Goal: Answer question/provide support: Share knowledge or assist other users

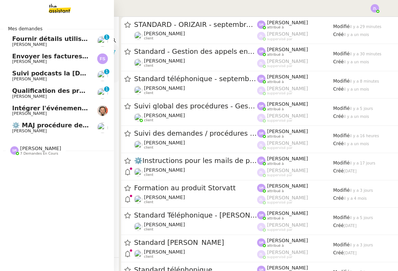
click at [53, 36] on span "Fournir détails utilisateurs pour promotion" at bounding box center [85, 38] width 147 height 7
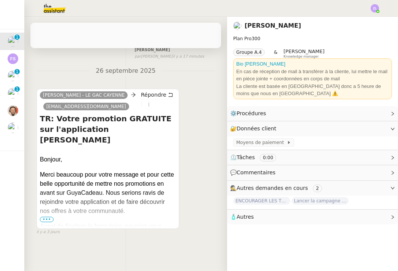
click at [46, 218] on span "•••" at bounding box center [47, 219] width 14 height 5
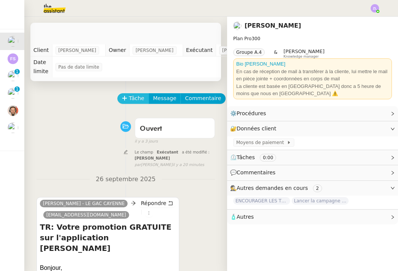
click at [136, 95] on span "Tâche" at bounding box center [137, 98] width 16 height 9
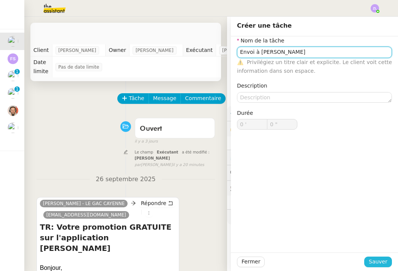
type input "Envoi à Celia"
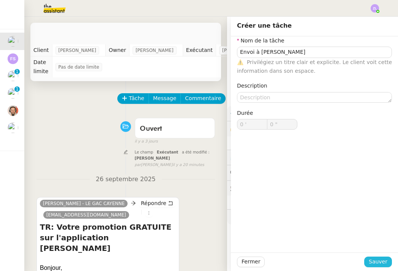
click at [381, 265] on span "Sauver" at bounding box center [377, 262] width 19 height 9
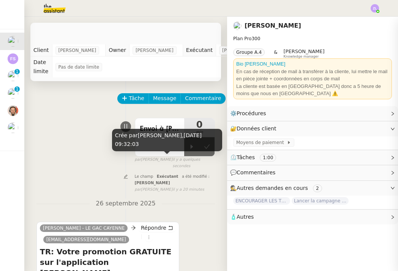
click at [191, 149] on div "Crée par Zoé Lachambre, 29 sept. 2025, 09:32:03" at bounding box center [167, 140] width 110 height 22
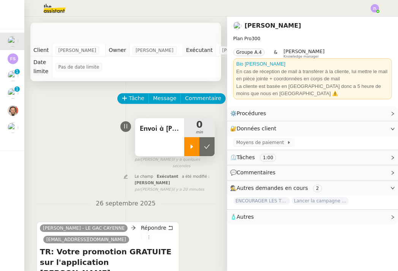
click at [191, 147] on icon at bounding box center [192, 147] width 3 height 4
click at [150, 233] on button at bounding box center [149, 237] width 8 height 8
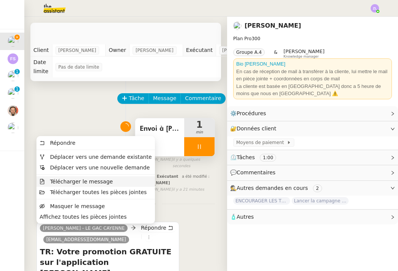
click at [106, 184] on span "Télécharger le message" at bounding box center [81, 182] width 63 height 6
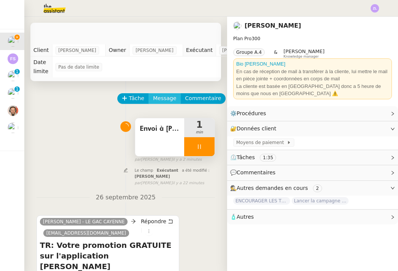
click at [160, 94] on span "Message" at bounding box center [164, 98] width 23 height 9
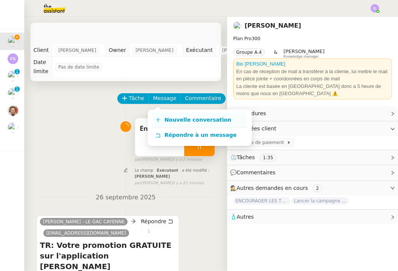
click at [174, 117] on span "Nouvelle conversation" at bounding box center [197, 120] width 67 height 6
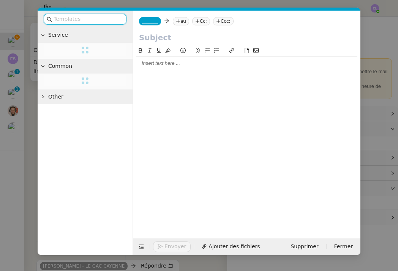
click at [146, 25] on nz-tag "_______" at bounding box center [150, 21] width 22 height 8
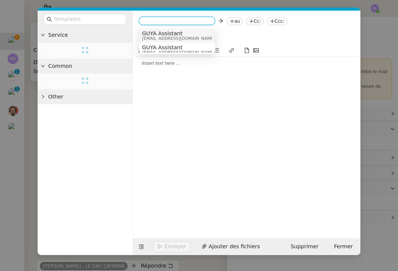
click at [152, 38] on span "admin@guyacadeau.com" at bounding box center [178, 38] width 73 height 4
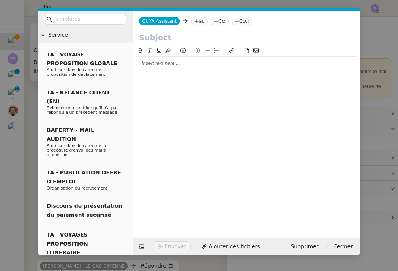
click at [196, 20] on icon at bounding box center [196, 21] width 5 height 5
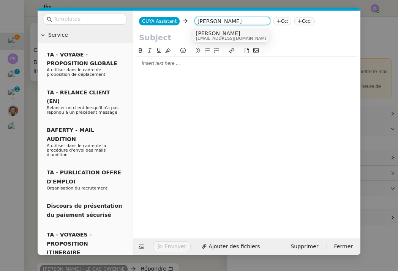
type input "celia etheve"
click at [220, 35] on span "Celia Etheve" at bounding box center [232, 33] width 73 height 6
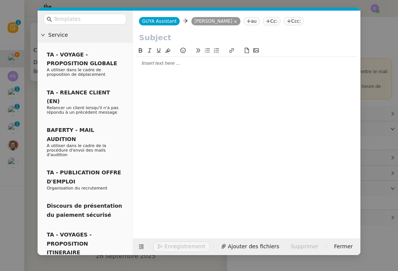
click at [263, 23] on nz-tag "Cc:" at bounding box center [272, 21] width 18 height 8
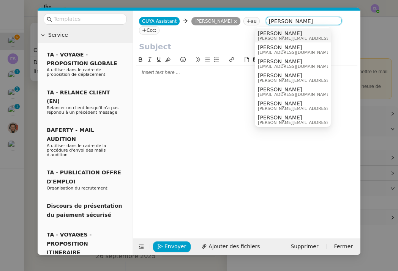
type input "astrid"
click at [271, 34] on span "[PERSON_NAME]" at bounding box center [312, 33] width 108 height 6
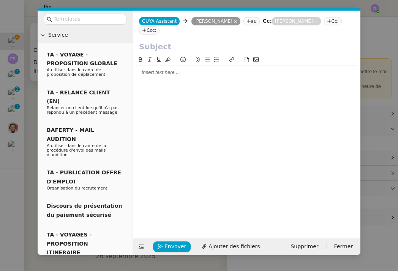
click at [170, 41] on input "text" at bounding box center [246, 46] width 215 height 11
paste input "Transmission de contact"
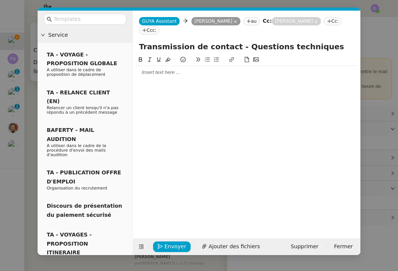
type input "Transmission de contact - Questions techniques"
click at [152, 68] on div at bounding box center [246, 72] width 221 height 13
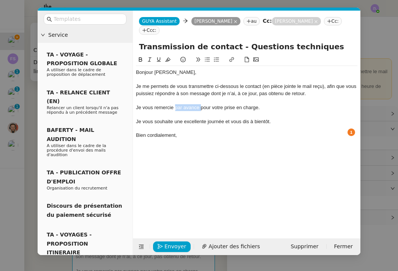
drag, startPoint x: 200, startPoint y: 98, endPoint x: 175, endPoint y: 98, distance: 24.7
click at [175, 104] on div "Je vous remercie par avance pour votre prise en charge." at bounding box center [246, 107] width 221 height 7
drag, startPoint x: 248, startPoint y: 111, endPoint x: 225, endPoint y: 111, distance: 22.8
click at [225, 118] on div "Je vous souhaite une excellente journée et vous dis à bientôt." at bounding box center [246, 121] width 221 height 7
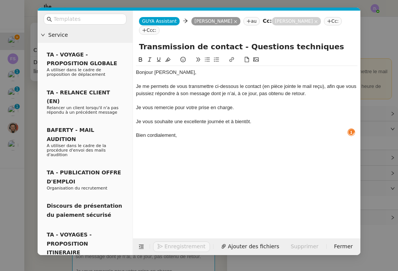
click at [201, 132] on div "Bien cordialement," at bounding box center [246, 135] width 221 height 7
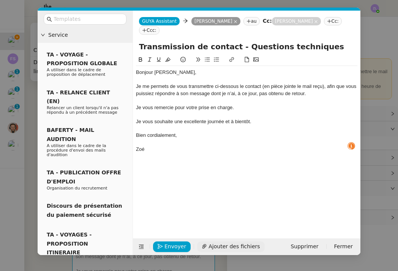
click at [230, 248] on span "Ajouter des fichiers" at bounding box center [233, 246] width 51 height 9
click at [217, 243] on span "Ajouter des fichiers" at bounding box center [233, 246] width 51 height 9
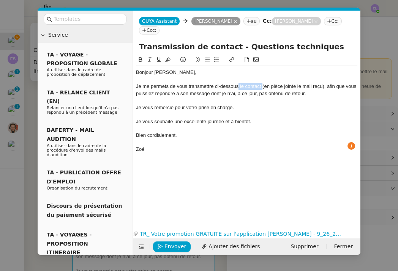
drag, startPoint x: 262, startPoint y: 77, endPoint x: 239, endPoint y: 79, distance: 23.6
click at [239, 83] on div "Je me permets de vous transmettre ci-dessous le contact (en pièce jointe le mai…" at bounding box center [246, 90] width 221 height 14
click at [299, 83] on div "Je me permets de vous transmettre ci-dessous en pièce jointe le mail reçu), afi…" at bounding box center [246, 90] width 221 height 14
click at [177, 247] on span "Envoyer" at bounding box center [175, 246] width 22 height 9
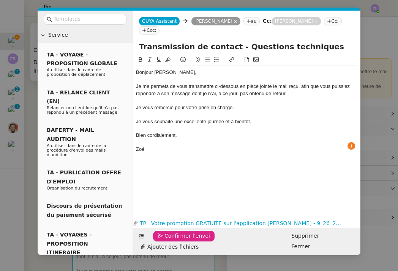
click at [177, 241] on span "Confirmer l'envoi" at bounding box center [187, 236] width 46 height 9
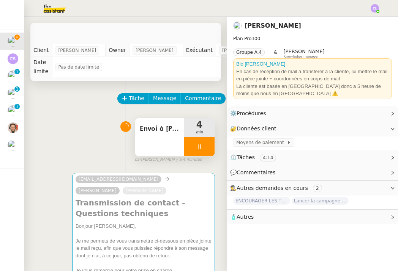
click at [188, 143] on div at bounding box center [199, 146] width 30 height 19
click at [205, 148] on icon at bounding box center [207, 147] width 6 height 6
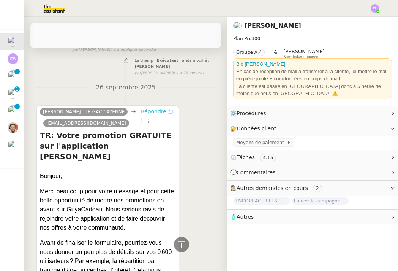
scroll to position [306, 0]
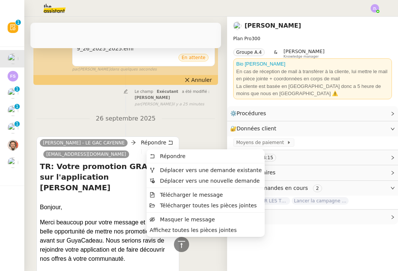
click at [149, 151] on icon at bounding box center [148, 152] width 1 height 3
click at [172, 172] on span "Déplacer vers une demande existante" at bounding box center [211, 170] width 102 height 6
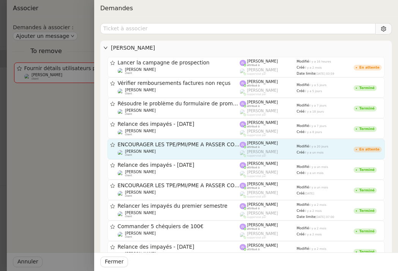
click at [168, 144] on span "ENCOURAGER LES TPE/PMI/PME À PASSER COMMANDE VIA LE SITE INTERNET - [DATE]" at bounding box center [179, 144] width 122 height 5
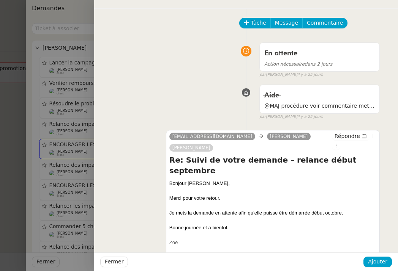
click at [81, 132] on div at bounding box center [199, 135] width 398 height 271
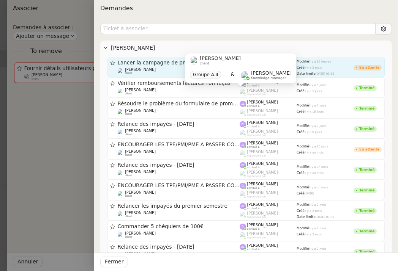
click at [149, 72] on div "Astrid Brucker client" at bounding box center [140, 72] width 31 height 8
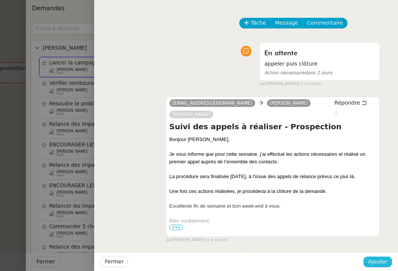
click at [378, 260] on span "Ajouter" at bounding box center [377, 262] width 19 height 9
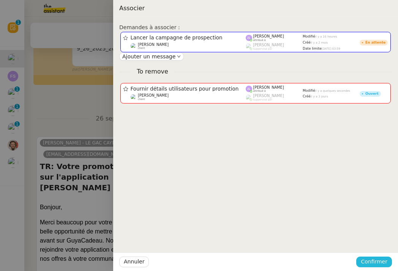
click at [378, 266] on span "Confirmer" at bounding box center [374, 262] width 27 height 9
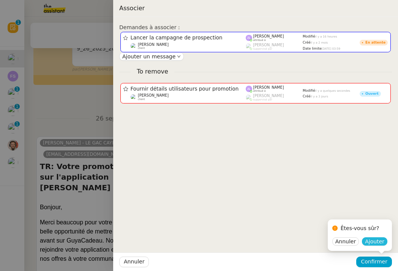
click at [375, 242] on span "Ajouter" at bounding box center [374, 242] width 19 height 8
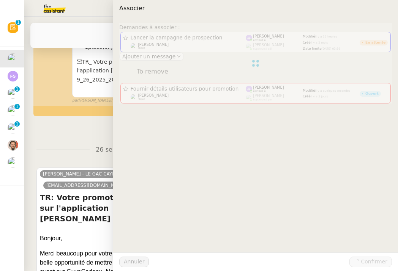
click at [96, 194] on div at bounding box center [199, 135] width 398 height 271
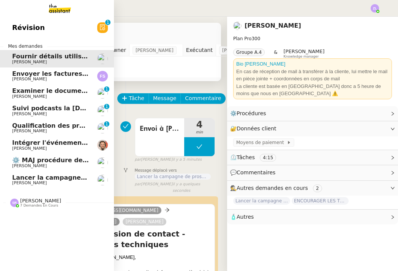
scroll to position [0, 0]
click at [39, 77] on span "[PERSON_NAME]" at bounding box center [29, 79] width 35 height 5
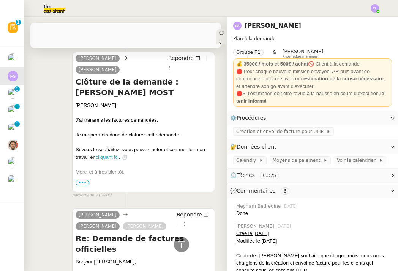
scroll to position [333, 0]
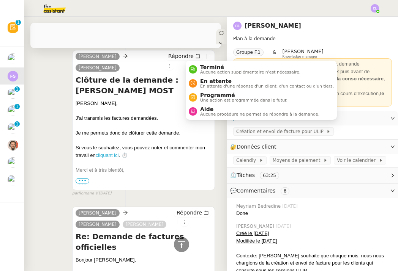
click at [216, 35] on div "Statut" at bounding box center [221, 52] width 11 height 46
click at [219, 107] on span "Aide" at bounding box center [259, 109] width 119 height 6
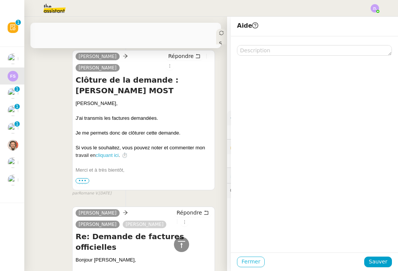
click at [254, 259] on span "Fermer" at bounding box center [250, 262] width 19 height 9
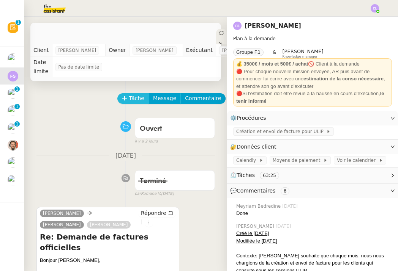
scroll to position [0, 0]
click at [130, 101] on span "Tâche" at bounding box center [137, 98] width 16 height 9
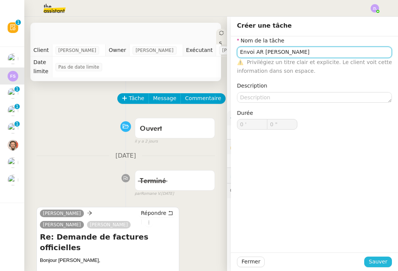
type input "Envoi AR Federico"
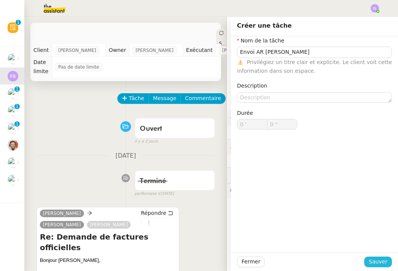
click at [376, 265] on span "Sauver" at bounding box center [377, 262] width 19 height 9
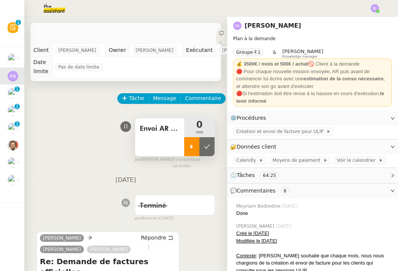
click at [192, 151] on div at bounding box center [191, 146] width 15 height 19
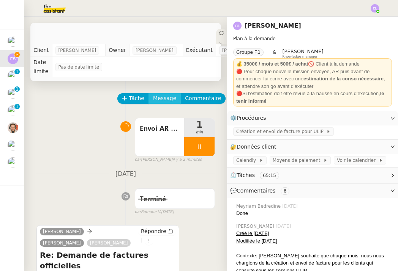
click at [165, 101] on span "Message" at bounding box center [164, 98] width 23 height 9
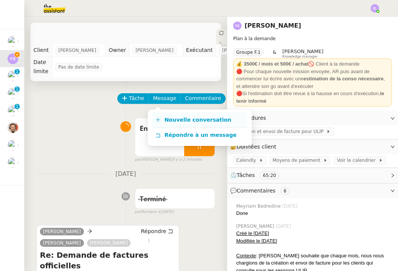
click at [190, 120] on span "Nouvelle conversation" at bounding box center [197, 120] width 67 height 6
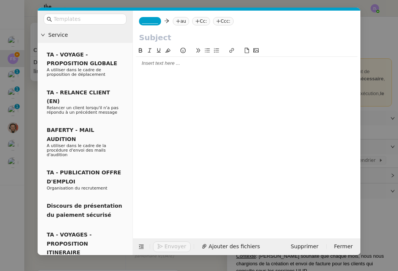
click at [150, 29] on div "_______ au Cc: Ccc:" at bounding box center [246, 21] width 227 height 21
click at [150, 24] on nz-tag "_______" at bounding box center [150, 21] width 22 height 8
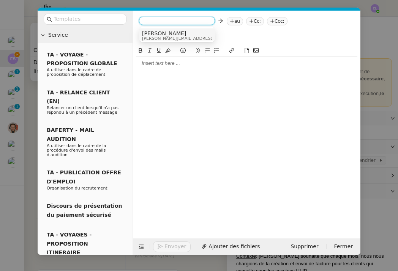
click at [154, 37] on span "maria@theassistant.com" at bounding box center [196, 38] width 108 height 4
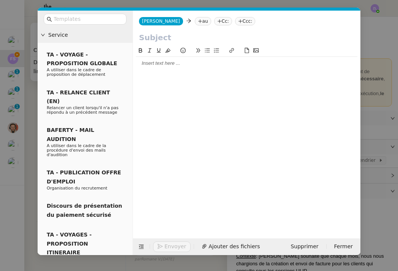
click at [198, 20] on icon at bounding box center [200, 21] width 5 height 5
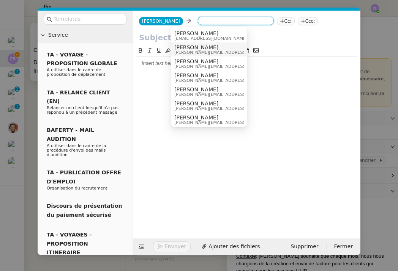
click at [191, 46] on span "Federico Parra" at bounding box center [228, 47] width 108 height 6
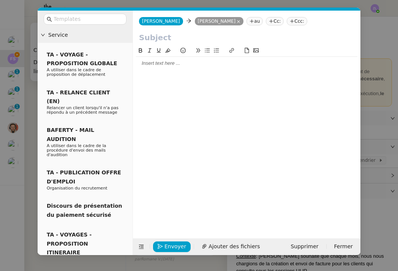
click at [170, 33] on input "text" at bounding box center [246, 37] width 215 height 11
paste input "Validation requise – Envoi des factures ULIP"
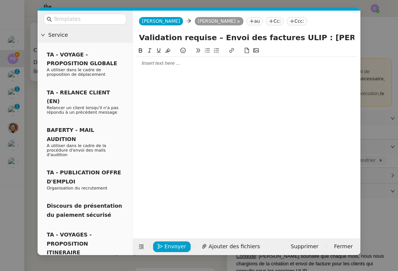
type input "Validation requise – Envoi des factures ULIP : Emma MOST"
click at [149, 64] on div at bounding box center [246, 63] width 221 height 7
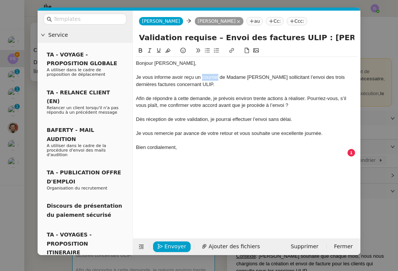
drag, startPoint x: 218, startPoint y: 76, endPoint x: 202, endPoint y: 76, distance: 16.3
click at [202, 76] on div "Je vous informe avoir reçu un courriel de Madame Emma Most sollicitant l’envoi …" at bounding box center [246, 81] width 221 height 14
click at [201, 89] on div at bounding box center [246, 91] width 221 height 7
drag, startPoint x: 180, startPoint y: 84, endPoint x: 155, endPoint y: 86, distance: 24.7
click at [155, 86] on div "Je vous informe avoir reçu un e-mail de Madame Emma Most sollicitant l’envoi de…" at bounding box center [246, 81] width 221 height 14
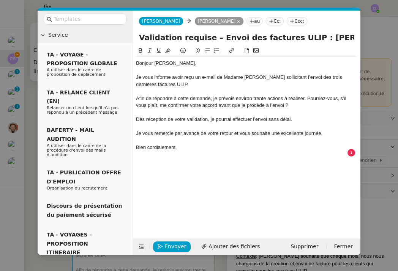
click at [307, 98] on div "Afin de répondre à cette demande, je prévois environ trente actions à réaliser.…" at bounding box center [246, 102] width 221 height 14
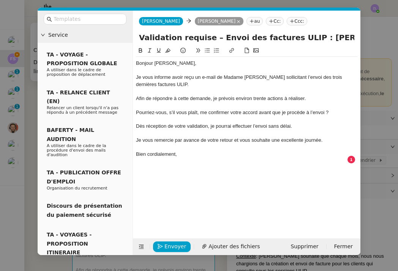
click at [208, 53] on icon at bounding box center [207, 50] width 5 height 5
click at [164, 112] on li "Pourriez-vous, s’il vous plaît, me confirmer votre accord avant que je procède …" at bounding box center [250, 112] width 214 height 7
click at [303, 128] on div "Dès réception de votre validation, je pourrai effectuer l’envoi sans délai." at bounding box center [246, 126] width 221 height 7
drag, startPoint x: 199, startPoint y: 140, endPoint x: 173, endPoint y: 140, distance: 25.8
click at [173, 140] on div "Je vous remercie par avance de votre retour et vous souhaite une excellente jou…" at bounding box center [246, 140] width 221 height 7
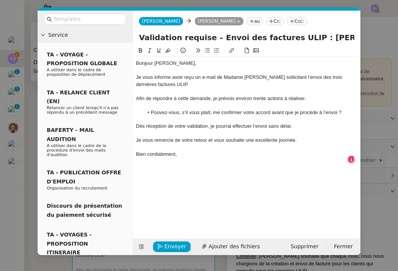
click at [209, 153] on div "Bien cordialement," at bounding box center [246, 154] width 221 height 7
click at [179, 138] on div "Je vous remercie de votre retour et vous souhaite une excellente journée." at bounding box center [246, 140] width 221 height 7
click at [178, 244] on span "Envoyer" at bounding box center [175, 246] width 22 height 9
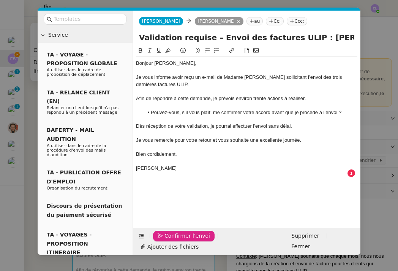
click at [178, 241] on span "Confirmer l'envoi" at bounding box center [187, 236] width 46 height 9
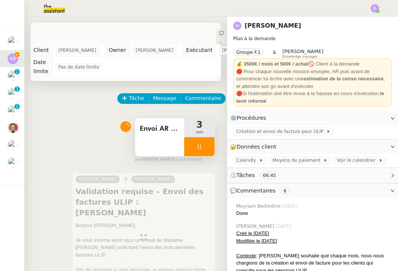
click at [193, 149] on div at bounding box center [199, 146] width 30 height 19
click at [211, 150] on button at bounding box center [206, 146] width 15 height 19
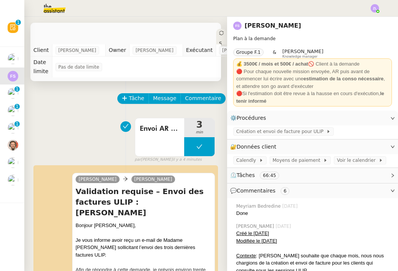
click at [216, 32] on div "Statut" at bounding box center [221, 52] width 11 height 46
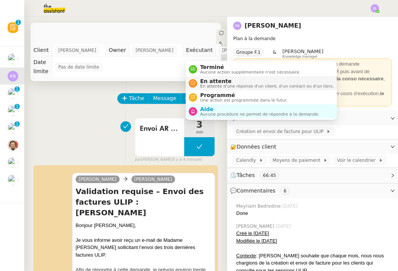
click at [211, 85] on span "En attente d'une réponse d'un client, d'un contact ou d'un tiers." at bounding box center [267, 86] width 134 height 4
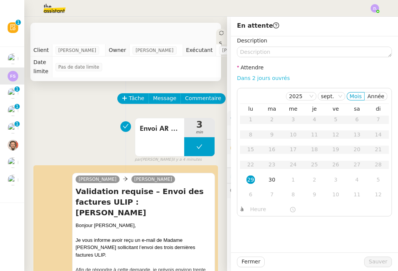
click at [251, 78] on link "Dans 2 jours ouvrés" at bounding box center [263, 78] width 53 height 6
type input "07:00"
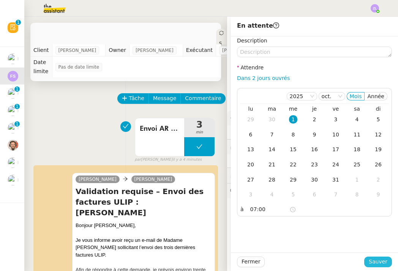
click at [370, 263] on span "Sauver" at bounding box center [377, 262] width 19 height 9
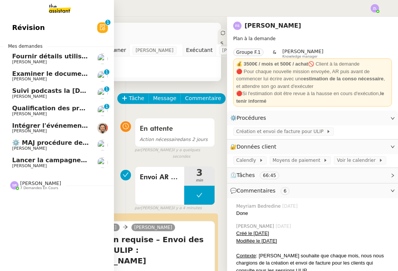
click at [21, 70] on span "Examiner le document de certification" at bounding box center [77, 73] width 131 height 7
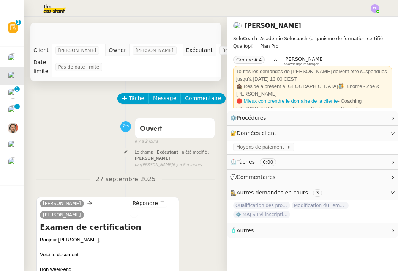
click at [128, 92] on div "Tâche Message Commentaire Veuillez patienter une erreur s'est produite 👌👌👌 mess…" at bounding box center [125, 217] width 203 height 273
click at [131, 92] on div "Tâche Message Commentaire Veuillez patienter une erreur s'est produite 👌👌👌 mess…" at bounding box center [125, 217] width 203 height 273
click at [132, 101] on span "Tâche" at bounding box center [137, 98] width 16 height 9
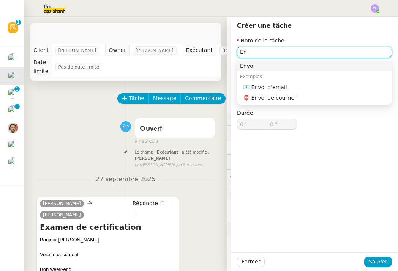
type input "E"
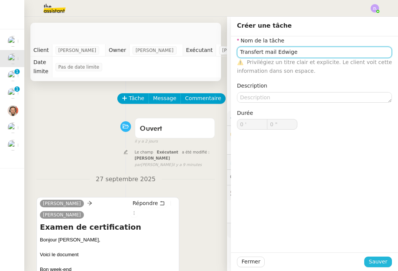
type input "Transfert mail Edwige"
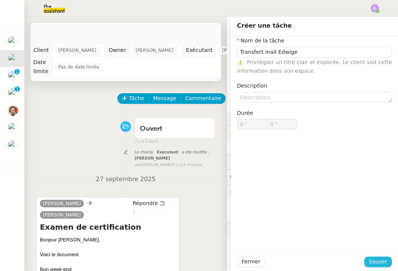
click at [377, 260] on span "Sauver" at bounding box center [377, 262] width 19 height 9
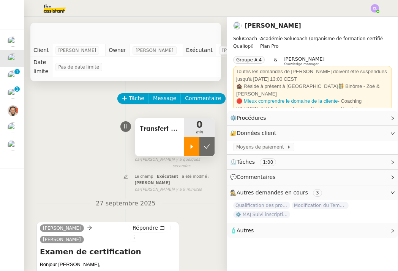
click at [193, 147] on icon at bounding box center [192, 147] width 3 height 4
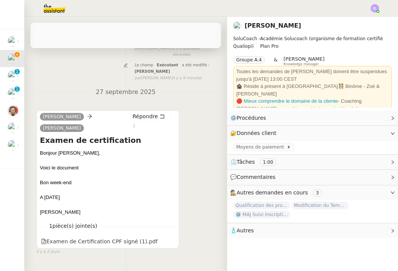
scroll to position [111, 0]
click at [136, 124] on icon at bounding box center [134, 126] width 5 height 5
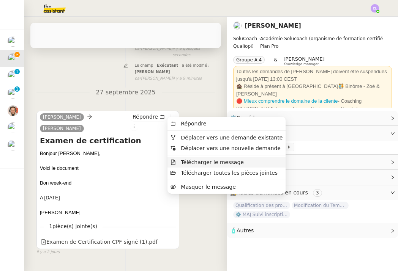
click at [205, 163] on span "Télécharger le message" at bounding box center [212, 162] width 63 height 6
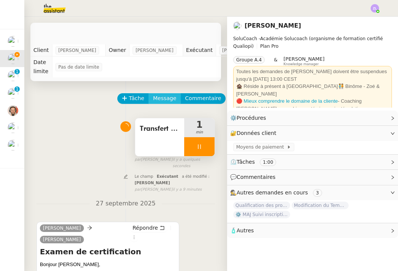
scroll to position [0, 0]
click at [164, 96] on span "Message" at bounding box center [164, 98] width 23 height 9
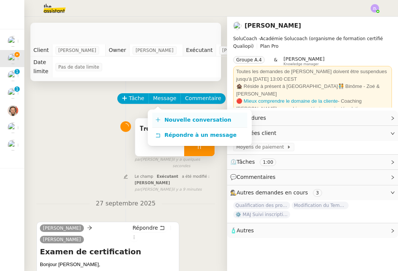
click at [179, 116] on link "Nouvelle conversation" at bounding box center [199, 120] width 95 height 15
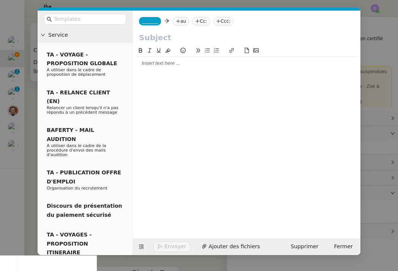
click at [154, 21] on span "_______" at bounding box center [150, 21] width 16 height 5
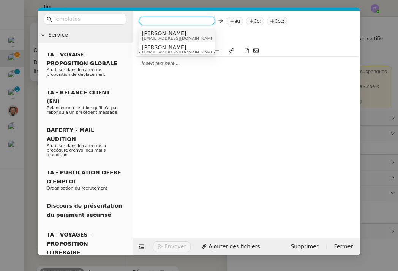
click at [159, 38] on span "charlie@solucoach.com" at bounding box center [178, 38] width 73 height 4
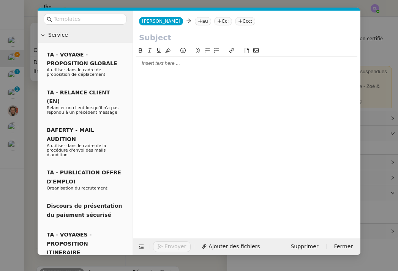
click at [195, 21] on nz-tag "au" at bounding box center [203, 21] width 16 height 8
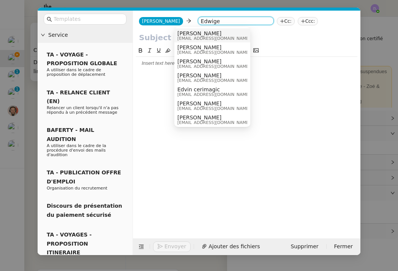
type input "Edwige"
click at [222, 36] on span "edwige@solucoach.com" at bounding box center [213, 38] width 73 height 4
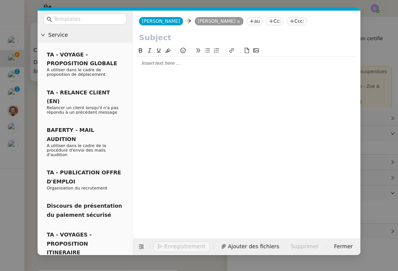
click at [143, 34] on input "text" at bounding box center [246, 37] width 215 height 11
type input "Transfert Mail Mme LAGEON"
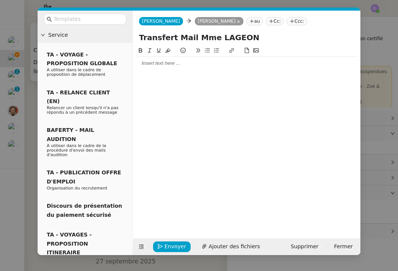
click at [151, 68] on div at bounding box center [246, 63] width 221 height 13
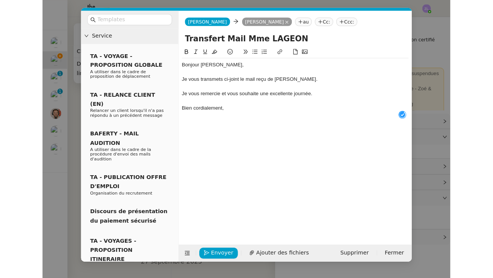
scroll to position [8, 0]
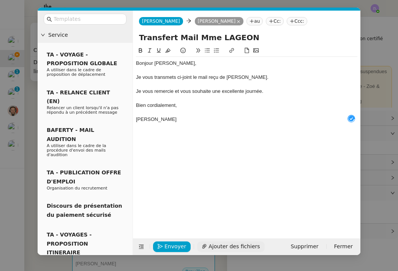
click at [236, 249] on span "Ajouter des fichiers" at bounding box center [233, 246] width 51 height 9
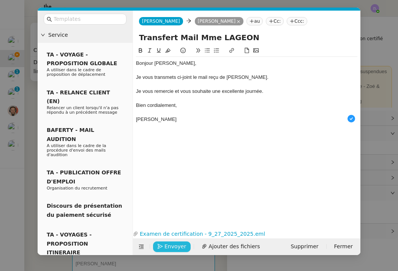
click at [172, 247] on span "Envoyer" at bounding box center [175, 246] width 22 height 9
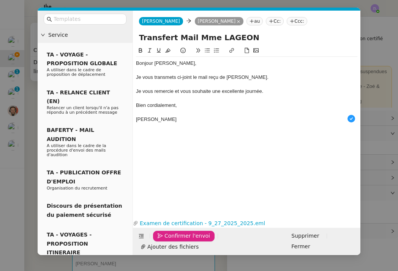
click at [172, 241] on span "Confirmer l'envoi" at bounding box center [187, 236] width 46 height 9
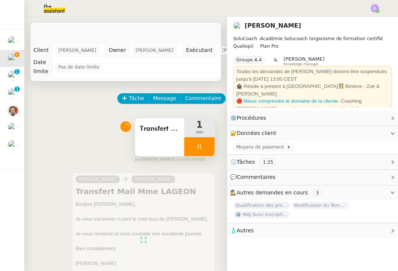
click at [189, 151] on div at bounding box center [199, 146] width 30 height 19
click at [206, 145] on icon at bounding box center [207, 147] width 6 height 6
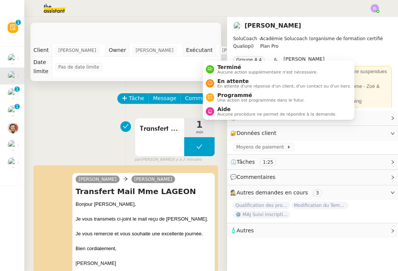
click at [240, 33] on icon at bounding box center [242, 33] width 5 height 5
click at [222, 71] on span "Aucune action supplémentaire n'est nécessaire." at bounding box center [267, 72] width 100 height 4
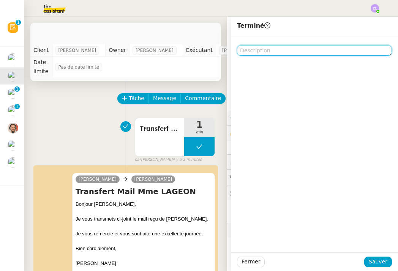
click at [250, 50] on textarea at bounding box center [314, 50] width 155 height 11
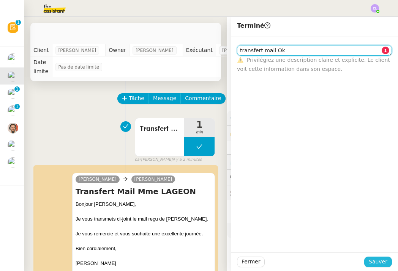
type textarea "transfert mail Ok"
click at [378, 265] on span "Sauver" at bounding box center [377, 262] width 19 height 9
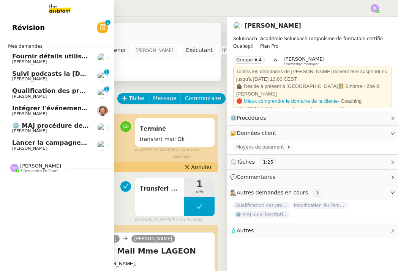
click at [24, 85] on link "Qualification des prospects entrants pour Solucoach- 29 septembre 2025 Edwige G…" at bounding box center [57, 93] width 114 height 17
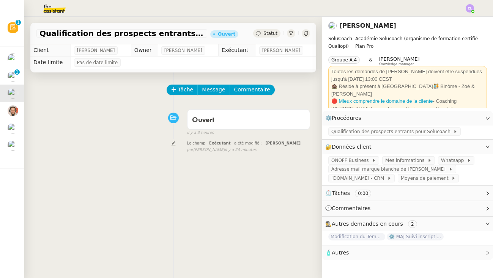
click at [269, 32] on span "Statut" at bounding box center [270, 33] width 14 height 5
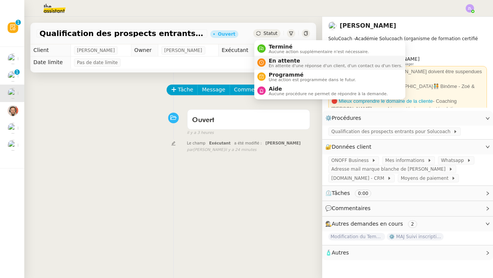
click at [281, 64] on span "En attente d'une réponse d'un client, d'un contact ou d'un tiers." at bounding box center [336, 66] width 134 height 4
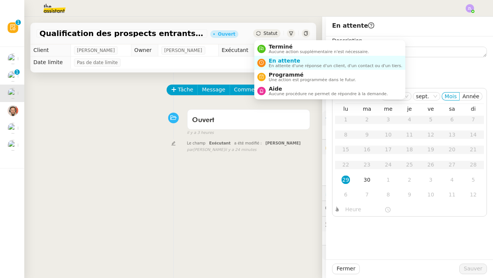
click at [260, 31] on icon at bounding box center [258, 33] width 5 height 5
click at [282, 46] on span "Terminé" at bounding box center [319, 47] width 100 height 6
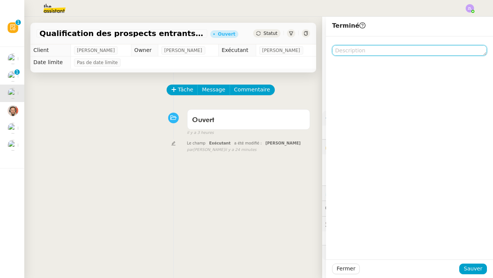
click at [351, 53] on textarea at bounding box center [409, 50] width 155 height 11
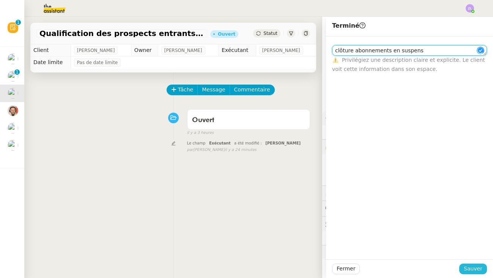
type textarea "clôture abonnements en suspens"
click at [397, 271] on span "Sauver" at bounding box center [473, 269] width 19 height 9
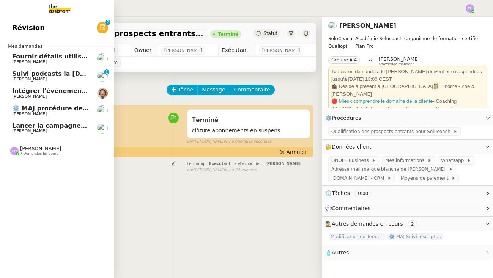
click at [7, 68] on link "Suivi podcasts la chapelle radio 29 septembre 2025 Hugo Bentz 0 1 2 3 4 5 6 7 8…" at bounding box center [57, 76] width 114 height 17
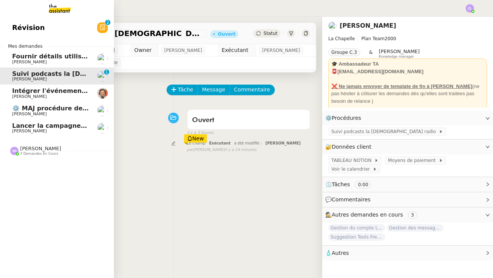
click at [55, 53] on span "Fournir détails utilisateurs pour promotion" at bounding box center [85, 56] width 147 height 7
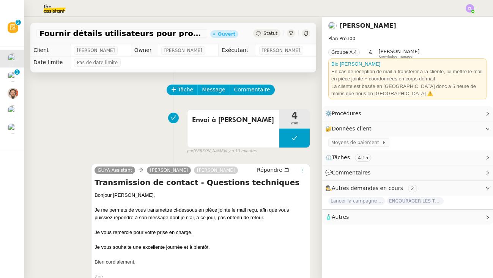
click at [301, 169] on icon at bounding box center [302, 170] width 5 height 5
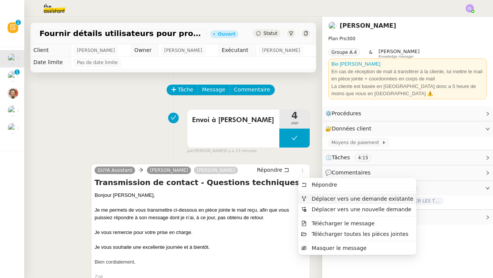
click at [323, 200] on span "Déplacer vers une demande existante" at bounding box center [363, 199] width 102 height 6
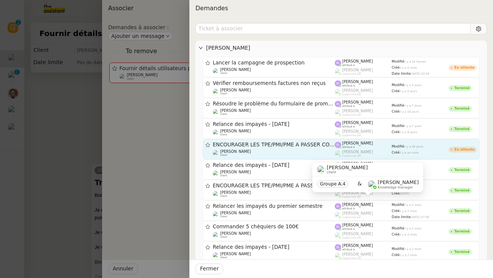
click at [283, 150] on div "Astrid Brucker client" at bounding box center [274, 154] width 122 height 8
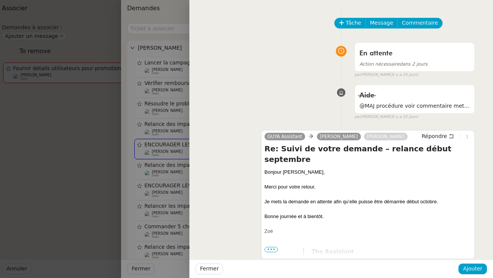
scroll to position [44, 0]
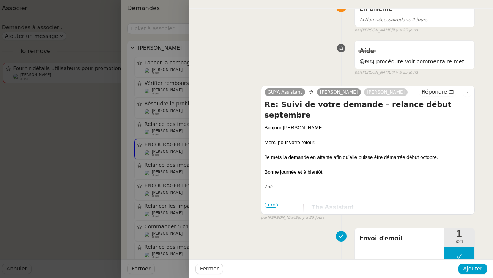
click at [175, 143] on div at bounding box center [246, 139] width 493 height 278
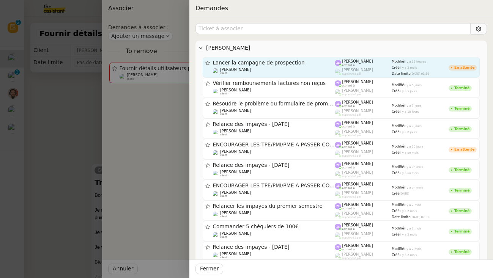
click at [241, 70] on span "[PERSON_NAME]" at bounding box center [235, 70] width 31 height 4
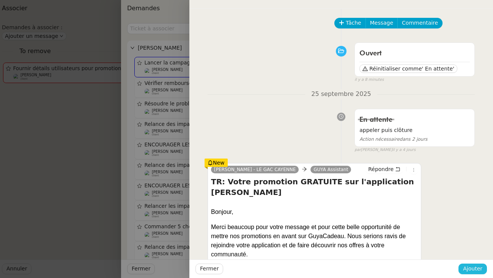
click at [397, 264] on button "Ajouter" at bounding box center [472, 269] width 28 height 11
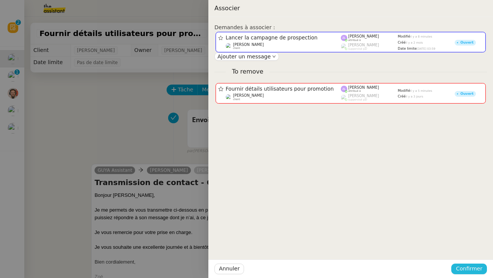
click at [397, 269] on span "Confirmer" at bounding box center [469, 269] width 27 height 9
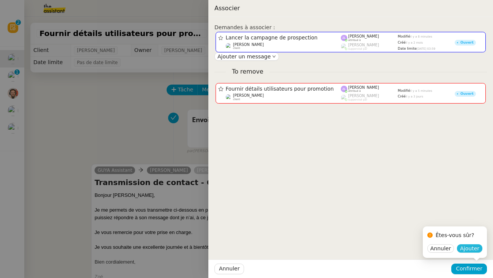
click at [397, 247] on span "Ajouter" at bounding box center [469, 249] width 19 height 8
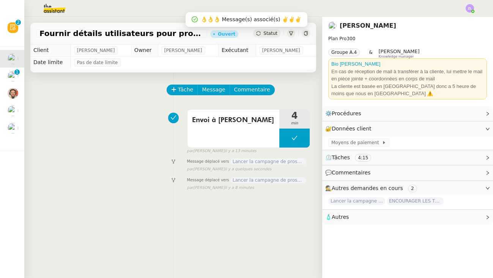
click at [270, 34] on span "Statut" at bounding box center [270, 33] width 14 height 5
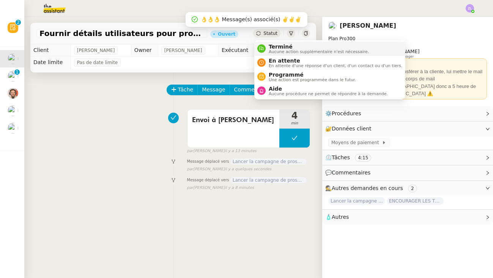
click at [272, 47] on span "Terminé" at bounding box center [319, 47] width 100 height 6
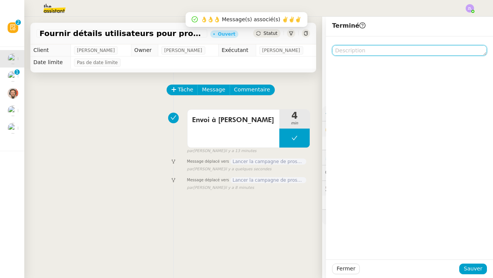
click at [341, 49] on textarea at bounding box center [409, 50] width 155 height 11
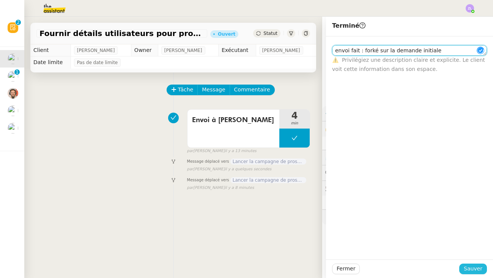
type textarea "envoi fait : forké sur la demande initiale"
click at [397, 268] on span "Sauver" at bounding box center [473, 269] width 19 height 9
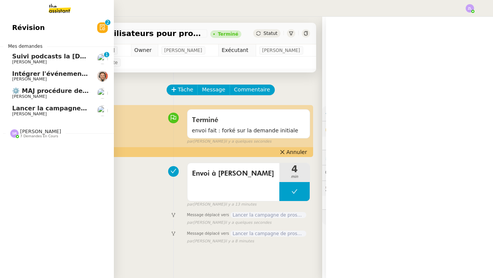
click at [9, 50] on link "Suivi podcasts la chapelle radio 29 septembre 2025 Hugo Bentz 0 1 2 3 4 5 6 7 8…" at bounding box center [57, 58] width 114 height 17
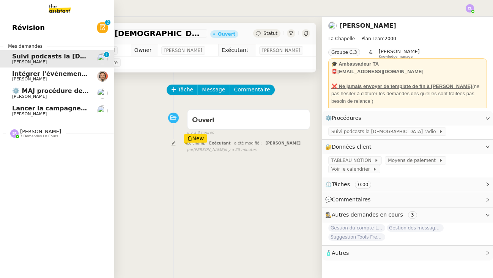
click at [15, 87] on span "⚙️ MAJ procédure de standard" at bounding box center [63, 90] width 103 height 7
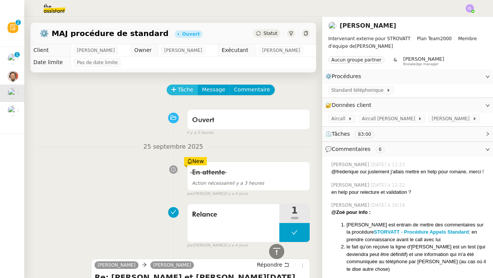
click at [178, 90] on span "Tâche" at bounding box center [186, 89] width 16 height 9
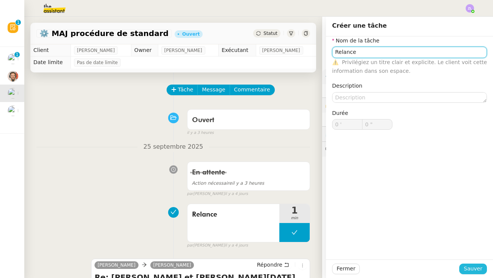
type input "Relance"
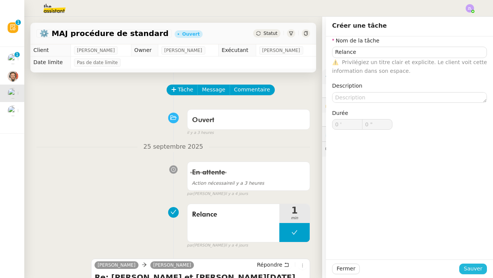
click at [397, 265] on span "Sauver" at bounding box center [473, 269] width 19 height 9
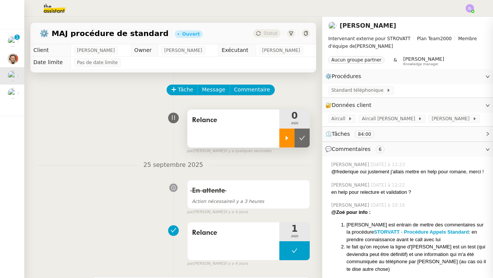
click at [282, 135] on div at bounding box center [286, 138] width 15 height 19
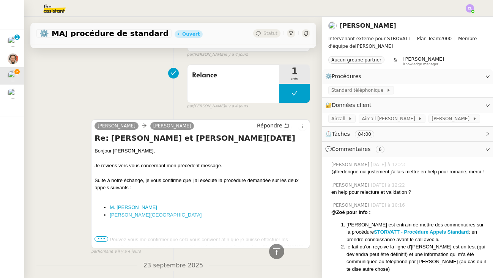
click at [101, 238] on span "•••" at bounding box center [101, 238] width 14 height 5
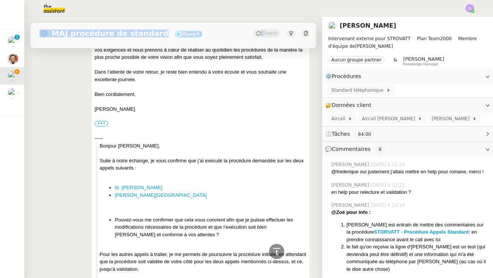
scroll to position [839, 0]
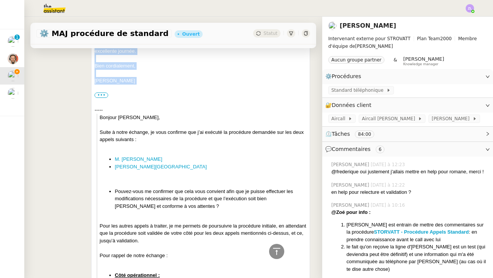
drag, startPoint x: 95, startPoint y: 161, endPoint x: 148, endPoint y: 77, distance: 99.3
click at [148, 77] on div "Bonjour Thomas, Je reviens vers vous concernant mon précédent message. Suite à …" at bounding box center [200, 217] width 212 height 1504
copy div "Bonjour Thomas, Je reviens vers vous concernant mon précédent message. Suite à …"
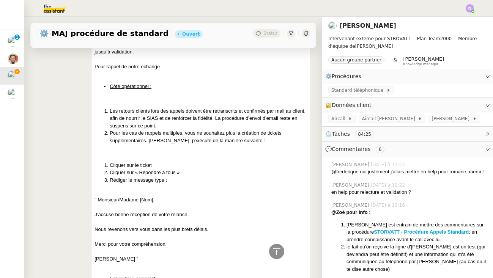
scroll to position [195, 0]
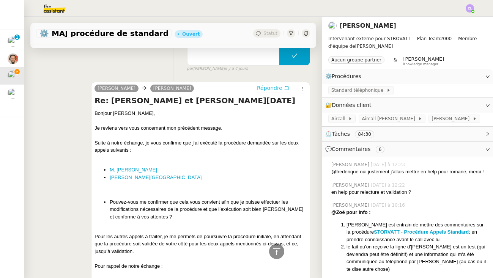
click at [264, 89] on span "Répondre" at bounding box center [269, 88] width 25 height 8
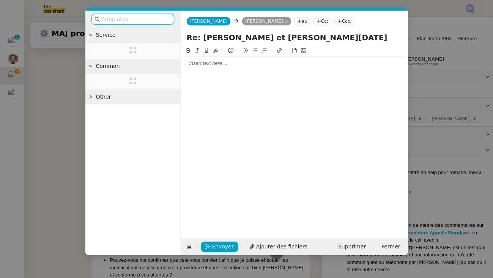
click at [210, 65] on div at bounding box center [294, 63] width 221 height 7
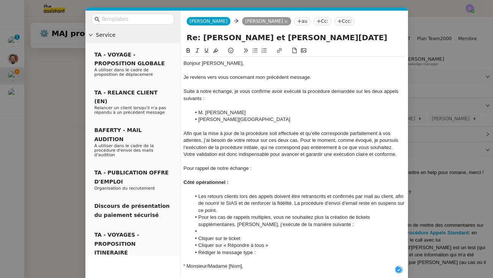
click at [53, 102] on nz-modal-container "Service TA - VOYAGE - PROPOSITION GLOBALE A utiliser dans le cadre de propositi…" at bounding box center [246, 139] width 493 height 278
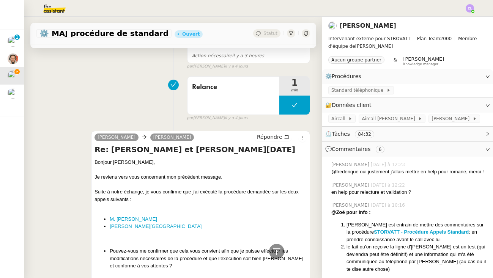
scroll to position [331, 0]
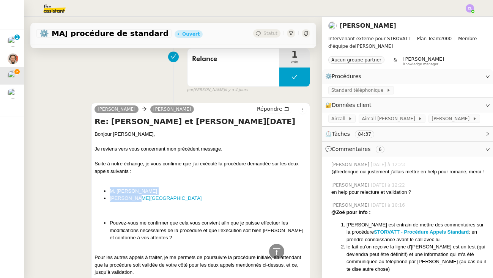
drag, startPoint x: 140, startPoint y: 209, endPoint x: 87, endPoint y: 192, distance: 55.7
copy ul "M. Fabrice Flament M. Segovia"
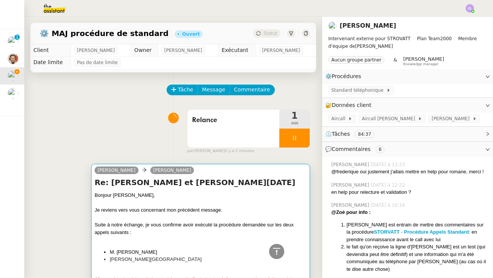
scroll to position [-1, 0]
click at [165, 199] on div "Bonjour [PERSON_NAME]," at bounding box center [200, 196] width 212 height 8
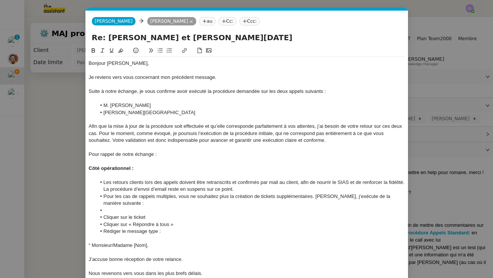
scroll to position [0, 16]
drag, startPoint x: 132, startPoint y: 114, endPoint x: 85, endPoint y: 103, distance: 48.0
click at [85, 103] on form "Géraldine Géraldine Thomas SOULIER au Cc: Ccc: Re: Echange Storvatt - Géraldine…" at bounding box center [246, 244] width 323 height 466
click at [101, 131] on div "Afin que la mise à jour de la procédure soit effectuée et qu’elle corresponde p…" at bounding box center [247, 133] width 316 height 21
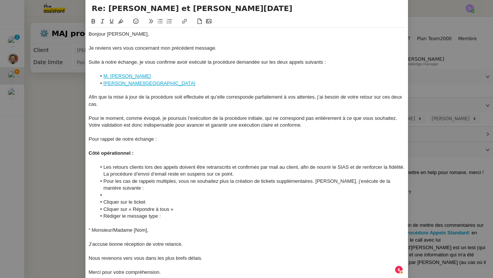
scroll to position [35, 0]
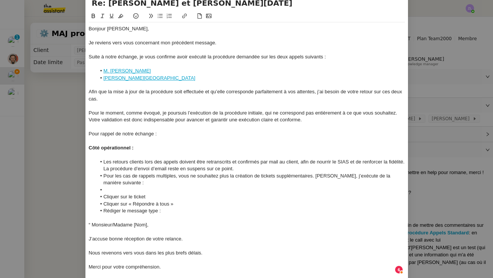
click at [90, 117] on div "Pour le moment, comme évoqué, je poursuis l’exécution de la procédure initiale,…" at bounding box center [247, 117] width 316 height 14
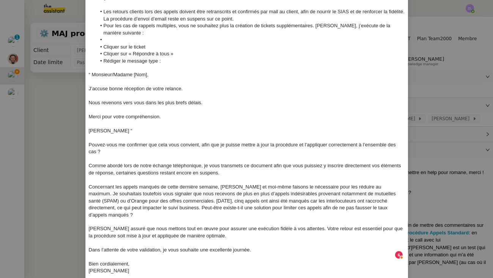
scroll to position [213, 0]
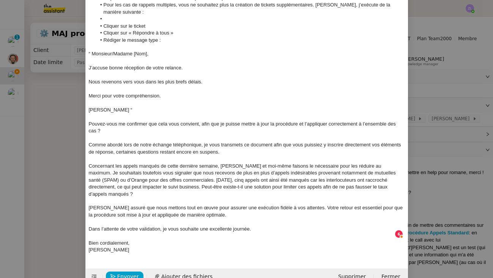
click at [57, 143] on nz-modal-container "Service TA - VOYAGE - PROPOSITION GLOBALE A utiliser dans le cadre de propositi…" at bounding box center [246, 139] width 493 height 278
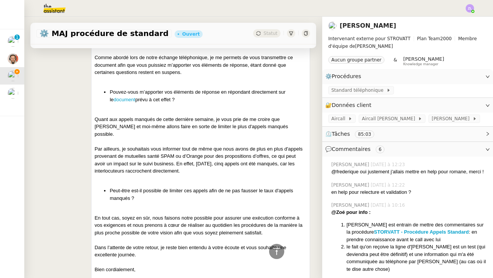
scroll to position [785, 0]
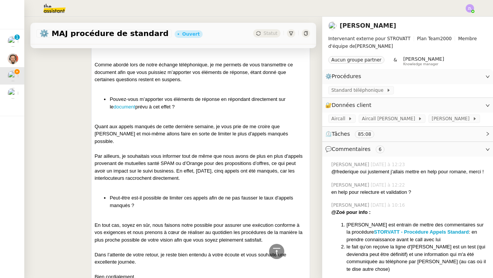
drag, startPoint x: 185, startPoint y: 113, endPoint x: 110, endPoint y: 103, distance: 75.0
click at [110, 103] on li "Pouvez-vous m’apporter vos éléments de réponse en répondant directement sur le …" at bounding box center [208, 103] width 197 height 15
copy li "Pouvez-vous m’apporter vos éléments de réponse en répondant directement sur le …"
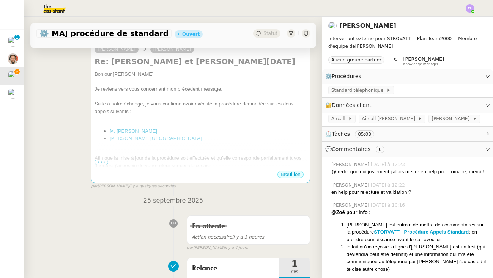
scroll to position [3, 0]
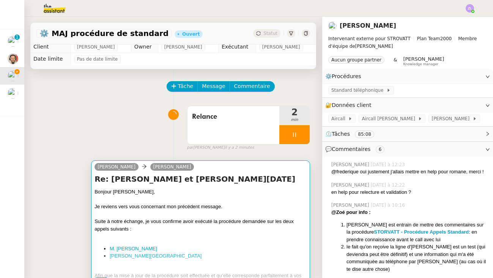
click at [164, 203] on div at bounding box center [200, 200] width 212 height 8
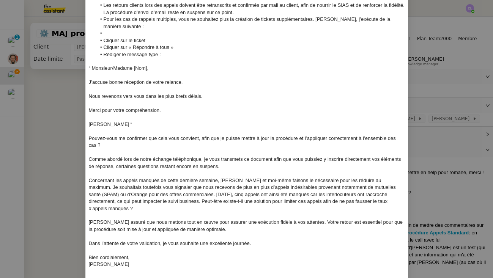
scroll to position [198, 0]
click at [389, 178] on div "Concernant les appels manqués de cette dernière semaine, Stéphanie et moi-même …" at bounding box center [247, 195] width 316 height 35
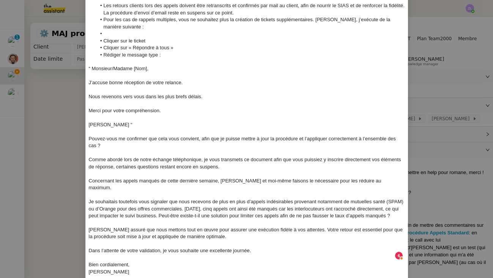
click at [185, 198] on div "Je souhaitais toutefois vous signaler que nous recevons de plus en plus d’appel…" at bounding box center [247, 208] width 316 height 21
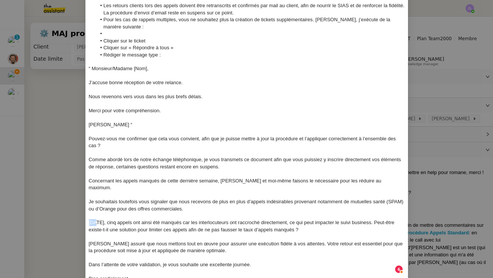
drag, startPoint x: 96, startPoint y: 207, endPoint x: 82, endPoint y: 207, distance: 14.0
click at [82, 207] on nz-modal-container "Service TA - VOYAGE - PROPOSITION GLOBALE A utiliser dans le cadre de propositi…" at bounding box center [246, 139] width 493 height 278
click at [162, 219] on div "La semaine dernière, cinq appels ont ainsi été manqués car les interlocuteurs o…" at bounding box center [247, 226] width 316 height 14
click at [122, 219] on div "La semaine dernière, cinq appels par jour environ ont ainsi été manqués car les…" at bounding box center [247, 226] width 316 height 14
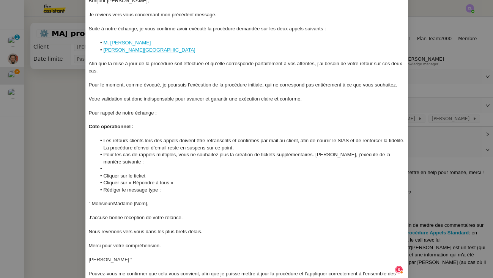
scroll to position [33, 0]
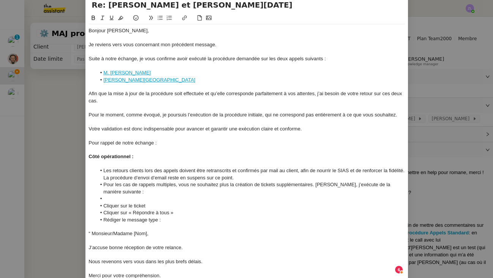
click at [159, 18] on icon at bounding box center [159, 17] width 5 height 5
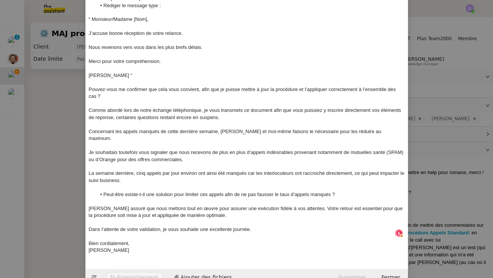
scroll to position [247, 0]
click at [301, 206] on div "Soyez assuré que nous mettons tout en œuvre pour assurer une exécution fidèle à…" at bounding box center [247, 213] width 316 height 14
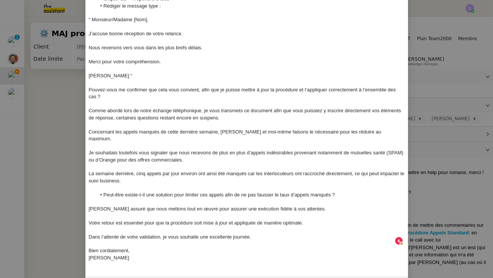
click at [134, 247] on div "Bien cordialement," at bounding box center [247, 250] width 316 height 7
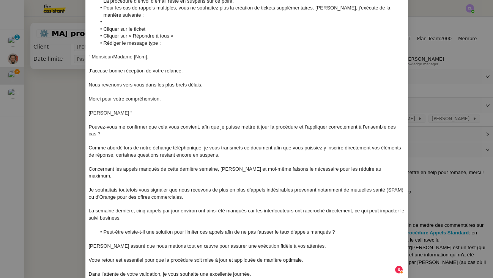
scroll to position [201, 0]
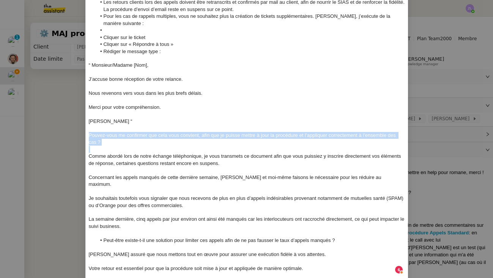
drag, startPoint x: 105, startPoint y: 140, endPoint x: 79, endPoint y: 130, distance: 27.9
click at [79, 130] on nz-modal-container "Service TA - VOYAGE - PROPOSITION GLOBALE A utiliser dans le cadre de propositi…" at bounding box center [246, 139] width 493 height 278
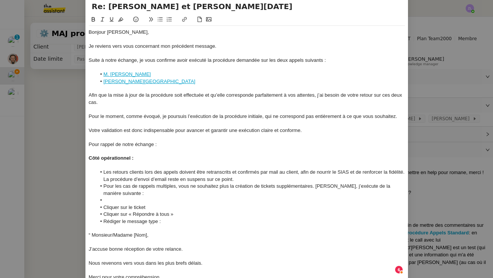
scroll to position [13, 0]
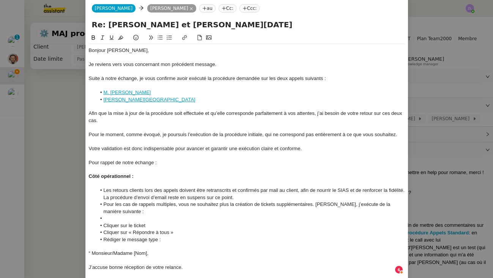
click at [160, 39] on icon at bounding box center [159, 37] width 5 height 5
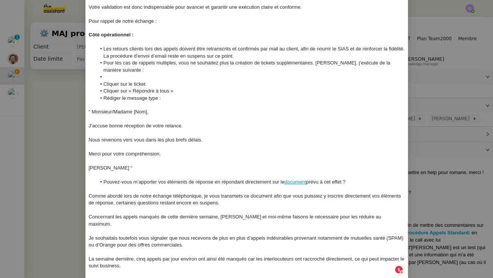
scroll to position [154, 0]
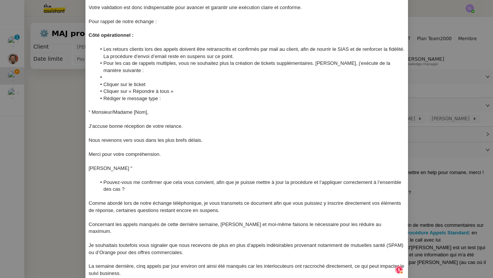
click at [245, 201] on div "Comme abordé lors de notre échange téléphonique, je vous transmets ce document …" at bounding box center [247, 207] width 316 height 14
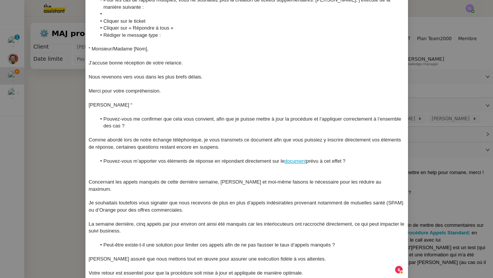
scroll to position [219, 0]
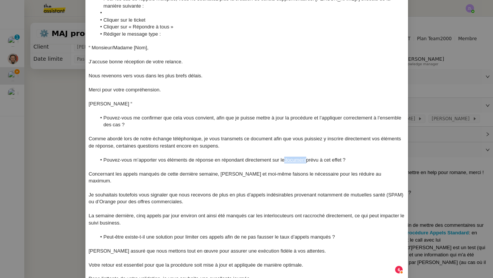
drag, startPoint x: 308, startPoint y: 153, endPoint x: 284, endPoint y: 153, distance: 23.5
click at [284, 157] on li "Pouvez-vous m’apporter vos éléments de réponse en répondant directement sur le …" at bounding box center [250, 160] width 309 height 7
copy li "document"
drag, startPoint x: 272, startPoint y: 132, endPoint x: 252, endPoint y: 132, distance: 20.1
click at [252, 135] on div "Comme abordé lors de notre échange téléphonique, je vous transmets ce document …" at bounding box center [247, 142] width 316 height 14
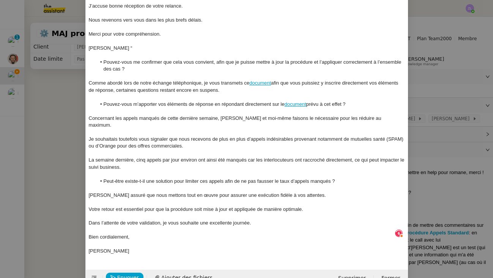
scroll to position [274, 0]
drag, startPoint x: 364, startPoint y: 99, endPoint x: 92, endPoint y: 99, distance: 272.1
click at [92, 101] on ul "Pouvez-vous m’apporter vos éléments de réponse en répondant directement sur le …" at bounding box center [247, 104] width 316 height 7
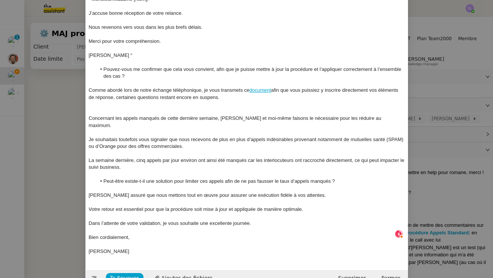
scroll to position [260, 0]
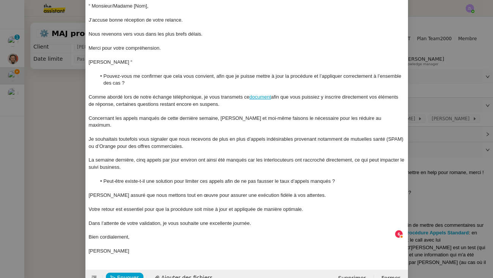
click at [249, 157] on div "La semaine dernière, cinq appels par jour environ ont ainsi été manqués car les…" at bounding box center [247, 164] width 316 height 14
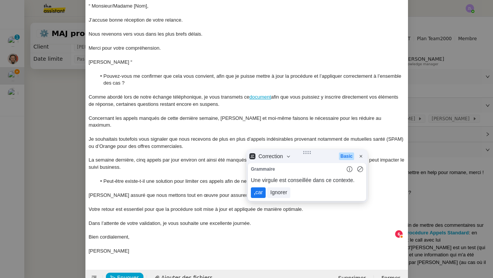
click at [261, 194] on lt-span ", car" at bounding box center [258, 192] width 15 height 11
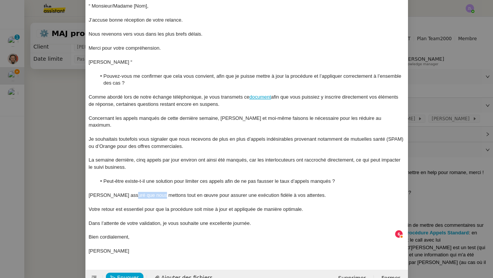
drag, startPoint x: 158, startPoint y: 180, endPoint x: 130, endPoint y: 180, distance: 28.5
click at [130, 192] on div "Soyez assuré que nous mettons tout en œuvre pour assurer une exécution fidèle à…" at bounding box center [247, 195] width 316 height 7
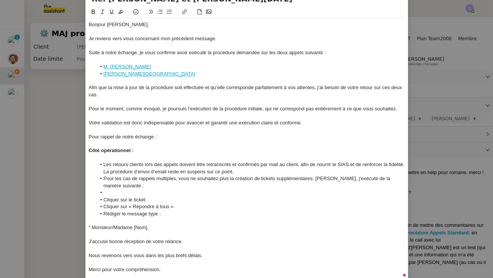
scroll to position [22, 0]
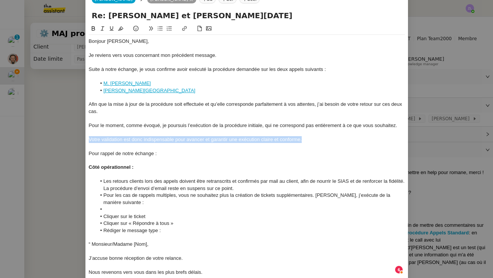
drag, startPoint x: 308, startPoint y: 137, endPoint x: 81, endPoint y: 135, distance: 226.9
click at [81, 135] on nz-modal-container "Service TA - VOYAGE - PROPOSITION GLOBALE A utiliser dans le cadre de propositi…" at bounding box center [246, 139] width 493 height 278
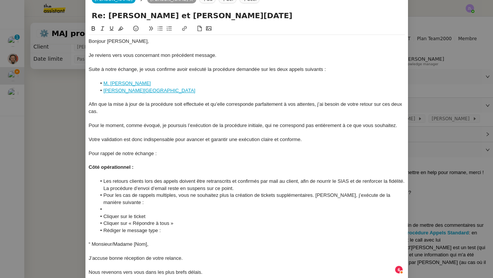
click at [89, 143] on div at bounding box center [247, 146] width 316 height 7
click at [89, 138] on div "Votre validation est donc indispensable pour avancer et garantir une exécution …" at bounding box center [247, 139] width 316 height 7
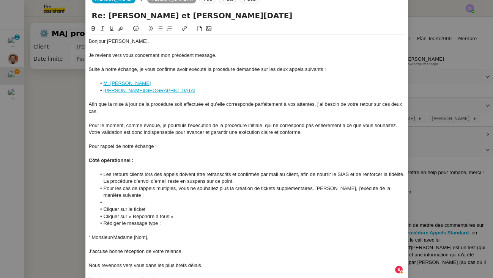
click at [123, 131] on div "Pour le moment, comme évoqué, je poursuis l’exécution de la procédure initiale,…" at bounding box center [247, 129] width 316 height 14
click at [222, 146] on div "Pour rappel de notre échange :" at bounding box center [247, 146] width 316 height 7
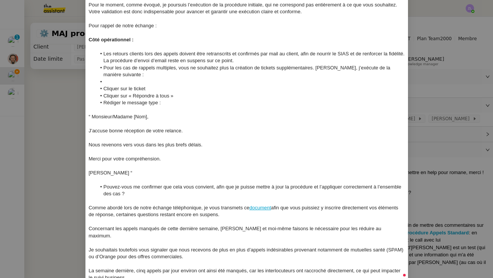
scroll to position [153, 0]
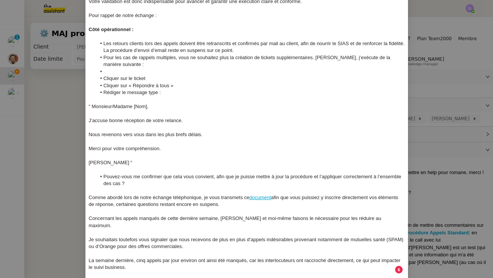
click at [111, 68] on li at bounding box center [250, 71] width 309 height 7
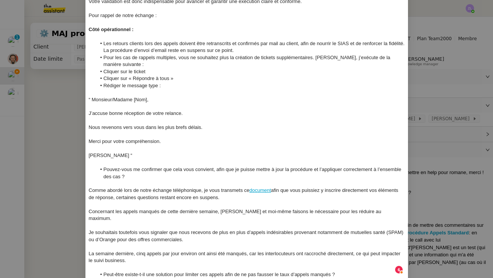
click at [104, 54] on li "Pour les cas de rappels multiples, vous ne souhaitez plus la création de ticket…" at bounding box center [250, 61] width 309 height 14
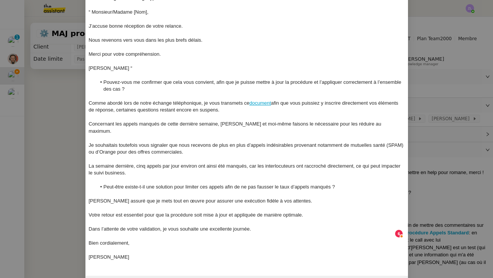
scroll to position [247, 0]
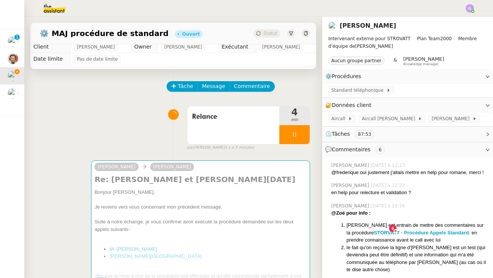
scroll to position [239, 0]
click at [291, 131] on div at bounding box center [294, 134] width 30 height 19
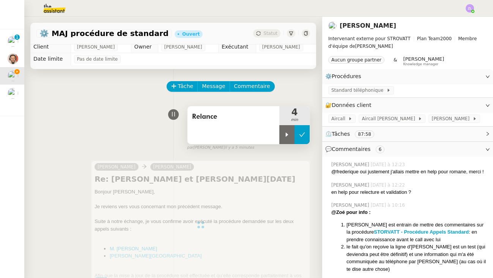
click at [303, 141] on button at bounding box center [301, 134] width 15 height 19
click at [241, 119] on span "Relance" at bounding box center [233, 116] width 83 height 11
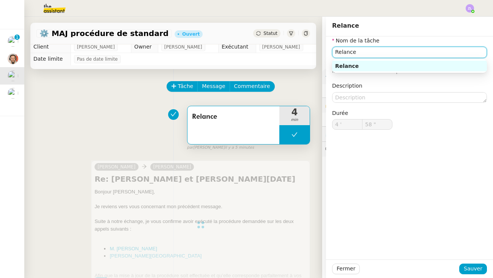
click at [365, 54] on input "Relance" at bounding box center [409, 52] width 155 height 11
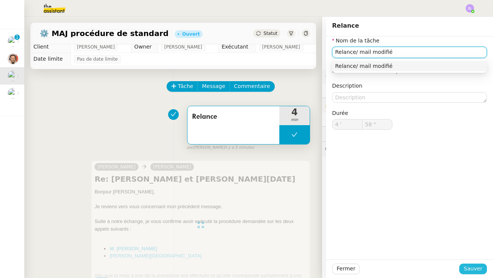
type input "Relance/ mail modifié"
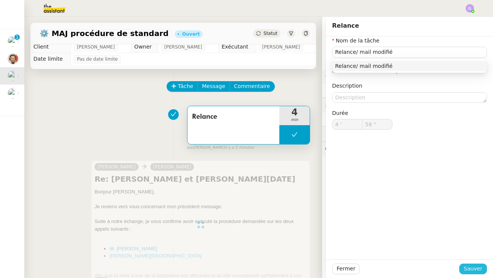
click at [397, 267] on span "Sauver" at bounding box center [473, 269] width 19 height 9
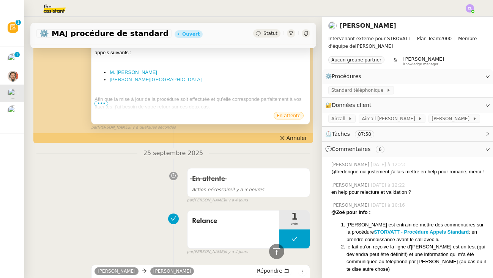
scroll to position [60, 0]
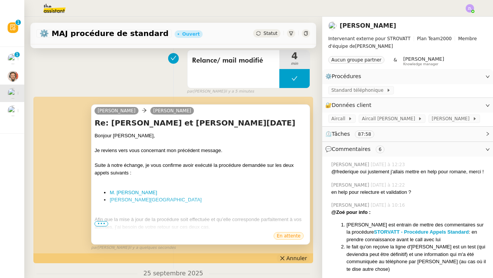
click at [291, 258] on span "Annuler" at bounding box center [297, 259] width 20 height 8
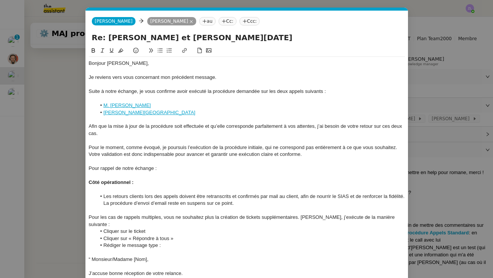
scroll to position [0, 16]
click at [128, 35] on input "Re: [PERSON_NAME] et [PERSON_NAME][DATE]" at bounding box center [247, 37] width 310 height 11
drag, startPoint x: 241, startPoint y: 38, endPoint x: 285, endPoint y: 44, distance: 44.8
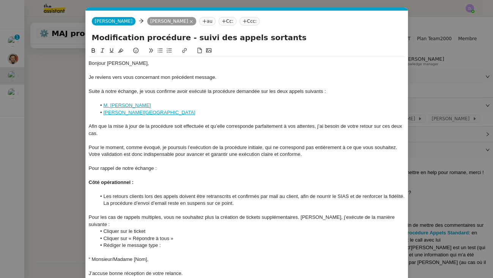
click at [285, 44] on div "Modification procédure - suivi des appels sortants" at bounding box center [247, 39] width 322 height 14
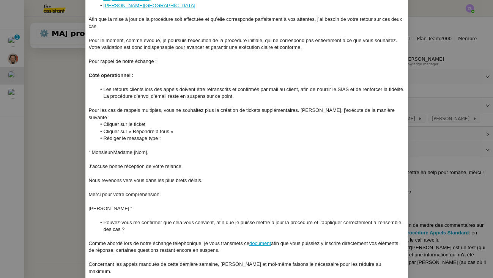
scroll to position [109, 0]
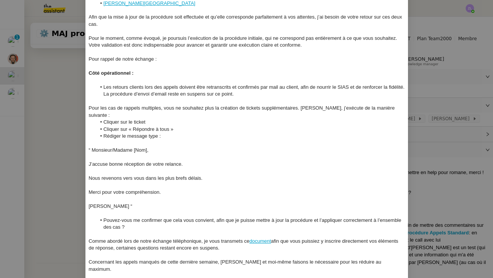
type input "Modification procédure - Standard téléphonique"
click at [300, 46] on div "Pour le moment, comme évoqué, je poursuis l’exécution de la procédure initiale,…" at bounding box center [247, 42] width 316 height 14
click at [300, 43] on div "Pour le moment, comme évoqué, je poursuis l’exécution de la procédure initiale,…" at bounding box center [247, 42] width 316 height 14
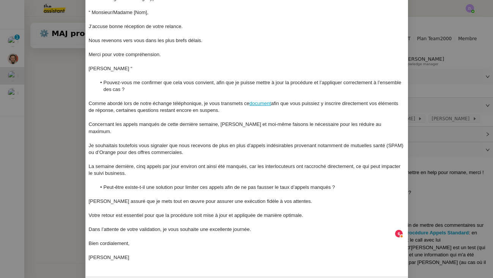
scroll to position [247, 0]
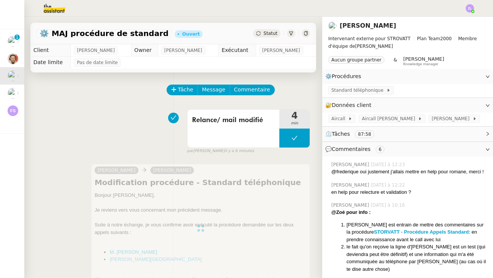
scroll to position [0, 0]
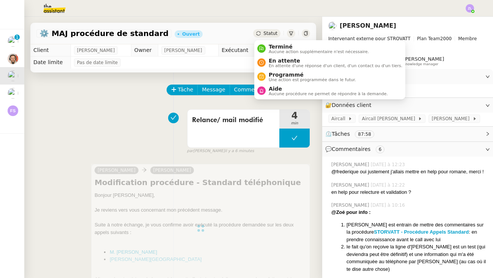
click at [261, 36] on div "Statut" at bounding box center [266, 33] width 27 height 8
click at [276, 60] on span "En attente" at bounding box center [336, 61] width 134 height 6
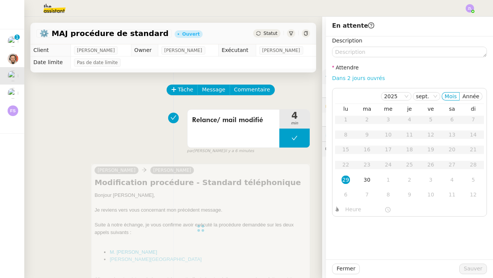
click at [347, 80] on link "Dans 2 jours ouvrés" at bounding box center [358, 78] width 53 height 6
type input "07:00"
click at [397, 269] on span "Sauver" at bounding box center [473, 269] width 19 height 9
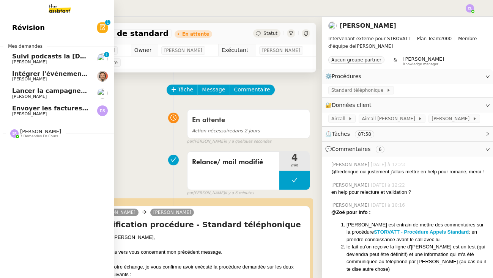
click at [30, 53] on span "Suivi podcasts la [DEMOGRAPHIC_DATA] radio [DATE]" at bounding box center [103, 56] width 182 height 7
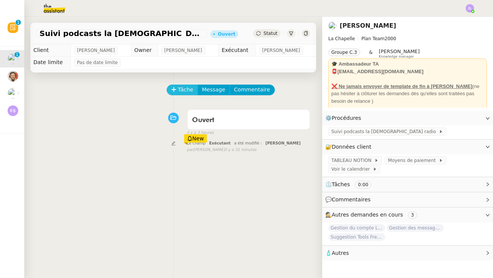
click at [180, 91] on span "Tâche" at bounding box center [186, 89] width 16 height 9
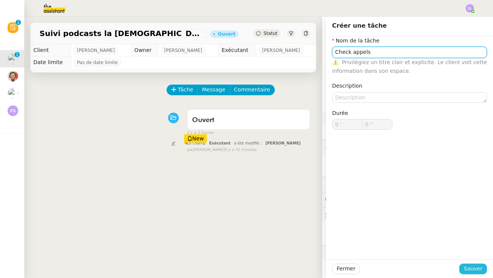
type input "Check appels"
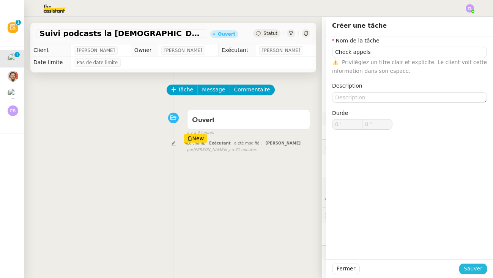
click at [397, 270] on button "Sauver" at bounding box center [473, 269] width 28 height 11
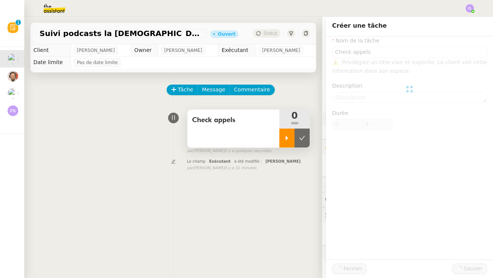
click at [283, 144] on div at bounding box center [286, 138] width 15 height 19
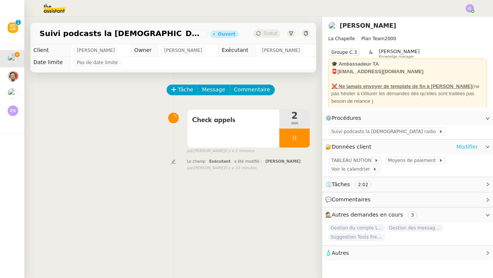
click at [397, 143] on link "Modifier" at bounding box center [467, 147] width 22 height 9
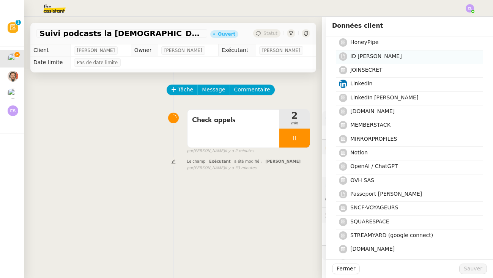
scroll to position [207, 0]
click at [360, 152] on span "Notion" at bounding box center [358, 152] width 17 height 6
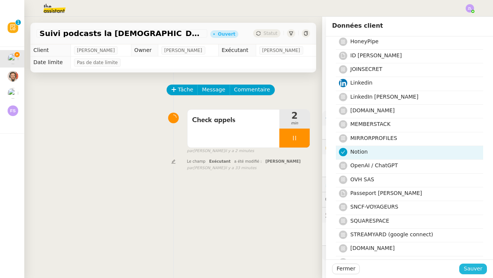
click at [397, 270] on span "Sauver" at bounding box center [473, 269] width 19 height 9
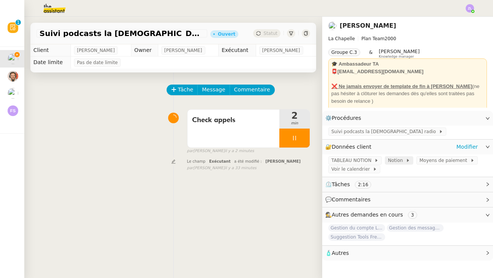
click at [388, 162] on span "Notion" at bounding box center [397, 161] width 18 height 8
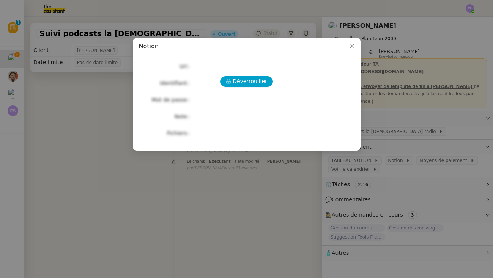
click at [258, 88] on div "Déverrouiller Url Identifiant Mot de passe Note Fichiers Upload" at bounding box center [247, 99] width 216 height 77
click at [258, 84] on span "Déverrouiller" at bounding box center [250, 81] width 35 height 9
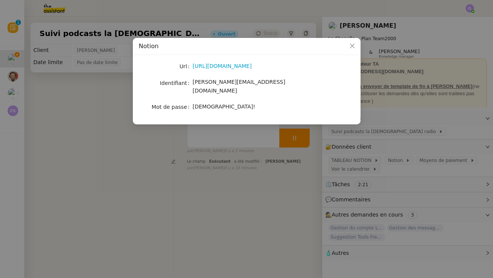
click at [267, 84] on div "camille.uxh@theassistant.com" at bounding box center [256, 87] width 126 height 18
click at [244, 84] on span "camille.uxh@theassistant.com" at bounding box center [239, 86] width 93 height 15
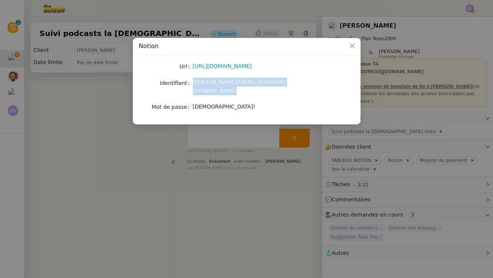
copy span "camille.uxh@theassistant.com"
click at [397, 165] on nz-modal-container "Notion Url https://www.notion.so/hugobentz/Youdji-13322d6feb7d80ac8d3ce5e351637…" at bounding box center [246, 139] width 493 height 278
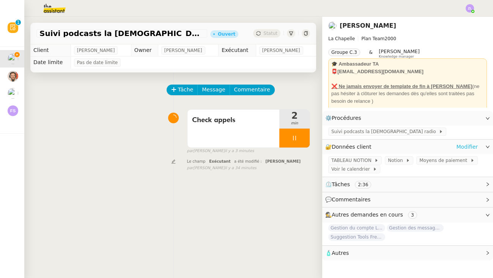
click at [397, 148] on link "Modifier" at bounding box center [467, 147] width 22 height 9
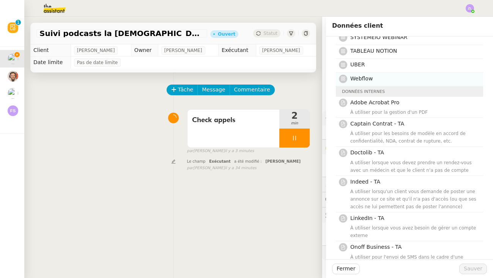
scroll to position [449, 0]
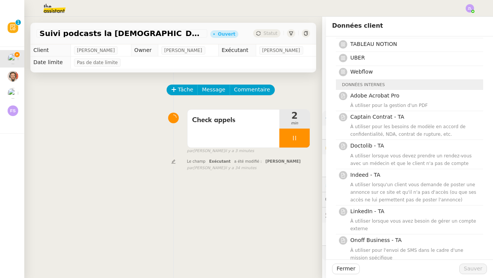
click at [354, 271] on div "Fermer Sauver" at bounding box center [409, 269] width 167 height 19
click at [351, 271] on span "Fermer" at bounding box center [346, 269] width 19 height 9
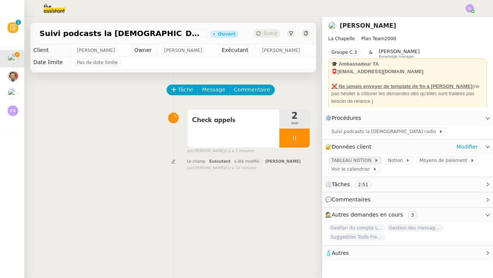
click at [379, 163] on div "TABLEAU NOTION" at bounding box center [355, 160] width 54 height 8
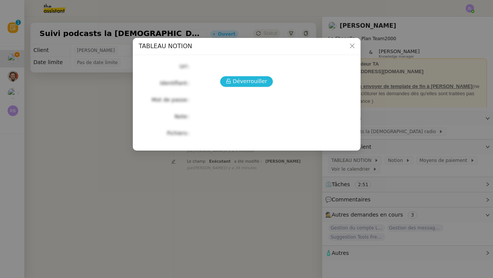
click at [263, 83] on span "Déverrouiller" at bounding box center [250, 81] width 35 height 9
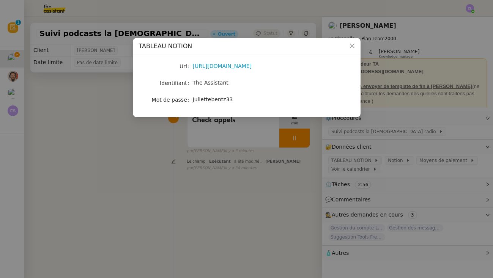
click at [208, 82] on span "The Assistant" at bounding box center [211, 83] width 36 height 6
click at [233, 142] on nz-modal-container "TABLEAU NOTION Url https://www.notion.so/hugobentz/Calendrier-Linkedin-Charly-1…" at bounding box center [246, 139] width 493 height 278
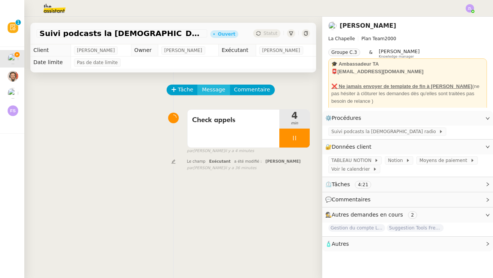
click at [215, 88] on span "Message" at bounding box center [213, 89] width 23 height 9
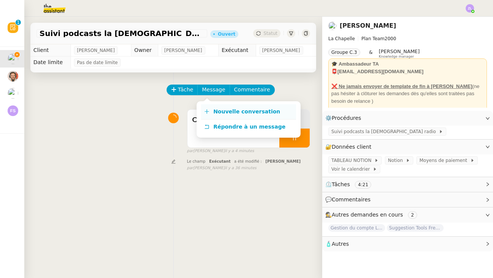
click at [219, 112] on span "Nouvelle conversation" at bounding box center [246, 112] width 67 height 6
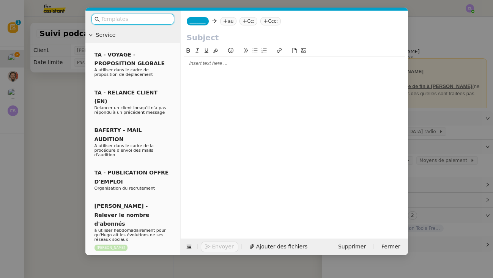
click at [196, 23] on span "_______" at bounding box center [198, 21] width 16 height 5
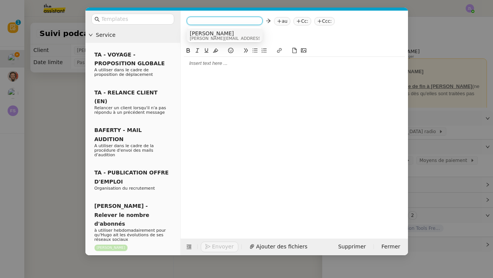
click at [203, 34] on span "Camille" at bounding box center [244, 33] width 108 height 6
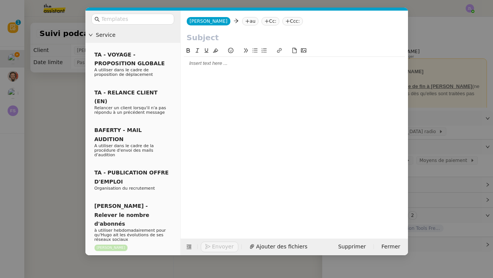
click at [242, 19] on nz-tag "au" at bounding box center [250, 21] width 16 height 8
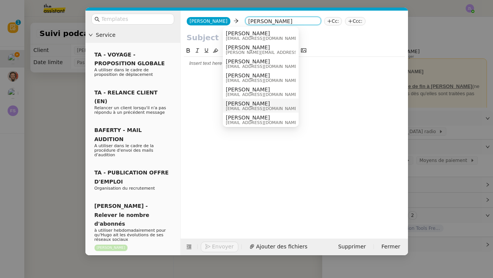
type input "hugo"
click at [245, 90] on span "[PERSON_NAME]" at bounding box center [262, 90] width 73 height 6
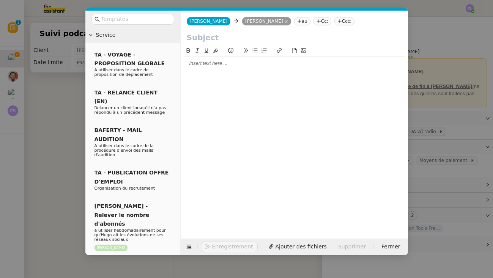
click at [316, 21] on icon at bounding box center [318, 21] width 5 height 5
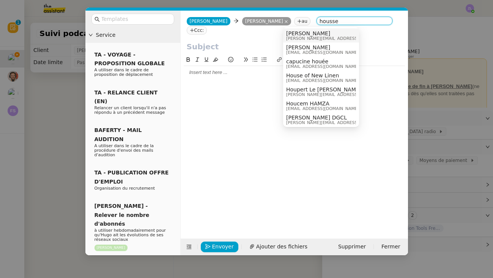
type input "housse"
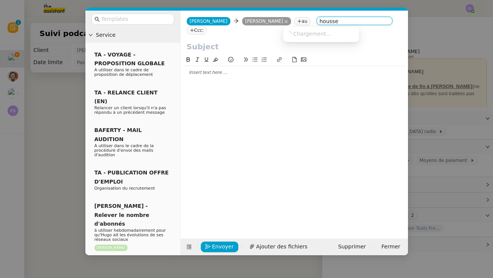
drag, startPoint x: 311, startPoint y: 35, endPoint x: 267, endPoint y: 84, distance: 66.1
click at [266, 85] on div at bounding box center [294, 141] width 221 height 172
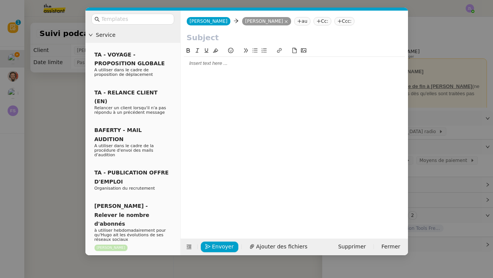
click at [313, 21] on nz-tag "Cc:" at bounding box center [322, 21] width 18 height 8
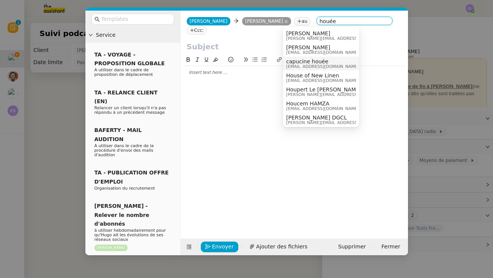
type input "houée"
click at [304, 63] on span "capucine houée" at bounding box center [322, 61] width 73 height 6
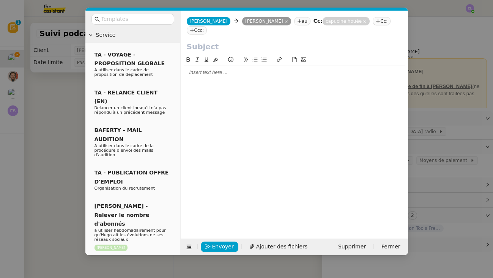
click at [193, 41] on input "text" at bounding box center [294, 46] width 215 height 11
type input "P"
click at [283, 41] on input "Informations manquantes : HB Nike" at bounding box center [294, 46] width 215 height 11
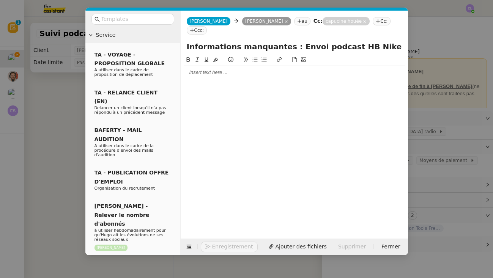
type input "Informations manquantes : Envoi podcast HB Nike"
click at [209, 69] on div at bounding box center [294, 72] width 221 height 7
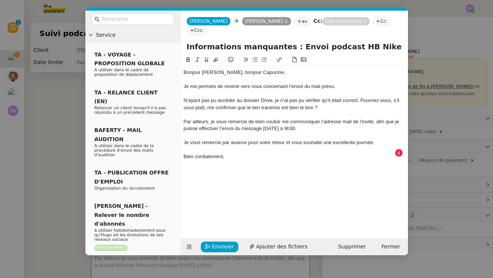
click at [334, 83] on div "Je me permets de revenir vers vous concernant l’envoi du mail prévu." at bounding box center [294, 86] width 221 height 7
click at [361, 97] on div "N’ayant pas pu accéder au dossier Drive, je n’ai pas pu vérifier qu’il était co…" at bounding box center [294, 104] width 221 height 14
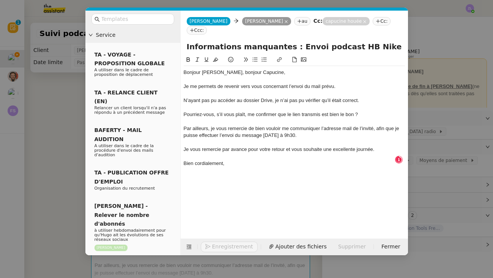
click at [255, 57] on icon at bounding box center [254, 59] width 5 height 5
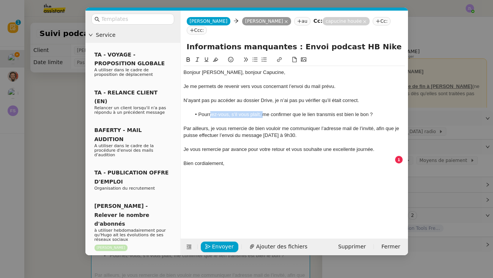
drag, startPoint x: 263, startPoint y: 106, endPoint x: 210, endPoint y: 103, distance: 53.2
click at [210, 111] on li "Pourriez-vous, s’il vous plaît, me confirmer que le lien transmis est bien le b…" at bounding box center [298, 114] width 214 height 7
click at [336, 111] on li "Pouvez-vous me confirmer que le lien transmis est bien le bon ?" at bounding box center [298, 114] width 214 height 7
click at [184, 125] on div "Par ailleurs, je vous remercie de bien vouloir me communiquer l’adresse mail de…" at bounding box center [294, 132] width 221 height 14
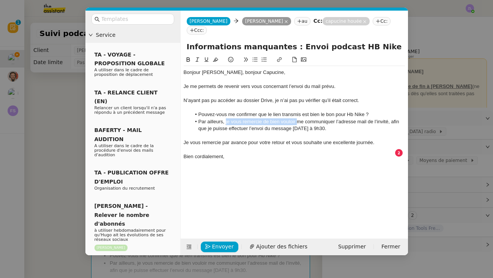
drag, startPoint x: 296, startPoint y: 112, endPoint x: 225, endPoint y: 112, distance: 71.3
click at [225, 118] on li "Par ailleurs, je vous remercie de bien vouloir me communiquer l’adresse mail de…" at bounding box center [298, 125] width 214 height 14
click at [343, 118] on li "Par ailleurs, pouvez-vous me communiquer l’adresse mail de l’invité, afin que j…" at bounding box center [298, 125] width 214 height 14
drag, startPoint x: 261, startPoint y: 118, endPoint x: 241, endPoint y: 118, distance: 20.9
click at [241, 118] on li "Par ailleurs, pouvez-vous me communiquer l’adresse mail de l’invité, afin que j…" at bounding box center [298, 125] width 214 height 14
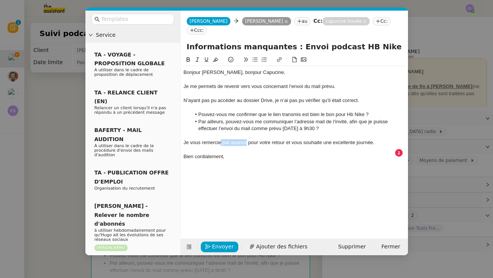
drag, startPoint x: 246, startPoint y: 131, endPoint x: 222, endPoint y: 131, distance: 24.7
click at [222, 139] on div "Je vous remercie par avance pour votre retour et vous souhaite une excellente j…" at bounding box center [294, 142] width 221 height 7
click at [242, 153] on div "Bien cordialement," at bounding box center [294, 156] width 221 height 7
click at [265, 69] on div "Bonjour Hugo, bonjour Capucine," at bounding box center [294, 72] width 221 height 7
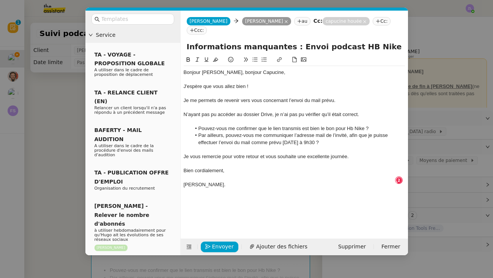
click at [334, 97] on div "Je me permets de revenir vers vous concernant l’envoi du mail prévu." at bounding box center [294, 100] width 221 height 7
click at [346, 97] on div "Je me permets de revenir vers vous concernant l’envoi du mail prévu pourcette s…" at bounding box center [294, 100] width 221 height 7
click at [372, 125] on li "Pouvez-vous me confirmer que le lien transmis est bien le bon pour Hb Nike ?" at bounding box center [298, 128] width 214 height 7
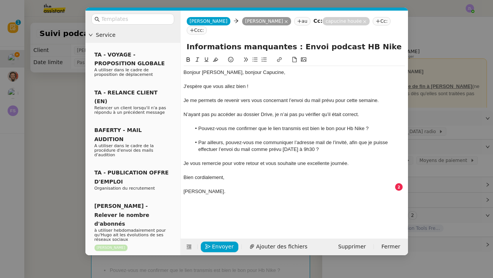
click at [199, 139] on li "Par ailleurs, pouvez-vous me communiquer l’adresse mail de l’invité, afin que j…" at bounding box center [298, 146] width 214 height 14
click at [211, 139] on div "Par ailleurs, pouvez-vous me communiquer l’adresse mail de l’invité, afin que j…" at bounding box center [294, 146] width 221 height 14
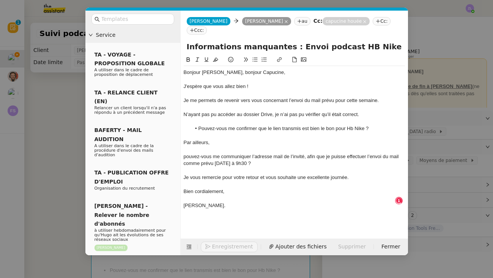
click at [256, 57] on icon at bounding box center [254, 59] width 5 height 5
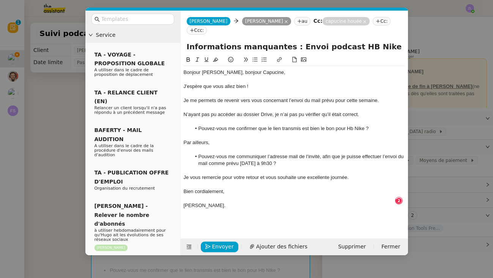
click at [220, 139] on div "Par ailleurs," at bounding box center [294, 142] width 221 height 7
click at [243, 139] on div "Par ailleurs, l'adresse mail e l'invité éant manquante" at bounding box center [294, 142] width 221 height 7
click at [267, 139] on div "Par ailleurs, l'adresse mail de l'invité éant manquante" at bounding box center [294, 142] width 221 height 7
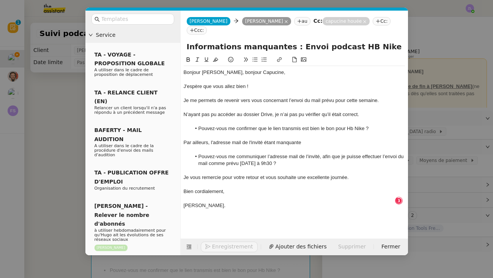
click at [314, 139] on div "Par ailleurs, l'adresse mail de l'invité étant manquante" at bounding box center [294, 142] width 221 height 7
click at [221, 245] on span "Envoyer" at bounding box center [223, 246] width 22 height 9
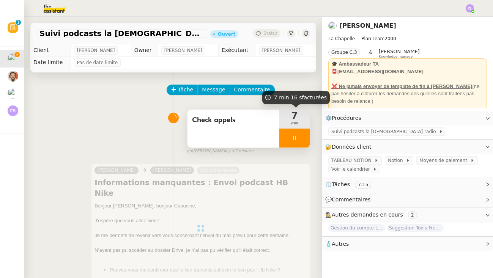
click at [285, 140] on div at bounding box center [294, 138] width 30 height 19
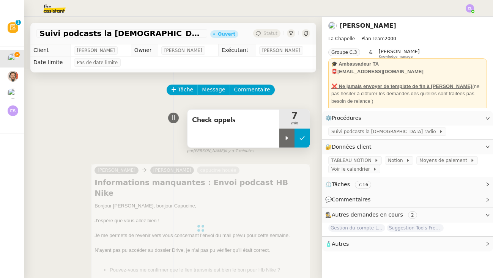
click at [304, 137] on icon at bounding box center [302, 138] width 6 height 6
click at [228, 122] on span "Check appels" at bounding box center [233, 120] width 83 height 11
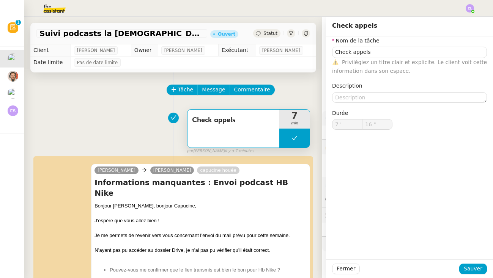
type input "Check appels"
type input "7 '"
type input "16 ""
type input "Check appels"
type input "7 '"
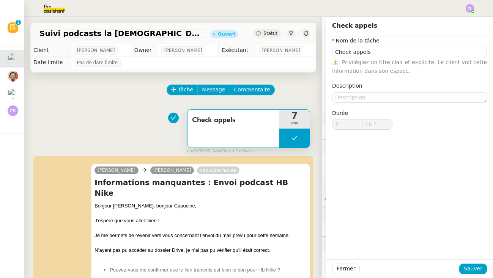
type input "16 ""
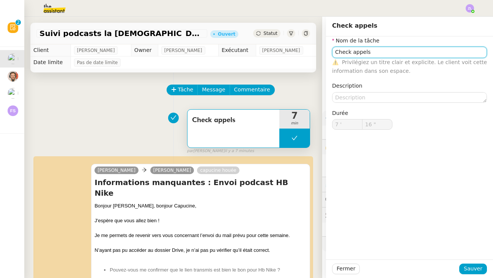
type input "Check appels"
type input "7 '"
type input "16 ""
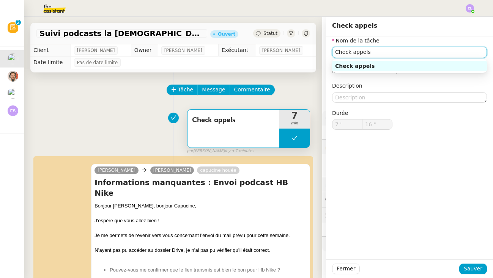
drag, startPoint x: 379, startPoint y: 57, endPoint x: 353, endPoint y: 54, distance: 26.7
click at [352, 54] on input "Check appels" at bounding box center [409, 52] width 155 height 11
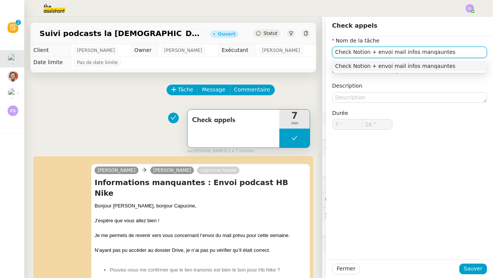
click at [397, 52] on input "Check Notion + envoi mail infos manqauntes" at bounding box center [409, 52] width 155 height 11
type input "Check Notion + envoi mail infos manquantes"
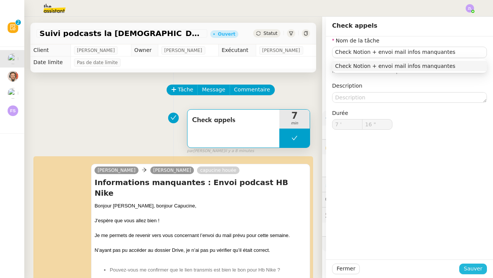
click at [397, 269] on span "Sauver" at bounding box center [473, 269] width 19 height 9
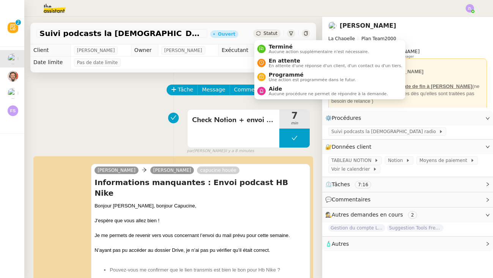
click at [266, 35] on span "Statut" at bounding box center [270, 33] width 14 height 5
click at [272, 64] on span "En attente d'une réponse d'un client, d'un contact ou d'un tiers." at bounding box center [336, 66] width 134 height 4
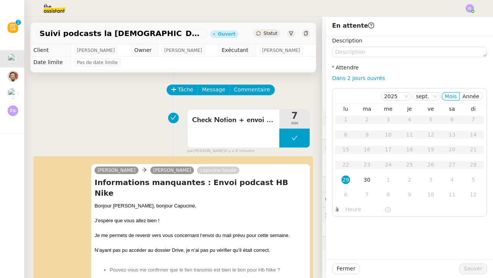
click at [358, 82] on div "Dans 2 jours ouvrés" at bounding box center [409, 78] width 155 height 9
click at [359, 78] on link "Dans 2 jours ouvrés" at bounding box center [358, 78] width 53 height 6
type input "07:00"
click at [397, 264] on button "Sauver" at bounding box center [473, 269] width 28 height 11
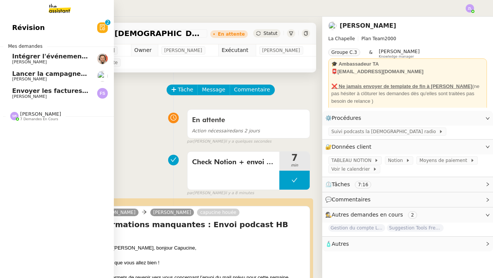
click at [11, 50] on link "Intégrer l'événement dans le fichier de suivi Emile Barbu" at bounding box center [57, 58] width 114 height 17
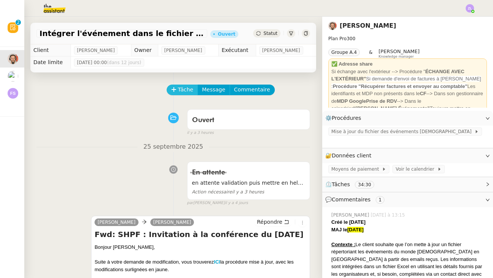
scroll to position [0, 0]
click at [178, 89] on span "Tâche" at bounding box center [186, 89] width 16 height 9
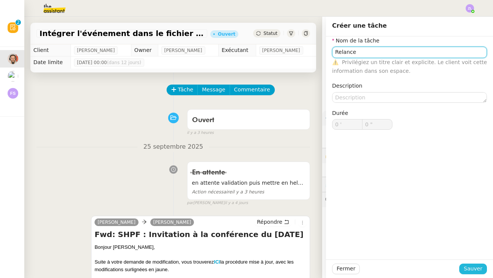
type input "Relance"
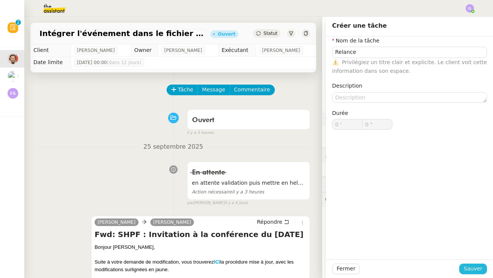
click at [397, 267] on span "Sauver" at bounding box center [473, 269] width 19 height 9
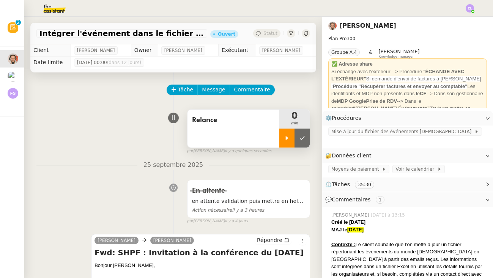
click at [282, 136] on div at bounding box center [286, 138] width 15 height 19
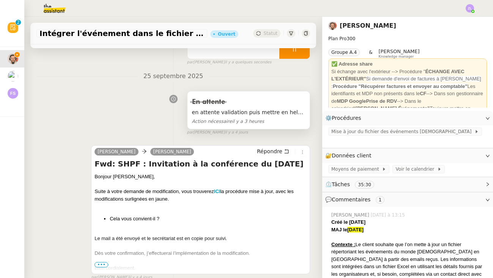
scroll to position [136, 0]
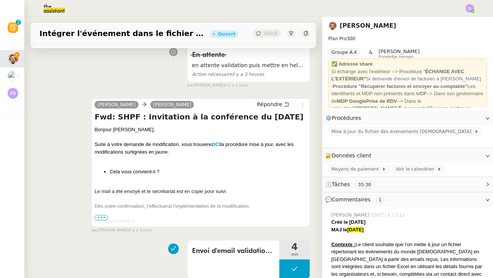
click at [102, 217] on span "•••" at bounding box center [101, 217] width 14 height 5
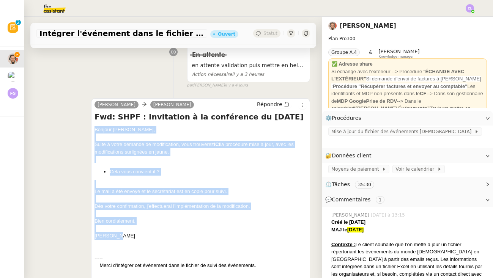
drag, startPoint x: 127, startPoint y: 231, endPoint x: 92, endPoint y: 131, distance: 105.7
click at [92, 131] on div "Nathanaël Emile Barbu Répondre Fwd: SHPF : Invitation à la conférence du 11/10/…" at bounding box center [200, 235] width 219 height 274
copy div "Bonjour Émile, Suite à votre demande de modification, vous trouverez ICI la pro…"
click at [280, 102] on span "Répondre" at bounding box center [269, 105] width 25 height 8
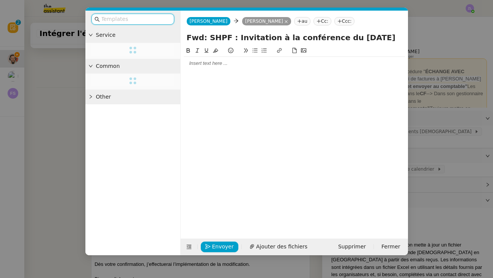
click at [212, 67] on div at bounding box center [294, 63] width 221 height 7
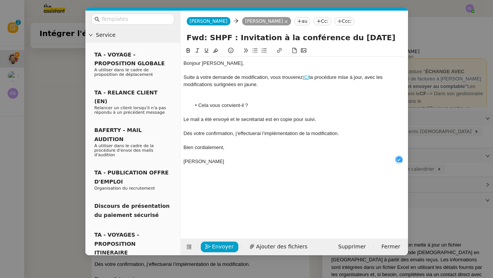
scroll to position [8, 0]
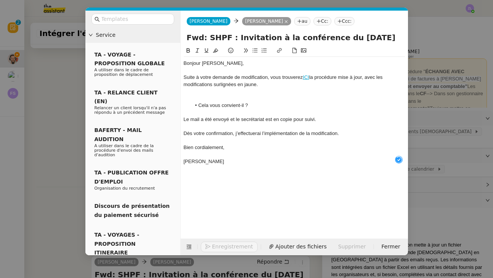
click at [233, 68] on div at bounding box center [294, 70] width 221 height 7
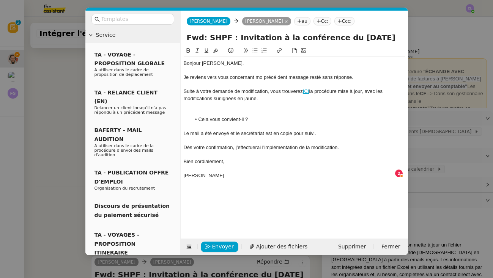
click at [279, 77] on div "Je reviens vers vous concernant mo précé dent message resté sans réponse." at bounding box center [294, 77] width 221 height 7
click at [261, 78] on div "Je reviens vers vous concernant mo précédent message resté sans réponse." at bounding box center [294, 77] width 221 height 7
click at [215, 100] on div "Suite à votre demande de modification, vous trouverez ICI la procédure mise à j…" at bounding box center [294, 95] width 221 height 14
click at [214, 105] on div at bounding box center [294, 105] width 221 height 7
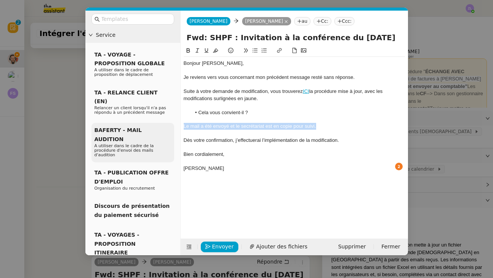
drag, startPoint x: 330, startPoint y: 128, endPoint x: 132, endPoint y: 123, distance: 197.8
click at [132, 123] on nz-layout "Service TA - VOYAGE - PROPOSITION GLOBALE A utiliser dans le cadre de propositi…" at bounding box center [246, 133] width 323 height 245
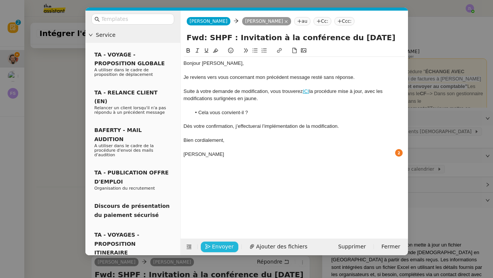
click at [219, 249] on span "Envoyer" at bounding box center [223, 246] width 22 height 9
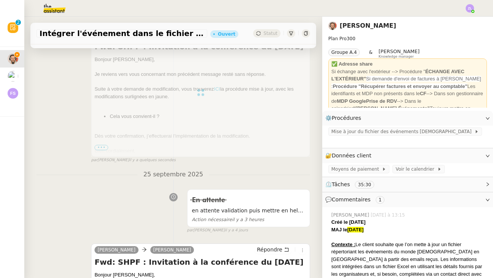
scroll to position [84, 0]
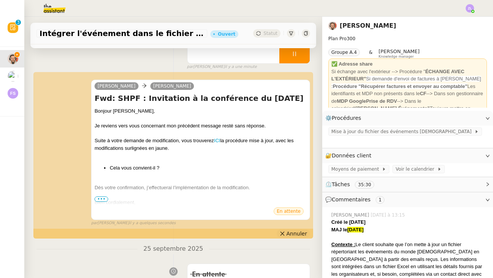
click at [285, 232] on icon at bounding box center [282, 233] width 5 height 5
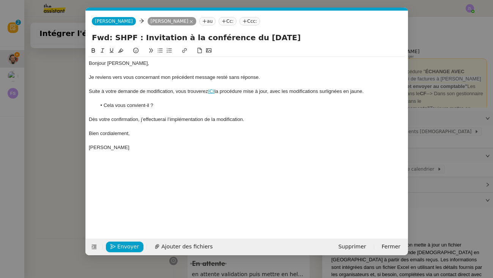
scroll to position [0, 16]
click at [197, 38] on input "Fwd: SHPF : Invitation à la conférence du 11/10/2025" at bounding box center [247, 37] width 310 height 11
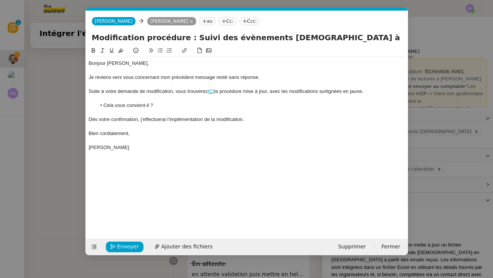
drag, startPoint x: 302, startPoint y: 39, endPoint x: 361, endPoint y: 38, distance: 58.8
click at [361, 38] on input "Modification procédure : Suivi des évènements protestants à valider" at bounding box center [247, 37] width 310 height 11
type input "Modification procédure : Suivi des évènements protestants - en attente de valid…"
click at [126, 246] on span "Envoyer" at bounding box center [128, 246] width 22 height 9
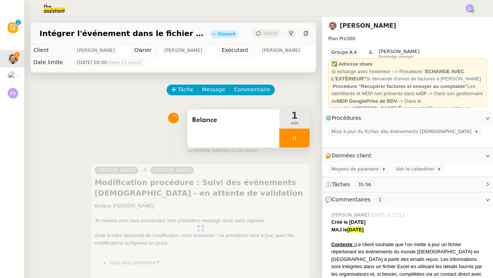
scroll to position [0, 0]
click at [287, 144] on div at bounding box center [294, 138] width 30 height 19
click at [304, 142] on button at bounding box center [301, 138] width 15 height 19
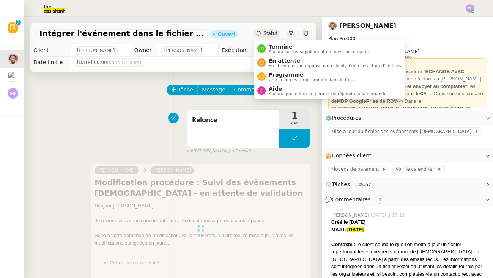
click at [268, 31] on span "Statut" at bounding box center [270, 33] width 14 height 5
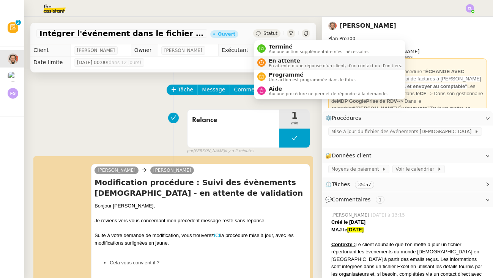
click at [263, 66] on nz-avatar at bounding box center [261, 62] width 8 height 8
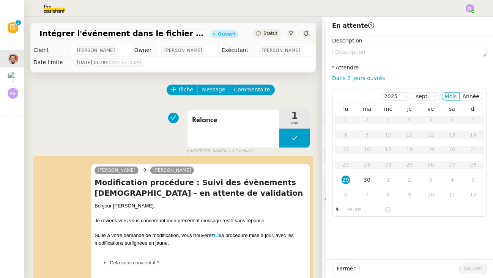
click at [350, 82] on div "Dans 2 jours ouvrés" at bounding box center [409, 78] width 155 height 9
click at [351, 79] on link "Dans 2 jours ouvrés" at bounding box center [358, 78] width 53 height 6
type input "07:00"
click at [397, 271] on span "Sauver" at bounding box center [473, 269] width 19 height 9
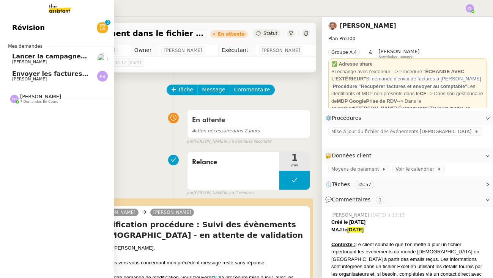
click at [21, 64] on link "Lancer la campagne de prospection Astrid Brucker" at bounding box center [57, 58] width 114 height 17
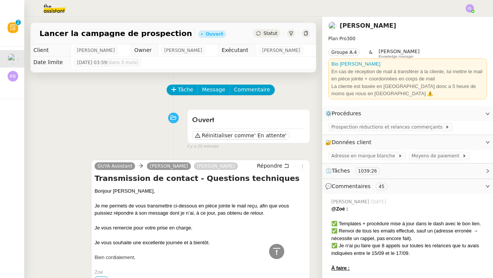
click at [267, 35] on span "Statut" at bounding box center [270, 33] width 14 height 5
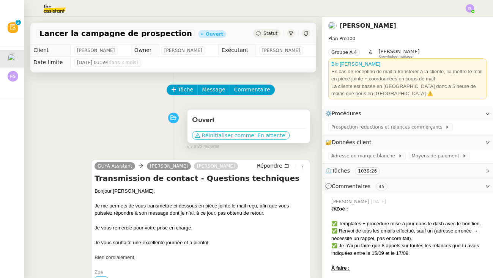
click at [254, 138] on span "' En attente'" at bounding box center [270, 136] width 32 height 8
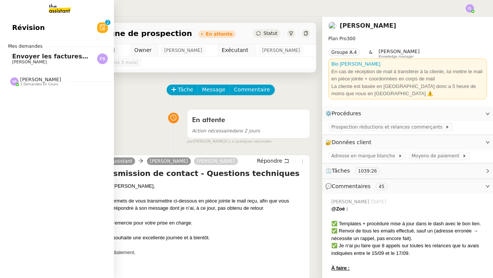
click at [19, 61] on span "[PERSON_NAME]" at bounding box center [29, 62] width 35 height 5
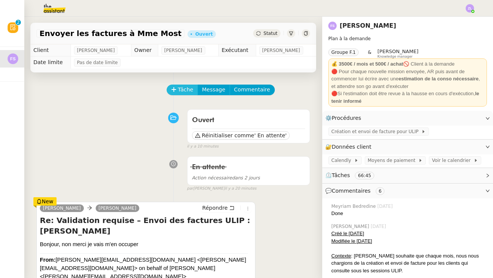
click at [173, 85] on button "Tâche" at bounding box center [182, 90] width 31 height 11
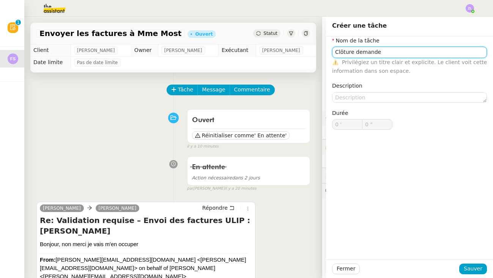
type input "Clôture demande"
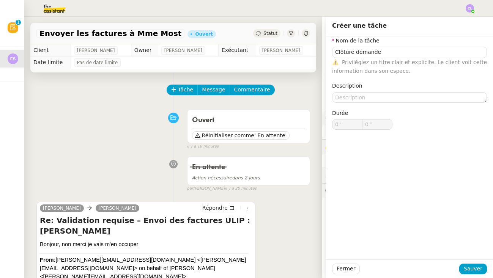
click at [397, 261] on div "Fermer Sauver" at bounding box center [409, 269] width 167 height 19
click at [397, 268] on span "Sauver" at bounding box center [473, 269] width 19 height 9
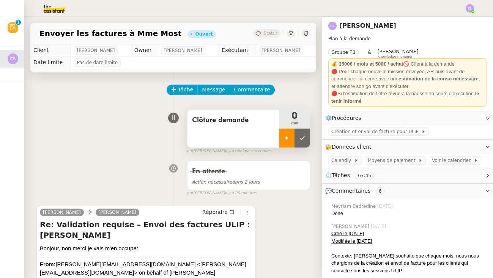
click at [285, 135] on icon at bounding box center [287, 138] width 6 height 6
click at [224, 212] on span "Répondre" at bounding box center [214, 212] width 25 height 8
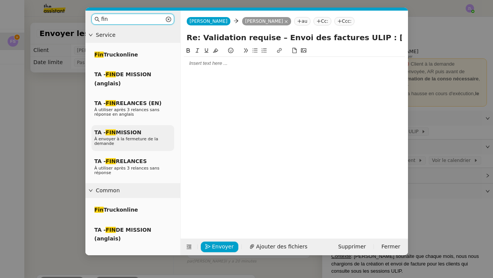
type input "fin"
click at [132, 140] on span "À envoyer à la fermeture de la demande" at bounding box center [126, 141] width 64 height 9
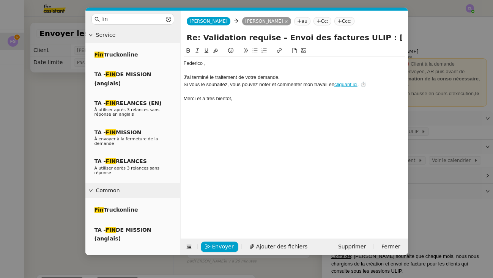
click at [52, 157] on nz-modal-container "fin Service Fin Truckonline TA - FIN DE MISSION (anglais) TA - FIN RELANCES (EN…" at bounding box center [246, 139] width 493 height 278
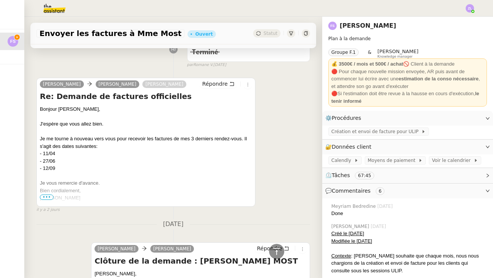
scroll to position [641, 0]
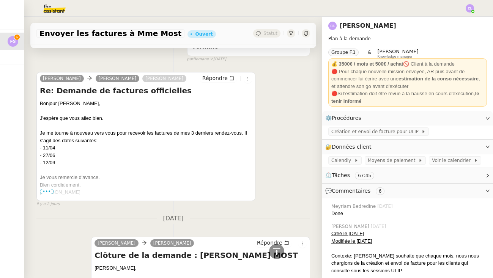
click at [244, 66] on div "Emma Most Maria Federico Parra Silva Répondre Re: Demande de factures officiell…" at bounding box center [173, 136] width 274 height 142
click at [245, 75] on button at bounding box center [248, 79] width 8 height 8
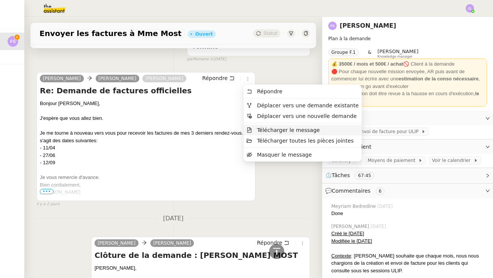
click at [273, 129] on span "Télécharger le message" at bounding box center [288, 130] width 63 height 6
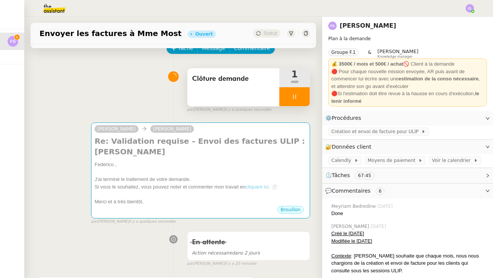
scroll to position [41, 0]
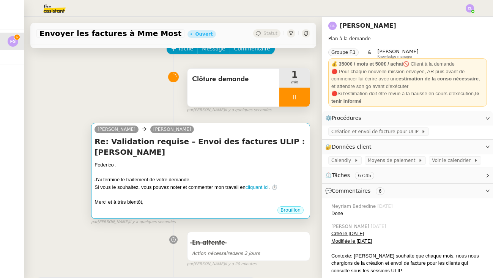
click at [178, 170] on div at bounding box center [200, 173] width 212 height 8
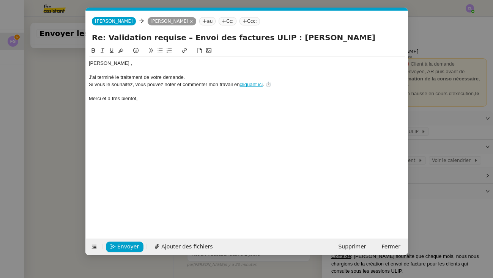
scroll to position [0, 22]
click at [109, 64] on div "Federico ," at bounding box center [247, 63] width 316 height 7
click at [87, 64] on nz-spin "Federico, J'ai terminé le traitement de votre demande. Si vous le souhaitez, vo…" at bounding box center [247, 138] width 322 height 184
click at [90, 60] on div "Federico," at bounding box center [247, 63] width 316 height 7
drag, startPoint x: 187, startPoint y: 80, endPoint x: 86, endPoint y: 77, distance: 101.8
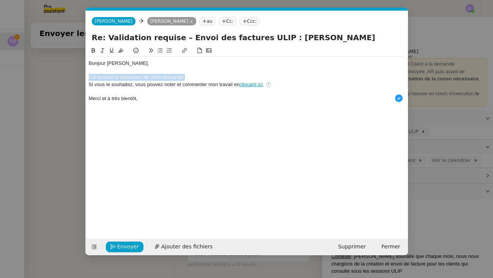
click at [86, 77] on nz-spin "Bonjour Federico, J'ai terminé le traitement de votre demande. Si vous le souha…" at bounding box center [247, 138] width 322 height 184
click at [219, 77] on div "Suite à votre retour, je me permets donc de côtlurer cette dôemande." at bounding box center [247, 77] width 316 height 7
click at [189, 76] on div "Suite à votre retour, je me permets donc de côtlurer cette demande." at bounding box center [247, 77] width 316 height 7
click at [247, 72] on div at bounding box center [247, 70] width 316 height 7
click at [192, 78] on div "Suite à votre retour, je me permets donc de ctôlurer cette demande." at bounding box center [247, 77] width 316 height 7
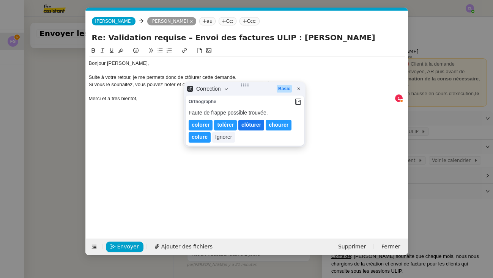
click at [245, 128] on lt-span "clôturer" at bounding box center [251, 125] width 26 height 11
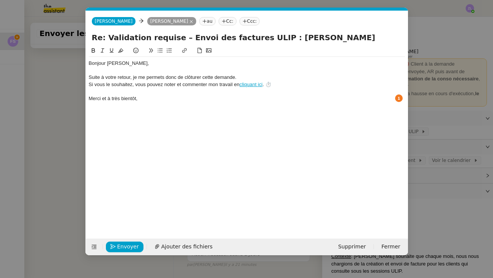
click at [249, 77] on div "Suite à votre retour, je me permets donc de clôturer cette demande." at bounding box center [247, 77] width 316 height 7
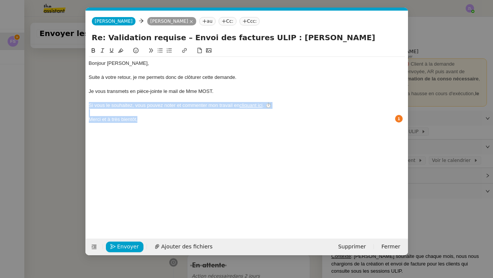
drag, startPoint x: 144, startPoint y: 117, endPoint x: 81, endPoint y: 104, distance: 64.2
click at [81, 104] on nz-modal-container "fin Service Fin Truckonline TA - FIN DE MISSION (anglais) TA - FIN RELANCES (EN…" at bounding box center [246, 139] width 493 height 278
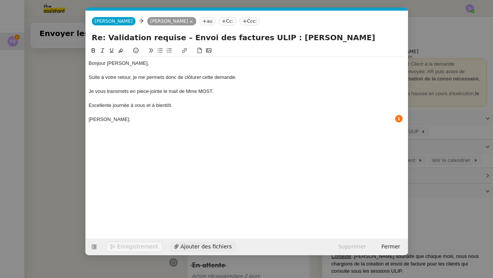
click at [187, 243] on span "Ajouter des fichiers" at bounding box center [206, 246] width 51 height 9
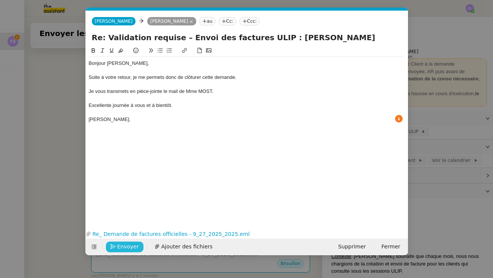
click at [130, 245] on span "Envoyer" at bounding box center [128, 246] width 22 height 9
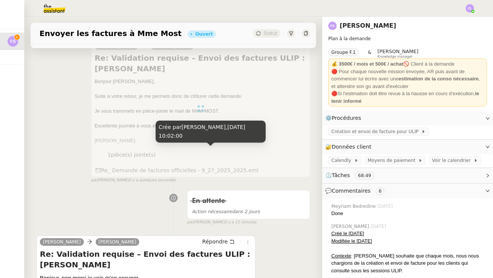
scroll to position [125, 0]
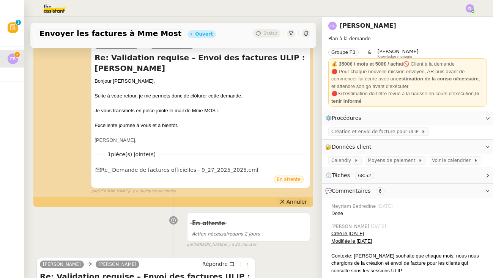
click at [300, 199] on span "Annuler" at bounding box center [297, 202] width 20 height 8
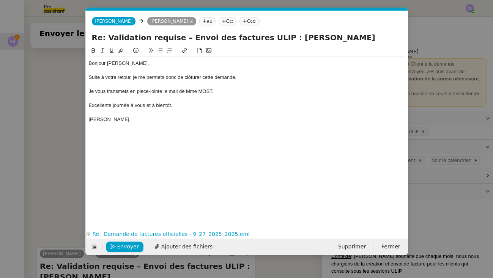
scroll to position [0, 16]
click at [119, 39] on input "Re: Validation requise – Envoi des factures ULIP : Emma MOST" at bounding box center [247, 37] width 310 height 11
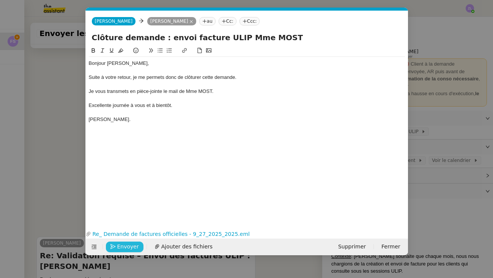
type input "Clôture demande : envoi facture ULIP Mme MOST"
click at [129, 246] on span "Envoyer" at bounding box center [128, 246] width 22 height 9
click at [129, 246] on span "Confirmer l'envoi" at bounding box center [140, 246] width 46 height 9
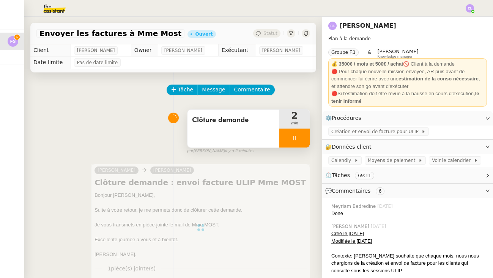
scroll to position [0, 0]
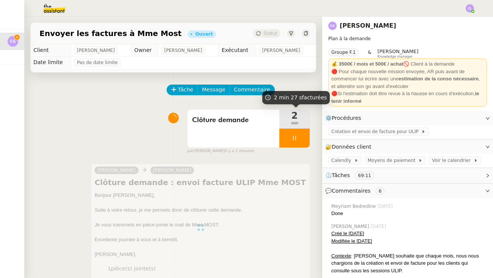
click at [287, 135] on div at bounding box center [294, 138] width 30 height 19
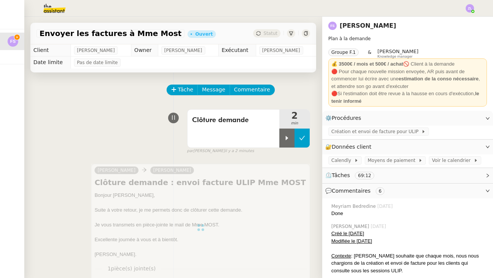
click at [303, 135] on icon at bounding box center [302, 138] width 6 height 6
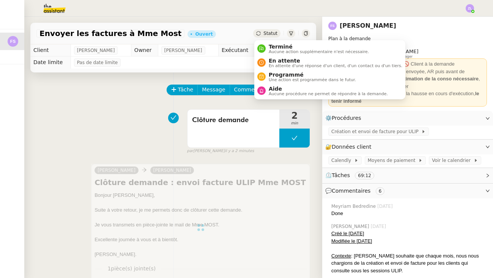
click at [272, 32] on span "Statut" at bounding box center [270, 33] width 14 height 5
click at [277, 52] on span "Aucune action supplémentaire n'est nécessaire." at bounding box center [319, 52] width 100 height 4
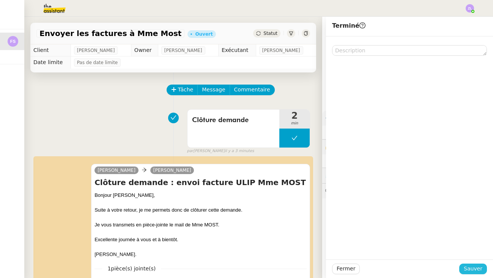
click at [397, 269] on span "Sauver" at bounding box center [473, 269] width 19 height 9
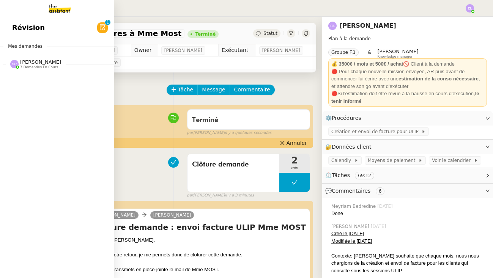
click at [64, 9] on img at bounding box center [53, 8] width 59 height 17
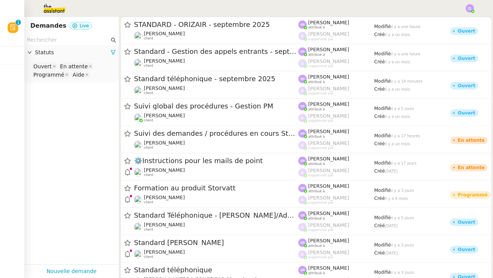
click at [397, 10] on div at bounding box center [246, 8] width 455 height 17
click at [397, 7] on img at bounding box center [470, 8] width 8 height 8
click at [397, 16] on ul "Suivi Déconnexion" at bounding box center [449, 27] width 49 height 24
click at [397, 22] on li "Suivi" at bounding box center [449, 21] width 49 height 11
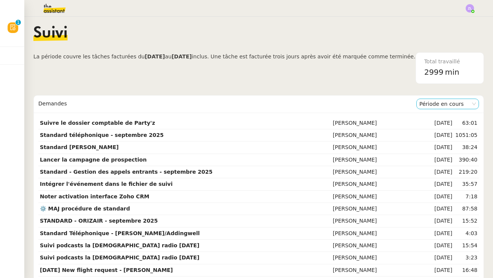
click at [397, 102] on nz-select-item "Période en cours" at bounding box center [447, 104] width 57 height 10
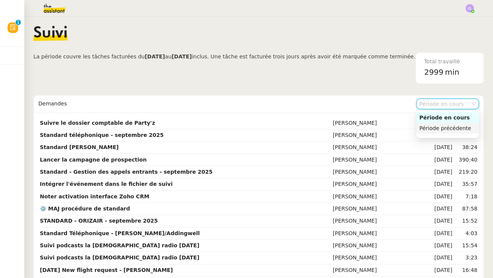
click at [397, 127] on div "Période précédente" at bounding box center [447, 128] width 57 height 7
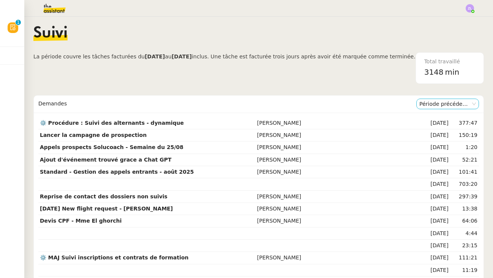
click at [397, 107] on nz-select-item "Période précédente" at bounding box center [447, 104] width 57 height 10
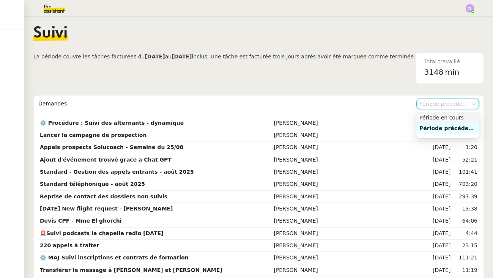
click at [397, 121] on div "Période en cours" at bounding box center [447, 117] width 57 height 7
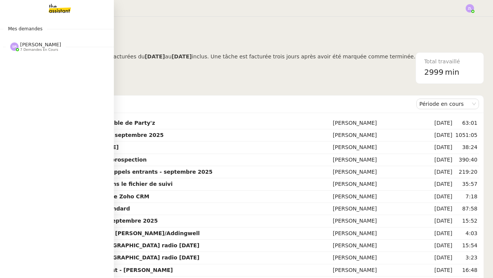
click at [47, 11] on img at bounding box center [53, 8] width 59 height 17
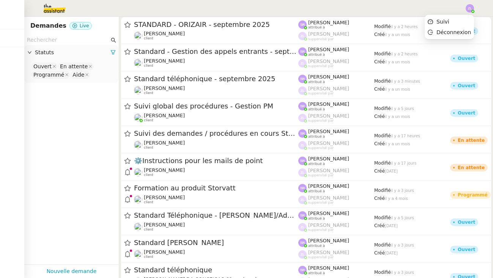
click at [397, 9] on img at bounding box center [470, 8] width 8 height 8
click at [397, 20] on li "Suivi" at bounding box center [449, 21] width 49 height 11
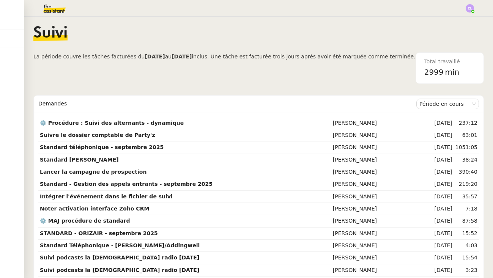
click at [57, 12] on img at bounding box center [48, 8] width 59 height 17
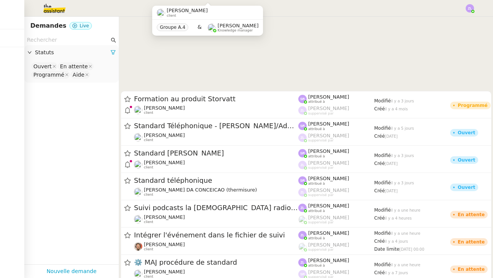
scroll to position [238, 0]
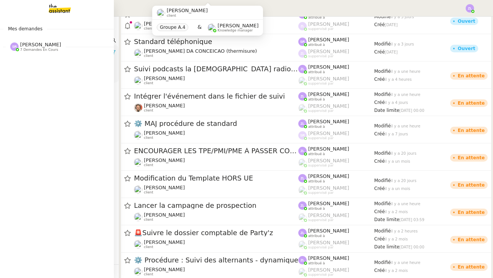
click at [35, 57] on div "Mes demandes Stéphanie Rakotosalama 7 demandes en cours Standard Audrey&Gabriel…" at bounding box center [57, 147] width 114 height 261
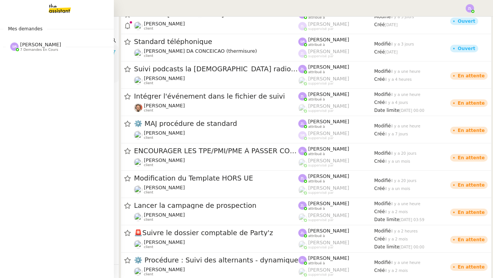
click at [36, 50] on span "7 demandes en cours" at bounding box center [39, 50] width 38 height 4
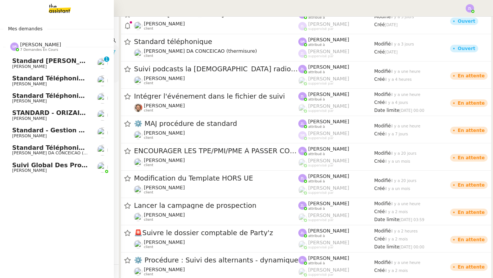
click at [47, 99] on span "[PERSON_NAME]" at bounding box center [29, 101] width 35 height 5
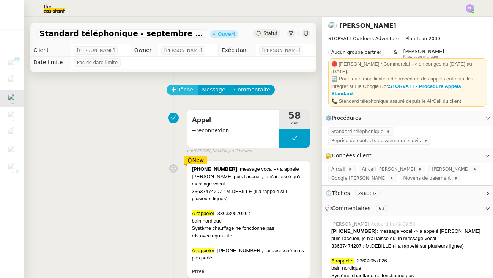
click at [178, 88] on span "Tâche" at bounding box center [186, 89] width 16 height 9
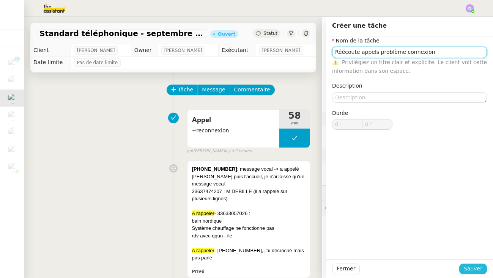
type input "Réécoute appels problème connexion"
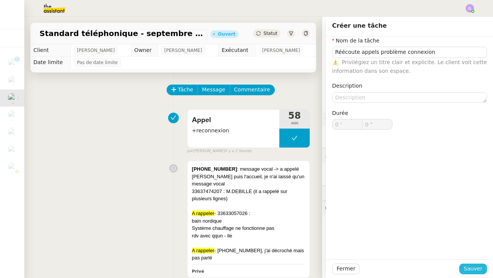
click at [397, 268] on span "Sauver" at bounding box center [473, 269] width 19 height 9
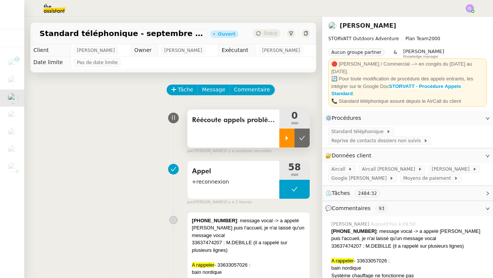
click at [290, 136] on div at bounding box center [286, 138] width 15 height 19
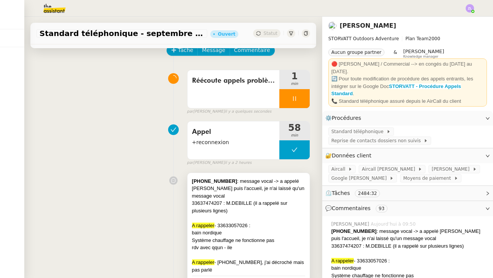
scroll to position [42, 0]
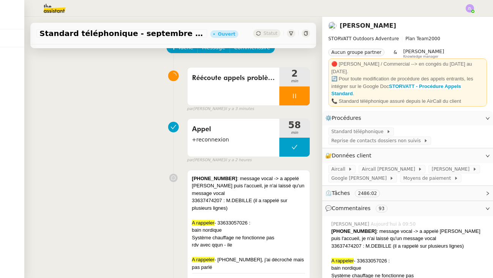
scroll to position [18, 0]
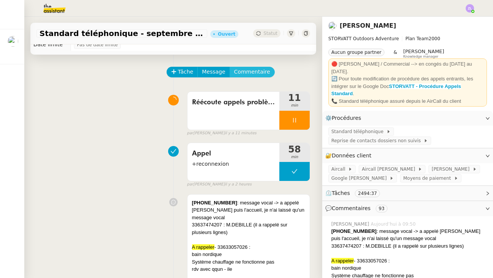
click at [257, 70] on span "Commentaire" at bounding box center [252, 72] width 36 height 9
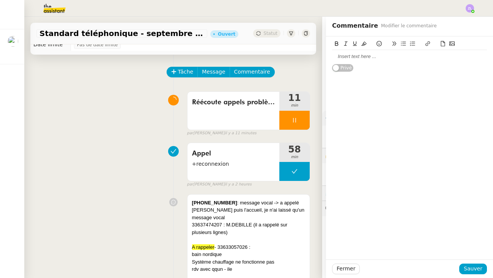
click at [354, 55] on div at bounding box center [409, 56] width 155 height 7
click at [470, 268] on span "Sauver" at bounding box center [473, 269] width 19 height 9
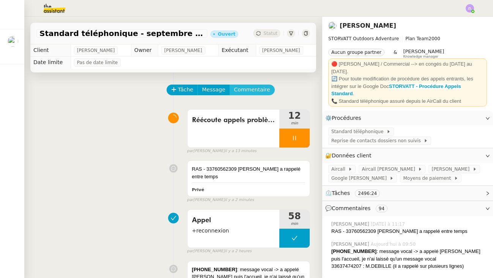
click at [245, 89] on span "Commentaire" at bounding box center [252, 89] width 36 height 9
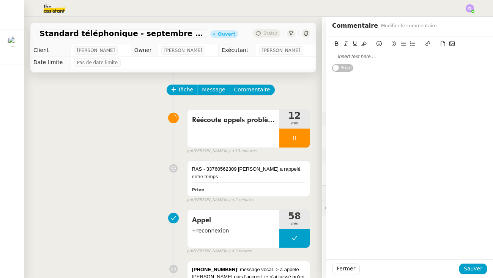
click at [333, 55] on div at bounding box center [409, 56] width 155 height 7
click at [351, 62] on div "33621196931 - msg vocal le 26/09 hors horaires / projet bain nordiqueenvoi mail…" at bounding box center [409, 60] width 155 height 14
click at [410, 65] on div "33621196931 - msg vocal le 26/09 hors horaires / projet bain nordique envoi mai…" at bounding box center [409, 60] width 155 height 14
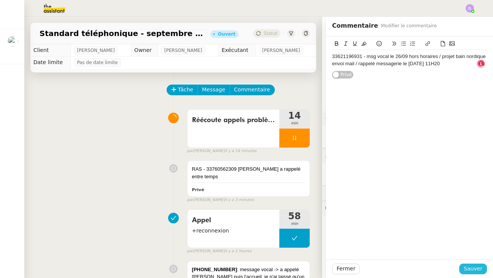
click at [478, 270] on span "Sauver" at bounding box center [473, 269] width 19 height 9
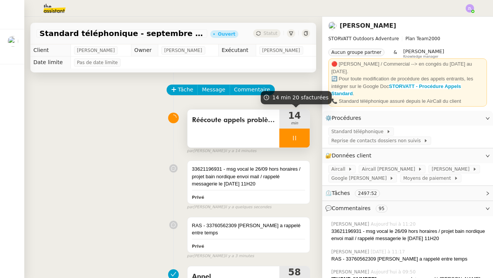
click at [288, 140] on div at bounding box center [294, 138] width 30 height 19
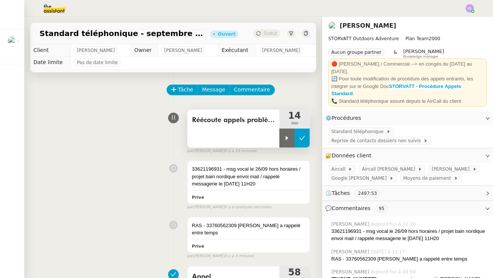
click at [305, 138] on button at bounding box center [301, 138] width 15 height 19
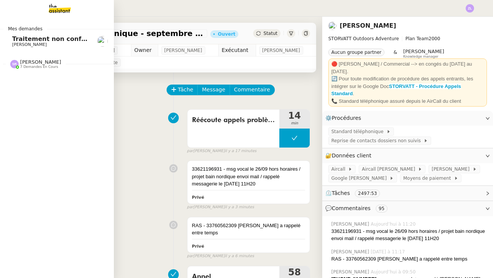
click at [16, 45] on span "[PERSON_NAME]" at bounding box center [29, 44] width 35 height 5
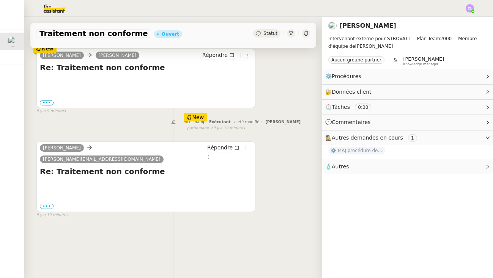
scroll to position [97, 0]
click at [50, 190] on div "••• Le [DATE] 08:29, [PERSON_NAME] < [PERSON_NAME][EMAIL_ADDRESS][DOMAIN_NAME] …" at bounding box center [146, 196] width 212 height 30
click at [50, 204] on label "•••" at bounding box center [47, 206] width 14 height 5
click at [0, 0] on input "•••" at bounding box center [0, 0] width 0 height 0
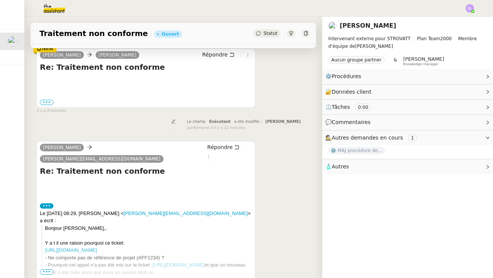
scroll to position [129, 0]
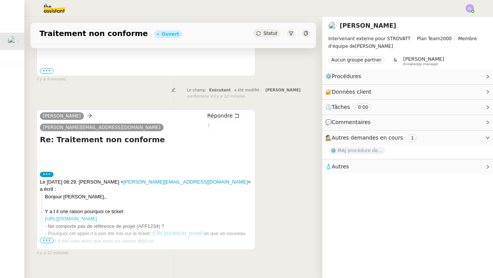
click at [46, 238] on span "•••" at bounding box center [47, 240] width 14 height 5
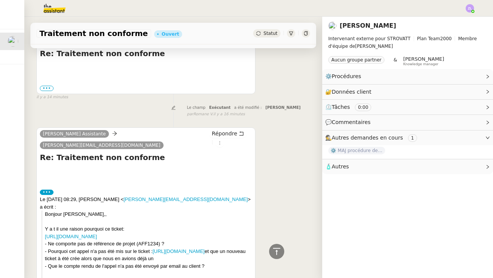
scroll to position [243, 0]
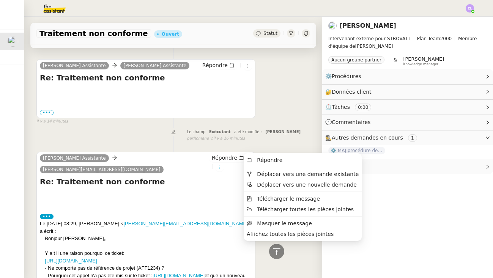
click at [224, 165] on icon at bounding box center [220, 167] width 8 height 5
click at [273, 172] on span "Déplacer vers une demande existante" at bounding box center [308, 174] width 102 height 6
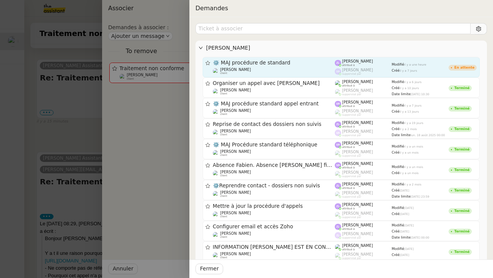
click at [252, 58] on link "⚙️ MAJ procédure de standard [PERSON_NAME] client [PERSON_NAME] attribué à [PER…" at bounding box center [341, 67] width 277 height 20
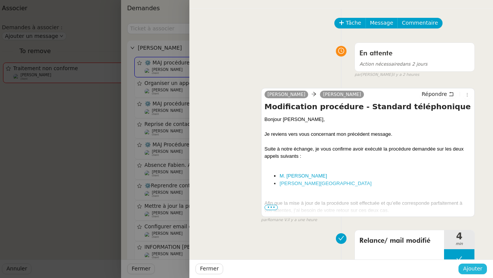
click at [472, 268] on span "Ajouter" at bounding box center [472, 269] width 19 height 9
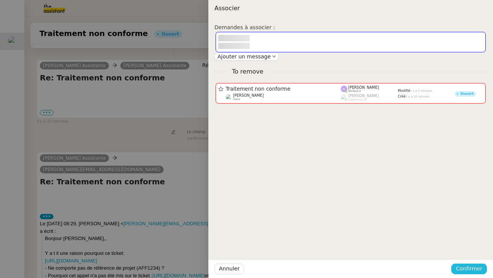
click at [466, 271] on span "Confirmer" at bounding box center [469, 269] width 27 height 9
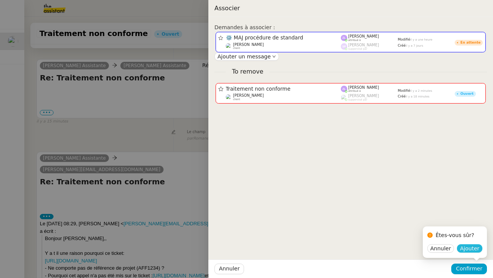
click at [472, 251] on span "Ajouter" at bounding box center [469, 249] width 19 height 8
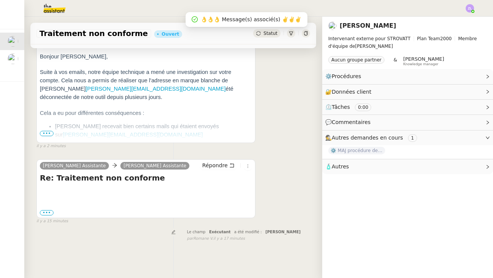
scroll to position [150, 0]
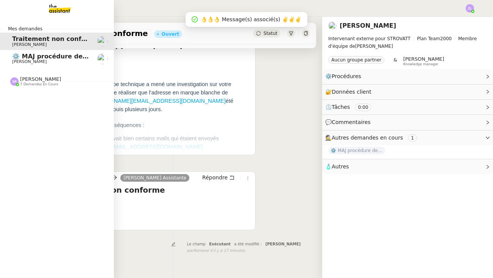
click at [25, 57] on span "⚙️ MAJ procédure de standard" at bounding box center [63, 56] width 103 height 7
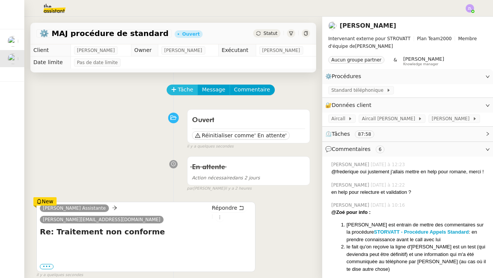
click at [194, 95] on button "Tâche" at bounding box center [182, 90] width 31 height 11
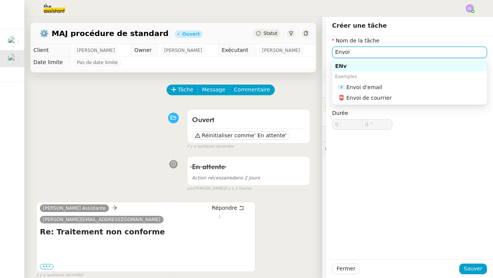
drag, startPoint x: 336, startPoint y: 65, endPoint x: 375, endPoint y: 87, distance: 44.2
click at [375, 87] on div "📧 Envoi d'email" at bounding box center [411, 87] width 146 height 7
type input "Envoi d'email"
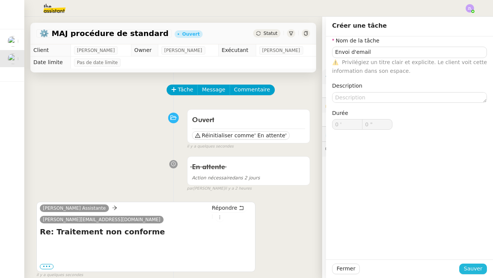
click at [482, 268] on span "Sauver" at bounding box center [473, 269] width 19 height 9
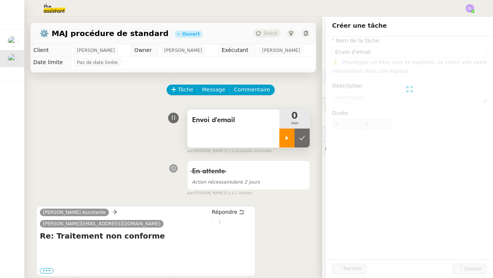
click at [283, 137] on div at bounding box center [286, 138] width 15 height 19
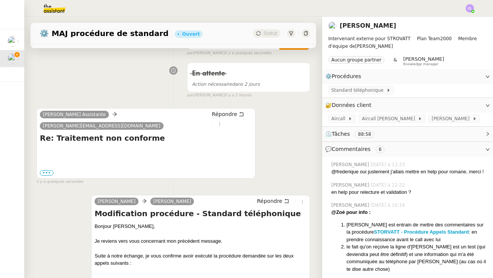
scroll to position [103, 0]
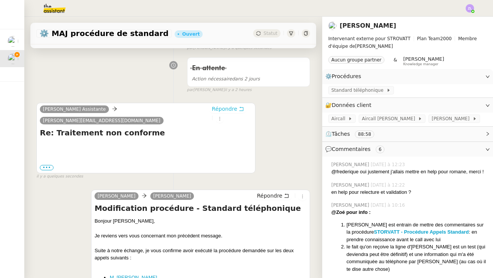
click at [222, 107] on span "Répondre" at bounding box center [224, 109] width 25 height 8
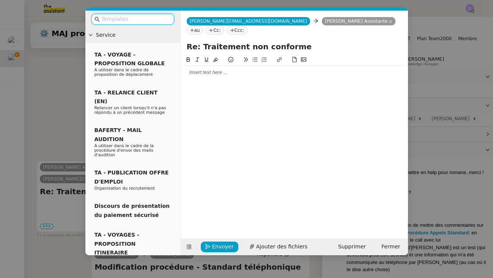
click at [54, 150] on nz-modal-container "Service TA - VOYAGE - PROPOSITION GLOBALE A utiliser dans le cadre de propositi…" at bounding box center [246, 139] width 493 height 278
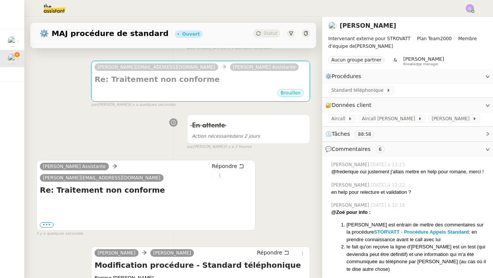
scroll to position [264, 0]
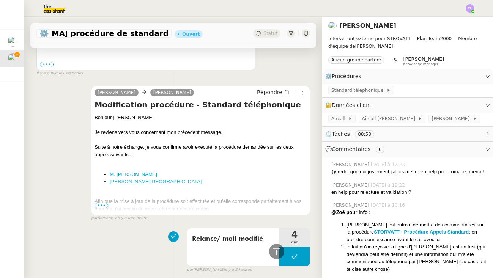
click at [102, 203] on span "•••" at bounding box center [101, 205] width 14 height 5
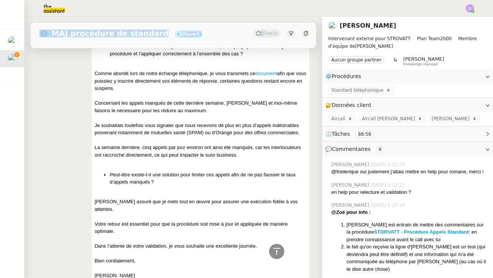
scroll to position [683, 0]
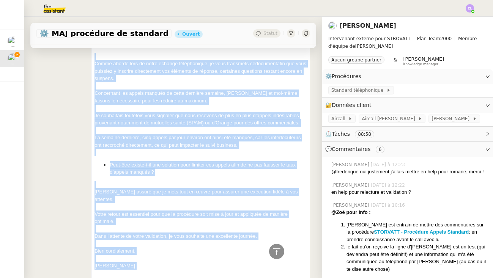
drag, startPoint x: 95, startPoint y: 107, endPoint x: 146, endPoint y: 243, distance: 145.6
copy div "Loremip Dolors, Am consect adip elit seddoeiusm tem incididun utlabor. Etdol m …"
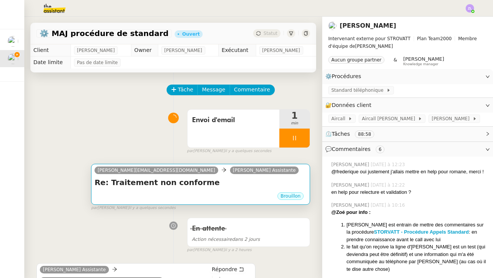
scroll to position [0, 0]
click at [141, 194] on div "Brouillon" at bounding box center [200, 197] width 212 height 11
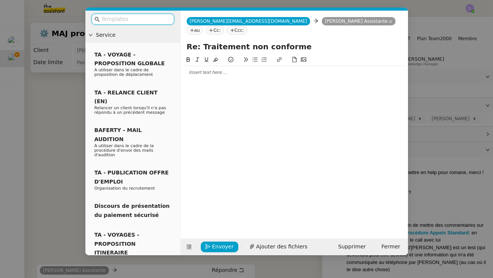
click at [189, 69] on div at bounding box center [294, 72] width 221 height 7
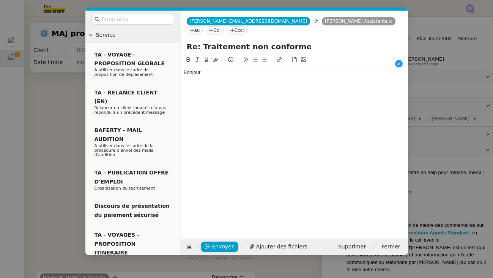
click at [322, 27] on div "[PERSON_NAME][EMAIL_ADDRESS][DOMAIN_NAME] [PERSON_NAME][EMAIL_ADDRESS][DOMAIN_N…" at bounding box center [294, 26] width 227 height 30
click at [322, 20] on nz-tag "[PERSON_NAME] Assistante" at bounding box center [359, 21] width 74 height 8
click at [389, 20] on icon at bounding box center [391, 22] width 4 height 4
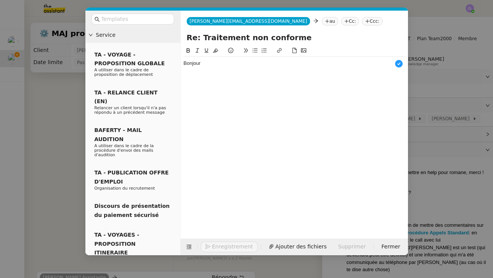
click at [325, 19] on icon at bounding box center [327, 21] width 5 height 5
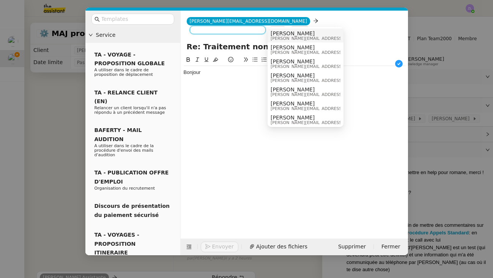
click at [306, 35] on span "[PERSON_NAME]" at bounding box center [325, 33] width 108 height 6
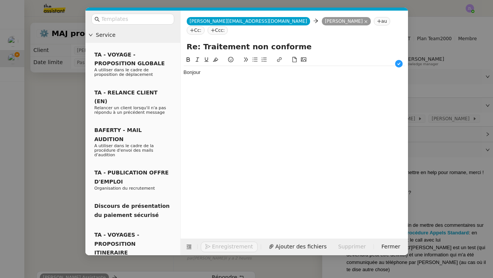
click at [208, 69] on div "Bonjour" at bounding box center [294, 72] width 221 height 7
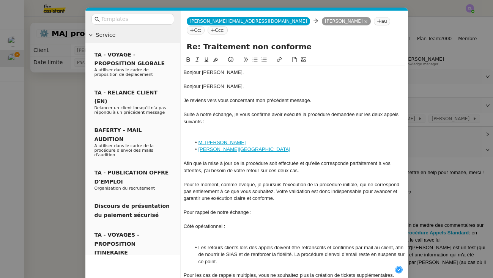
scroll to position [8, 0]
drag, startPoint x: 230, startPoint y: 82, endPoint x: 180, endPoint y: 73, distance: 51.0
click at [338, 83] on div "Après vérification, l'adresse mail en marque blanche avait été déconnectée rais…" at bounding box center [294, 90] width 221 height 14
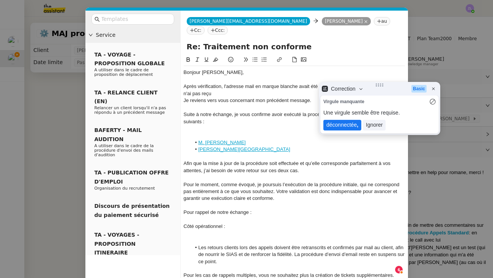
click at [349, 127] on lt-span "déconnectée ," at bounding box center [342, 125] width 38 height 11
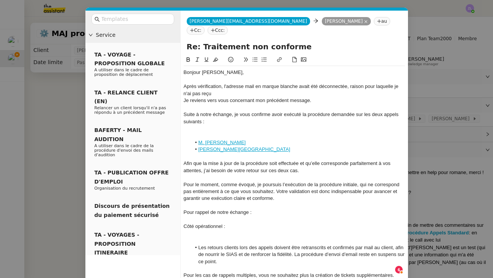
click at [216, 84] on div "Après vérification, l'adresse mail en marque blanche avait été déconnectée, rai…" at bounding box center [294, 90] width 221 height 14
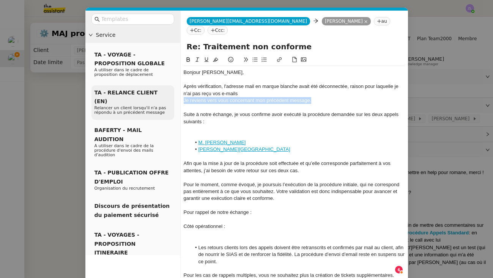
drag, startPoint x: 315, startPoint y: 89, endPoint x: 168, endPoint y: 91, distance: 147.3
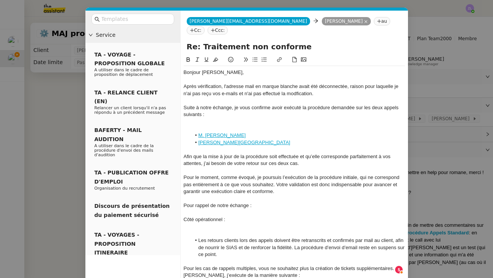
click at [203, 118] on div at bounding box center [294, 121] width 221 height 7
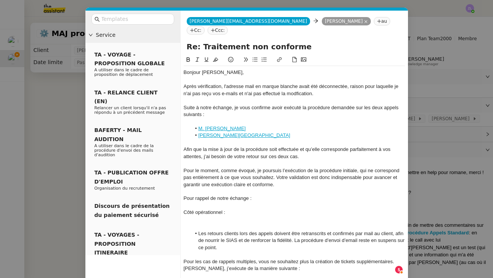
click at [301, 87] on div "Après vérification, l'adresse mail en marque blanche avait été déconnectée, rai…" at bounding box center [294, 90] width 221 height 14
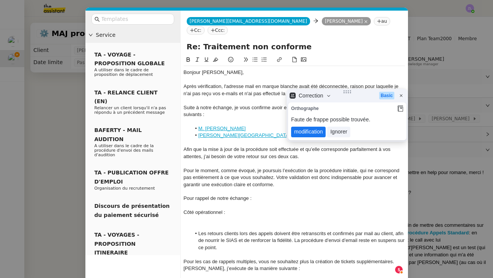
click at [314, 136] on lt-span "mod i fication" at bounding box center [308, 132] width 35 height 11
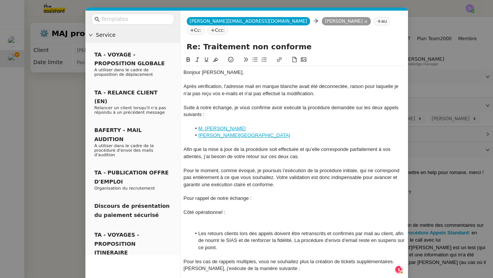
click at [322, 97] on div at bounding box center [294, 100] width 221 height 7
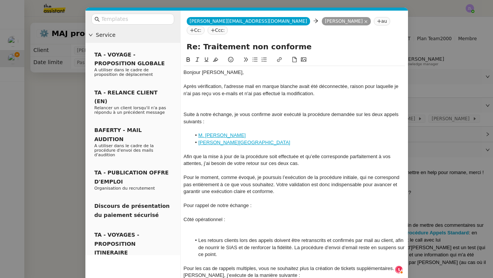
click at [254, 57] on icon at bounding box center [254, 59] width 5 height 5
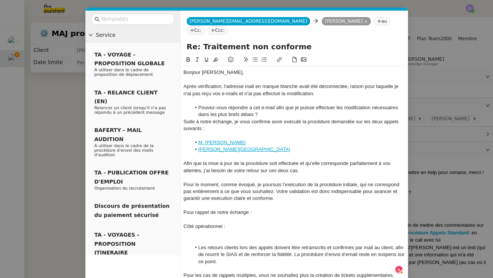
click at [362, 104] on li "Pouvez-vous répondre a cet e-mail afin que je puisse effectuer les modifciation…" at bounding box center [298, 111] width 214 height 14
click at [361, 104] on li "Pouvez-vous répondre a cet e-mail afin que je puisse effectuer les modifciation…" at bounding box center [298, 111] width 214 height 14
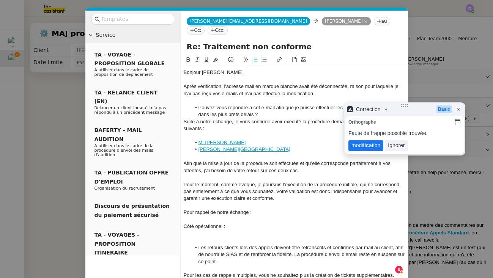
click at [363, 146] on lt-span "modif ic ation" at bounding box center [365, 145] width 35 height 11
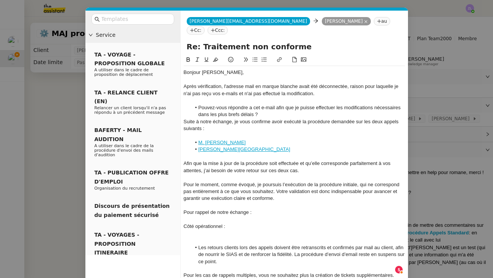
click at [250, 104] on li "Pouvez-vous répondre a cet e-mail afin que je puisse effectuer les modification…" at bounding box center [298, 111] width 214 height 14
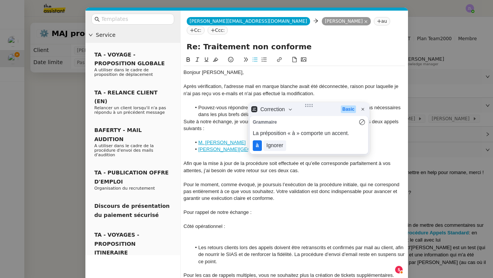
click at [257, 142] on lt-span "à" at bounding box center [257, 145] width 9 height 11
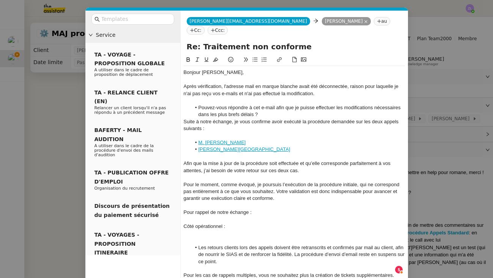
click at [266, 105] on li "Pouvez-vous répondre à cet e-mail afin que je puisse effectuer les modification…" at bounding box center [298, 111] width 214 height 14
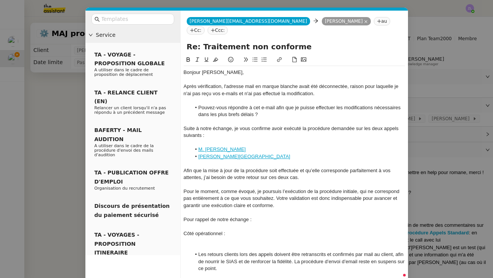
click at [276, 104] on li "Pouvez-vous répondre à cet e-mail afin que je puisse effectuer les modification…" at bounding box center [298, 111] width 214 height 14
click at [316, 118] on div at bounding box center [294, 121] width 221 height 7
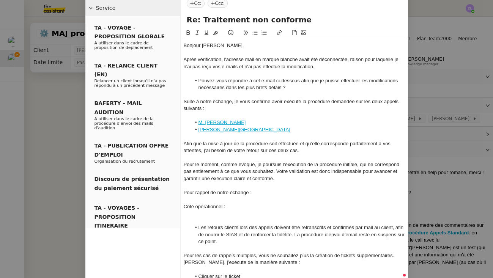
scroll to position [28, 0]
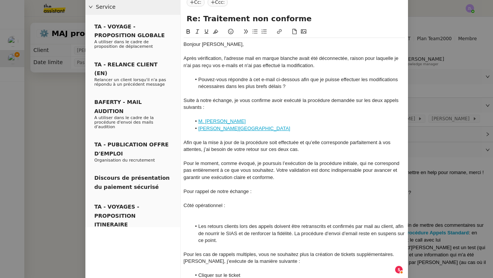
click at [215, 209] on div at bounding box center [294, 212] width 221 height 7
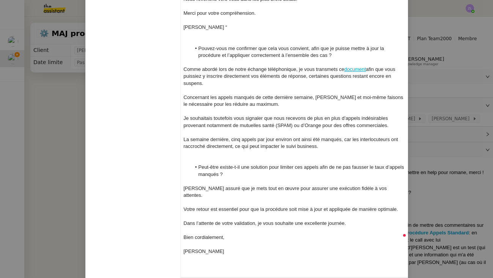
scroll to position [315, 0]
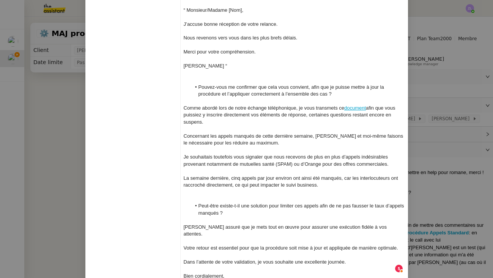
click at [207, 77] on div at bounding box center [294, 80] width 221 height 7
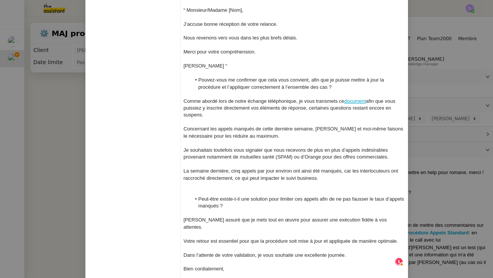
click at [204, 189] on div at bounding box center [294, 192] width 221 height 7
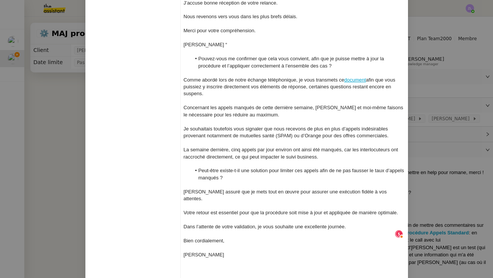
scroll to position [335, 0]
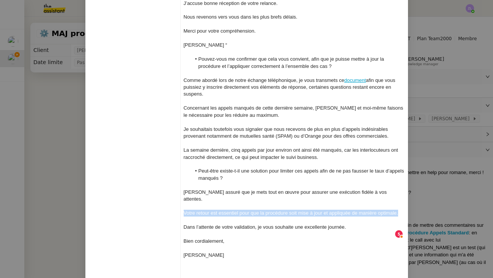
drag, startPoint x: 403, startPoint y: 188, endPoint x: 153, endPoint y: 183, distance: 249.7
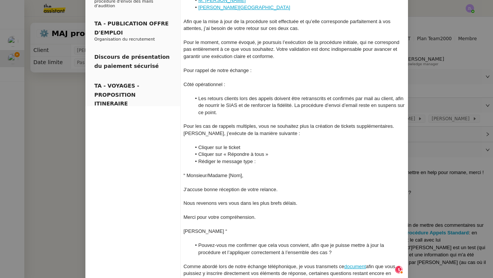
scroll to position [116, 0]
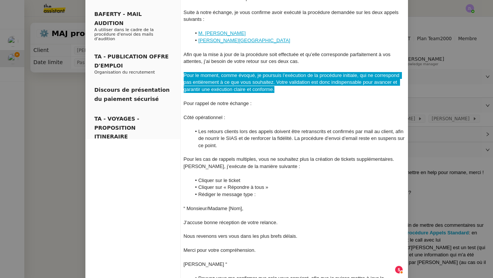
drag, startPoint x: 278, startPoint y: 77, endPoint x: 183, endPoint y: 63, distance: 96.3
click at [183, 63] on nz-spin "Bonjour [PERSON_NAME], Après vérification, l'adresse mail en marque blanche ava…" at bounding box center [294, 208] width 227 height 538
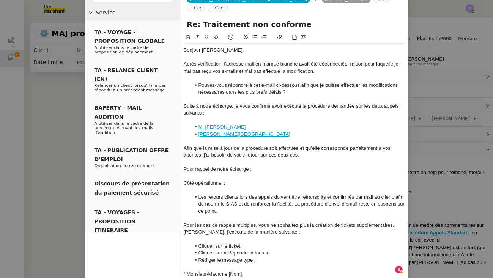
scroll to position [25, 0]
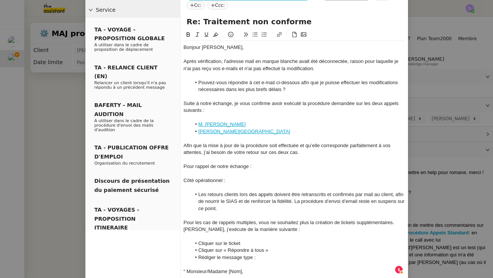
click at [223, 58] on div "Après vérification, l'adresse mail en marque blanche avait été déconnectée, rai…" at bounding box center [294, 65] width 221 height 14
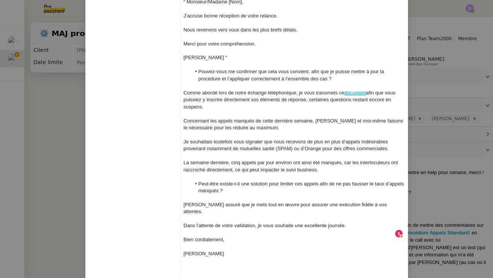
scroll to position [294, 0]
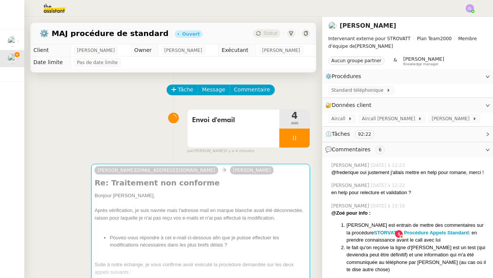
scroll to position [287, 0]
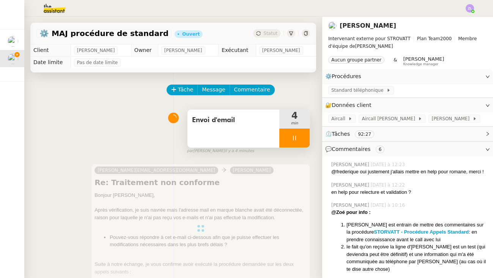
click at [287, 135] on div at bounding box center [294, 138] width 30 height 19
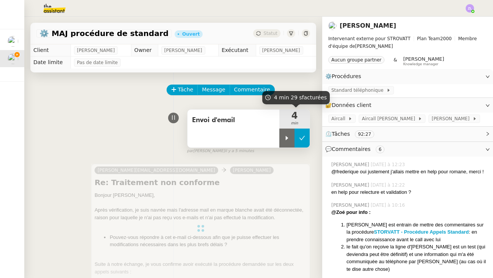
click at [300, 138] on icon at bounding box center [302, 138] width 6 height 6
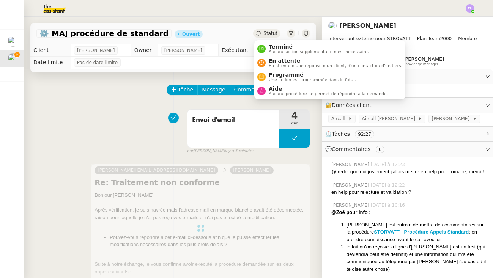
click at [264, 29] on div "Statut" at bounding box center [266, 33] width 27 height 8
click at [279, 64] on span "En attente d'une réponse d'un client, d'un contact ou d'un tiers." at bounding box center [336, 66] width 134 height 4
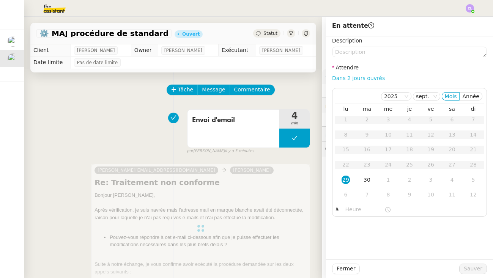
click at [343, 77] on link "Dans 2 jours ouvrés" at bounding box center [358, 78] width 53 height 6
type input "07:00"
click at [474, 268] on span "Sauver" at bounding box center [473, 269] width 19 height 9
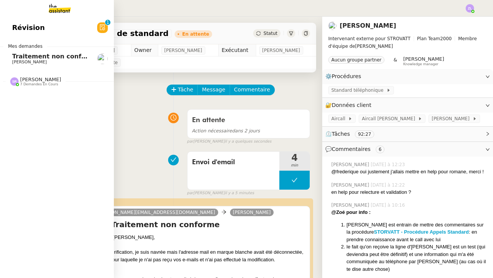
click at [11, 36] on link "Révision 0 1 2 3 4 5 6 7 8 9" at bounding box center [57, 27] width 114 height 17
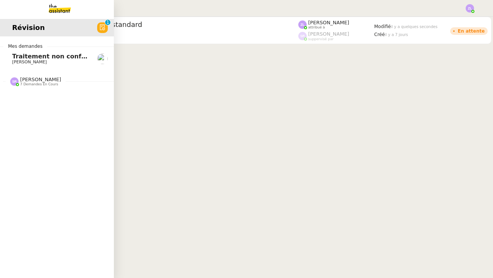
click at [17, 52] on link "Traitement non conforme [PERSON_NAME]" at bounding box center [57, 58] width 114 height 17
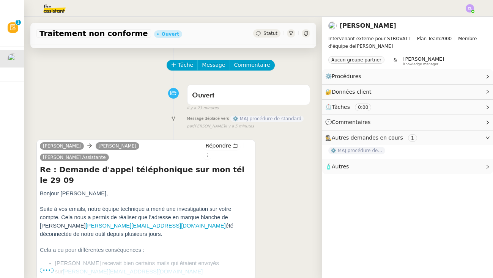
scroll to position [33, 0]
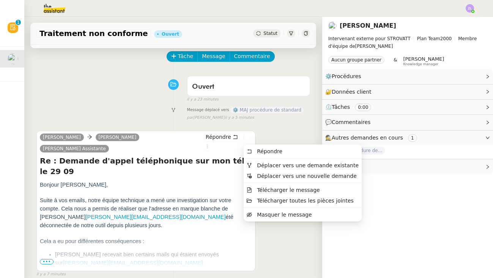
click at [209, 144] on icon at bounding box center [207, 146] width 5 height 5
click at [270, 169] on li "Déplacer vers une demande existante" at bounding box center [303, 165] width 118 height 11
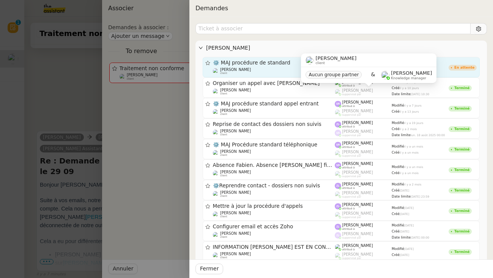
click at [252, 68] on div "[PERSON_NAME] client" at bounding box center [274, 72] width 122 height 8
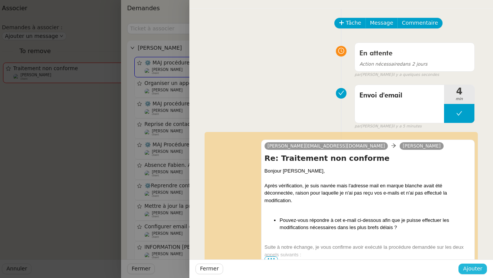
click at [478, 269] on span "Ajouter" at bounding box center [472, 269] width 19 height 9
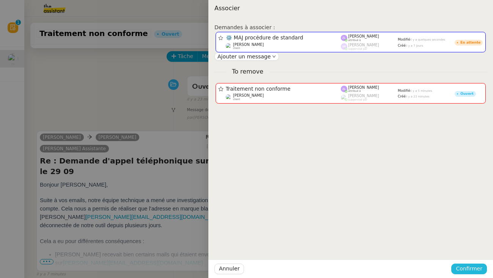
click at [461, 268] on span "Confirmer" at bounding box center [469, 269] width 27 height 9
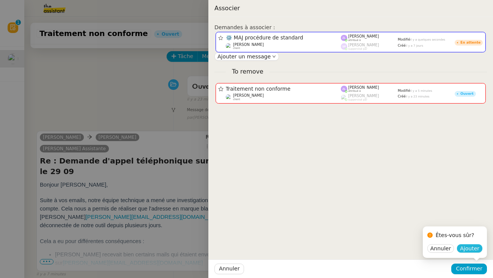
click at [468, 252] on span "Ajouter" at bounding box center [469, 249] width 19 height 8
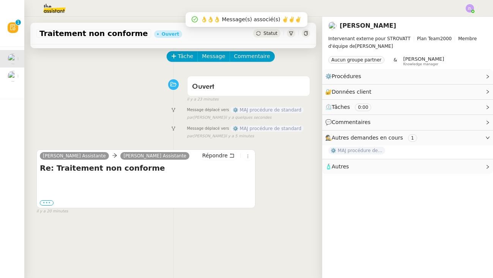
click at [52, 202] on label "•••" at bounding box center [47, 202] width 14 height 5
click at [0, 0] on input "•••" at bounding box center [0, 0] width 0 height 0
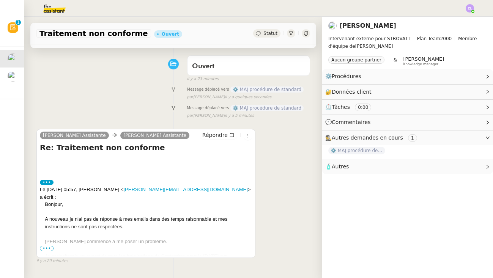
scroll to position [55, 0]
click at [245, 134] on icon at bounding box center [248, 135] width 8 height 5
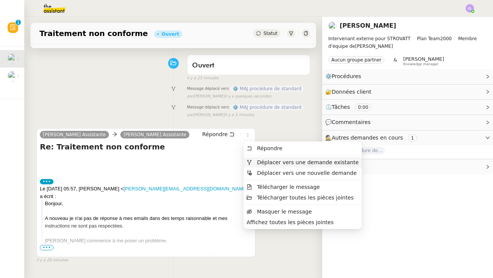
click at [271, 161] on span "Déplacer vers une demande existante" at bounding box center [308, 162] width 102 height 6
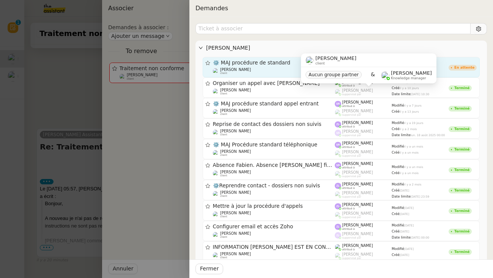
click at [265, 69] on div "[PERSON_NAME] client" at bounding box center [274, 72] width 122 height 8
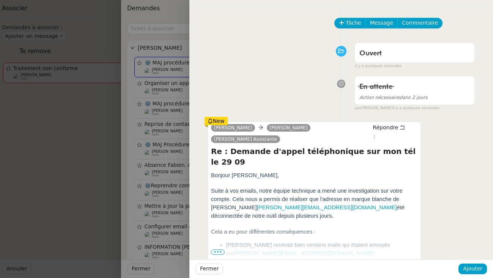
click at [480, 274] on div "Fermer Ajouter" at bounding box center [341, 269] width 304 height 19
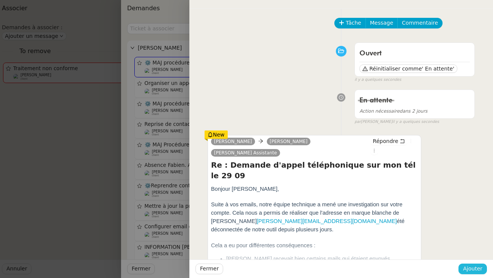
click at [477, 267] on span "Ajouter" at bounding box center [472, 269] width 19 height 9
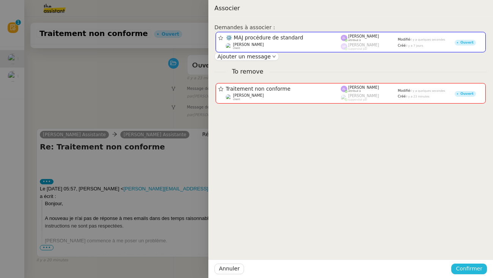
click at [479, 265] on span "Confirmer" at bounding box center [469, 269] width 27 height 9
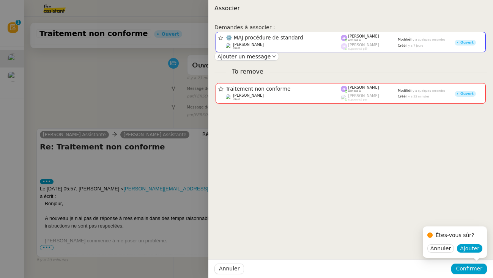
click at [474, 254] on div "Êtes-vous sûr? Annuler Ajouter" at bounding box center [455, 242] width 64 height 31
click at [471, 251] on span "Ajouter" at bounding box center [469, 249] width 19 height 8
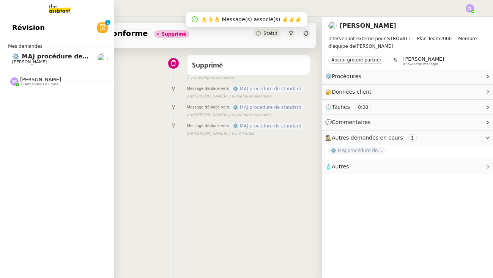
click at [25, 61] on span "[PERSON_NAME]" at bounding box center [29, 62] width 35 height 5
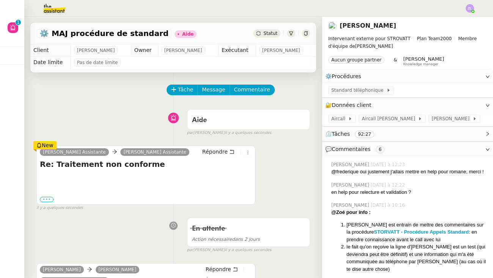
click at [47, 201] on label "•••" at bounding box center [47, 199] width 14 height 5
click at [0, 0] on input "•••" at bounding box center [0, 0] width 0 height 0
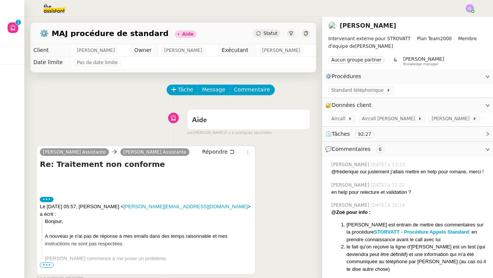
click at [56, 12] on img at bounding box center [48, 8] width 59 height 17
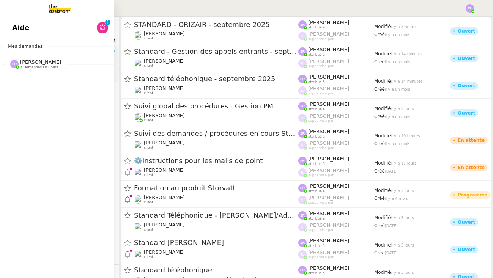
click at [52, 66] on span "7 demandes en cours" at bounding box center [39, 67] width 38 height 4
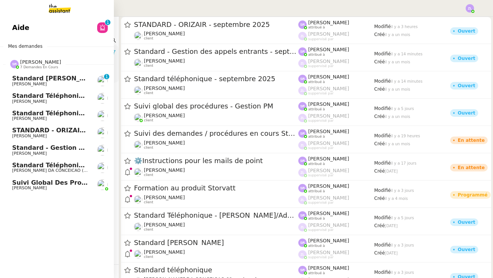
click at [52, 114] on span "Standard téléphonique - septembre 2025" at bounding box center [83, 113] width 143 height 7
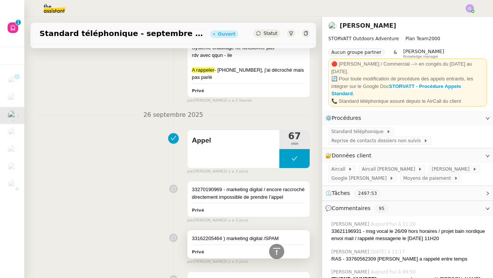
scroll to position [340, 0]
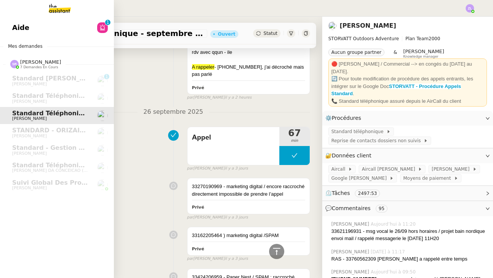
click at [10, 36] on link "Aide 0 1 2 3 4 5 6 7 8 9" at bounding box center [57, 27] width 114 height 17
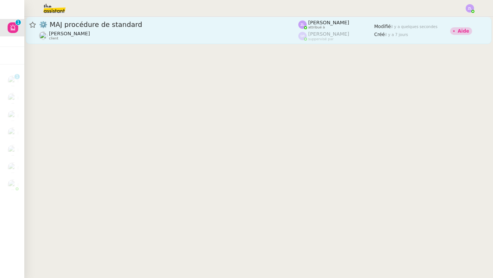
click at [159, 24] on span "⚙️ MAJ procédure de standard" at bounding box center [168, 24] width 259 height 7
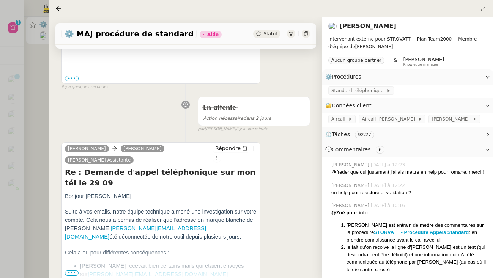
scroll to position [343, 0]
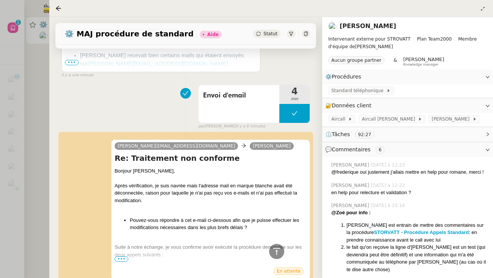
click at [144, 133] on div "[PERSON_NAME][EMAIL_ADDRESS][DOMAIN_NAME] [PERSON_NAME] Re: Traitement non conf…" at bounding box center [185, 210] width 249 height 154
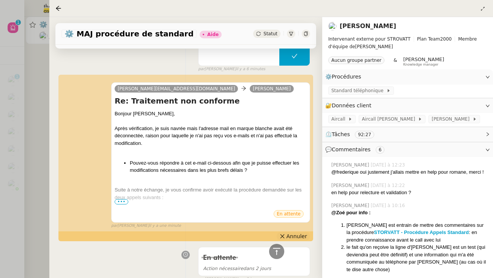
click at [293, 233] on span "Annuler" at bounding box center [297, 237] width 20 height 8
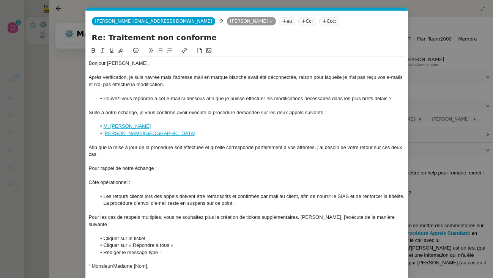
scroll to position [0, 16]
click at [131, 24] on span "[PERSON_NAME][EMAIL_ADDRESS][DOMAIN_NAME]" at bounding box center [154, 21] width 118 height 5
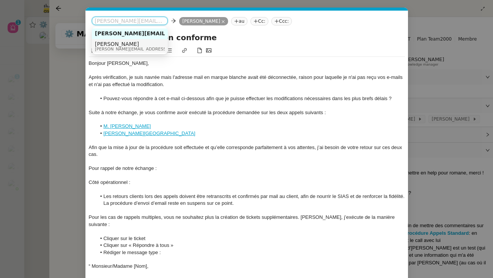
click at [131, 45] on span "[PERSON_NAME]" at bounding box center [149, 44] width 108 height 6
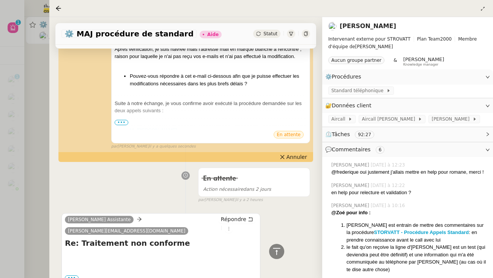
scroll to position [482, 0]
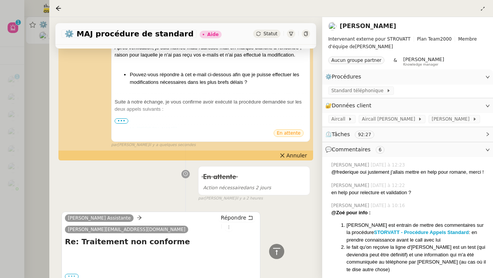
click at [70, 274] on label "•••" at bounding box center [72, 276] width 14 height 5
click at [0, 0] on input "•••" at bounding box center [0, 0] width 0 height 0
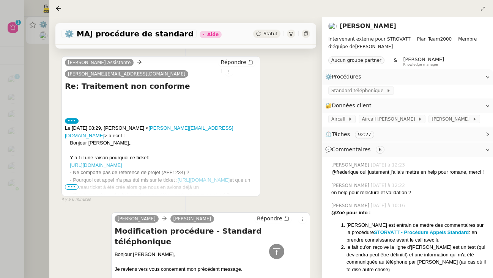
scroll to position [654, 0]
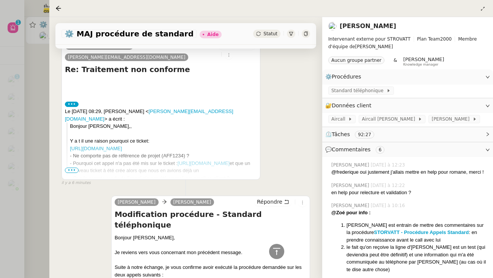
click at [43, 139] on div at bounding box center [246, 139] width 493 height 278
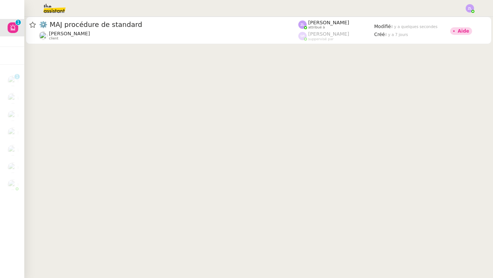
click at [48, 10] on img at bounding box center [48, 8] width 59 height 17
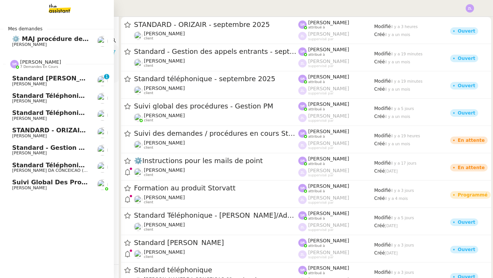
click at [47, 108] on link "Standard téléphonique - [DATE] [PERSON_NAME]" at bounding box center [57, 115] width 114 height 17
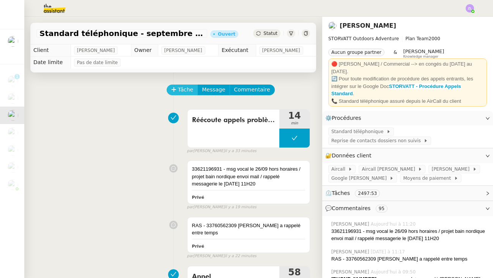
click at [183, 89] on span "Tâche" at bounding box center [186, 89] width 16 height 9
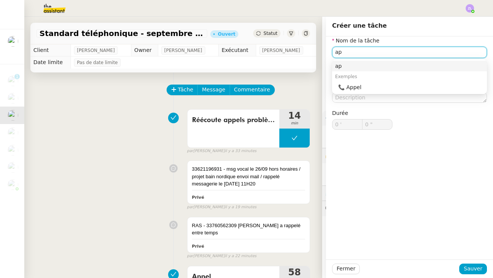
type input "a"
type input "Appel"
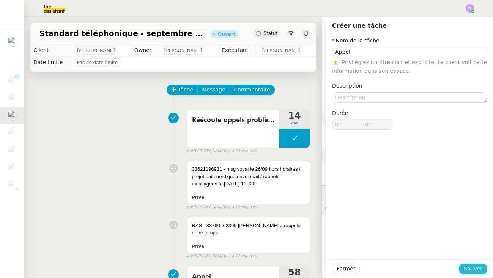
click at [474, 271] on span "Sauver" at bounding box center [473, 269] width 19 height 9
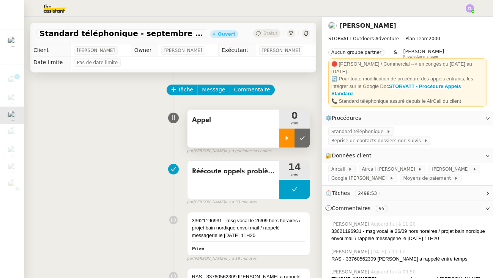
click at [283, 141] on div at bounding box center [286, 138] width 15 height 19
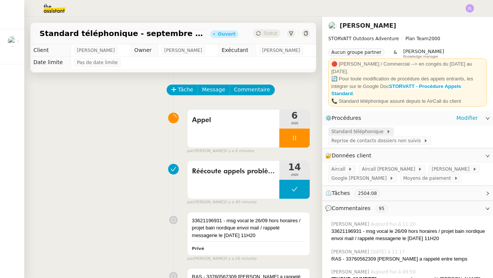
click at [365, 128] on span "Standard téléphonique" at bounding box center [358, 132] width 55 height 8
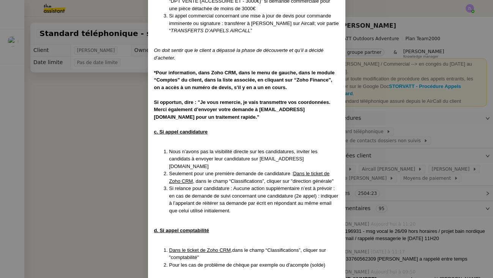
scroll to position [1651, 0]
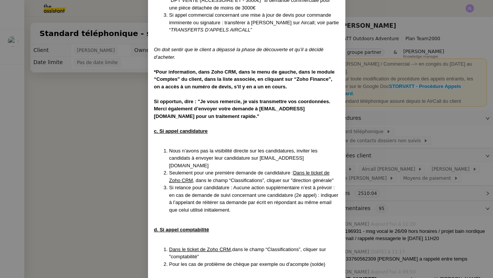
click at [92, 138] on nz-modal-container "MAJ le [DATE] Contexte : Le client souhaite que nous réceptionnions les appels …" at bounding box center [246, 139] width 493 height 278
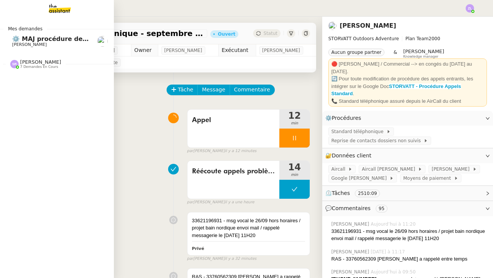
click at [21, 45] on span "[PERSON_NAME]" at bounding box center [29, 44] width 35 height 5
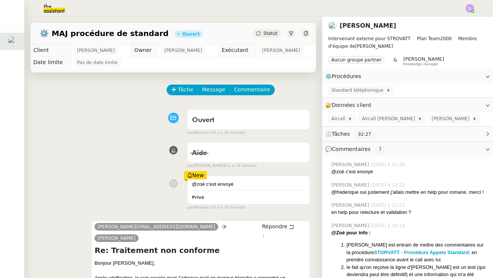
scroll to position [98, 0]
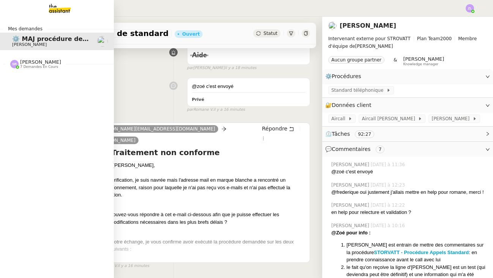
click at [23, 65] on span "7 demandes en cours" at bounding box center [39, 67] width 38 height 4
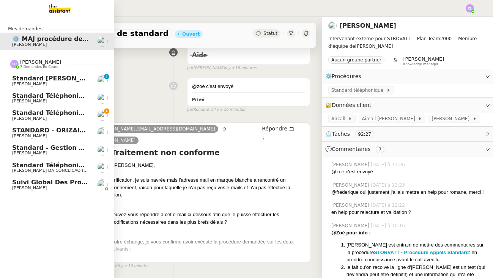
click at [58, 104] on link "Standard Téléphonique - [PERSON_NAME]/Addingwell [PERSON_NAME]" at bounding box center [57, 98] width 114 height 17
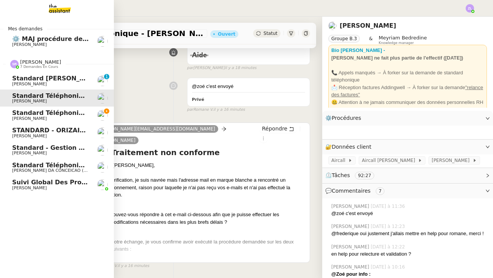
click at [63, 114] on span "Standard téléphonique - septembre 2025" at bounding box center [83, 112] width 143 height 7
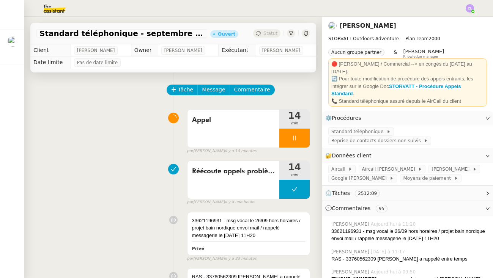
click at [261, 98] on div "Tâche Message Commentaire" at bounding box center [238, 94] width 143 height 18
click at [255, 93] on span "Commentaire" at bounding box center [252, 89] width 36 height 9
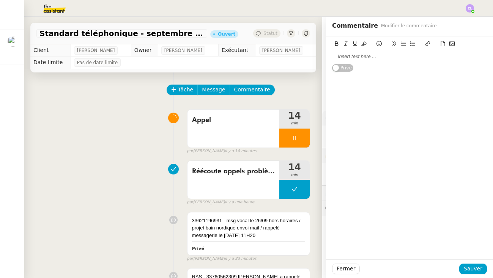
click at [345, 53] on div at bounding box center [409, 56] width 155 height 7
click at [430, 60] on div "33568191198 - marketing digital/ SPAM raccorché" at bounding box center [409, 56] width 155 height 7
click at [430, 58] on div "33568191198 - marketing digital/ SPAM raccorché" at bounding box center [409, 56] width 155 height 7
click at [476, 263] on div "Fermer Sauver" at bounding box center [409, 269] width 167 height 19
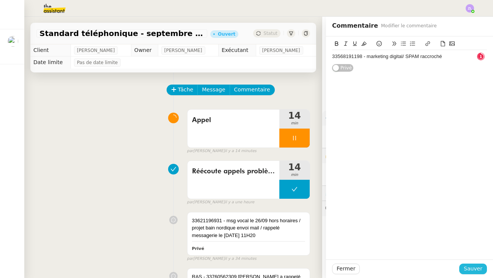
click at [475, 274] on button "Sauver" at bounding box center [473, 269] width 28 height 11
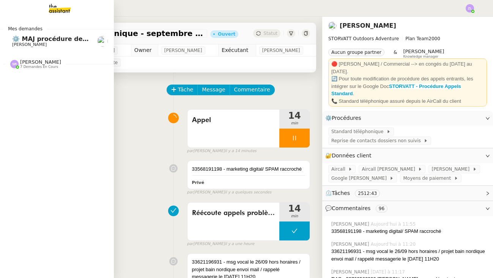
click at [31, 43] on span "[PERSON_NAME]" at bounding box center [29, 44] width 35 height 5
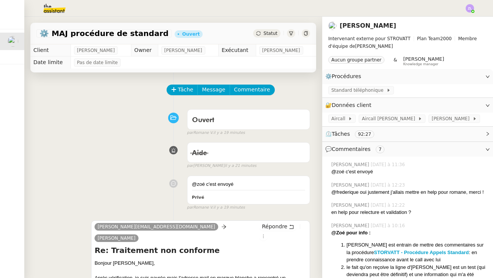
click at [273, 37] on div "Statut" at bounding box center [266, 33] width 27 height 8
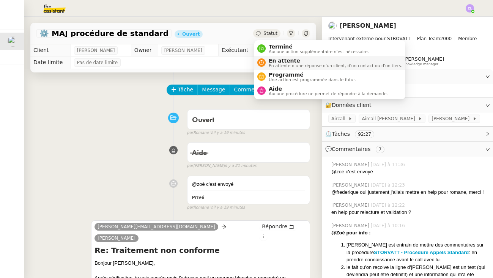
click at [276, 67] on span "En attente d'une réponse d'un client, d'un contact ou d'un tiers." at bounding box center [336, 66] width 134 height 4
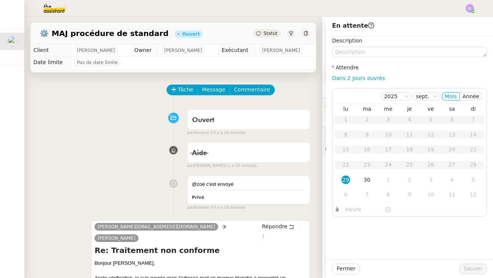
click at [345, 74] on div "Dans 2 jours ouvrés" at bounding box center [409, 78] width 155 height 9
click at [351, 79] on link "Dans 2 jours ouvrés" at bounding box center [358, 78] width 53 height 6
type input "07:00"
click at [479, 269] on span "Sauver" at bounding box center [473, 269] width 19 height 9
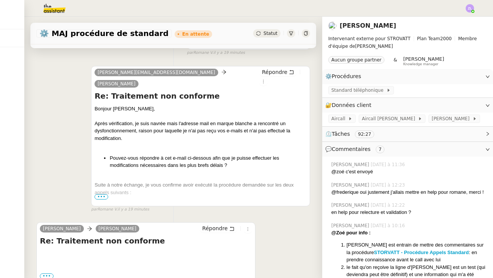
scroll to position [172, 0]
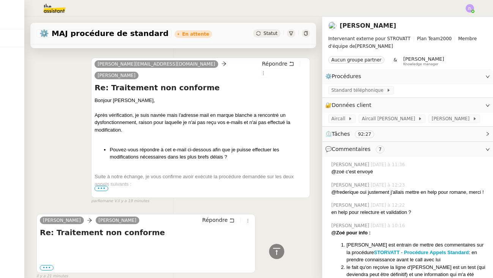
click at [102, 186] on span "•••" at bounding box center [101, 188] width 14 height 5
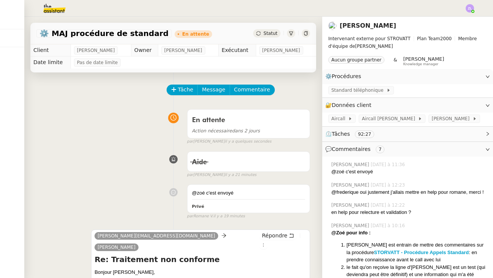
scroll to position [0, 0]
click at [48, 7] on img at bounding box center [48, 8] width 59 height 17
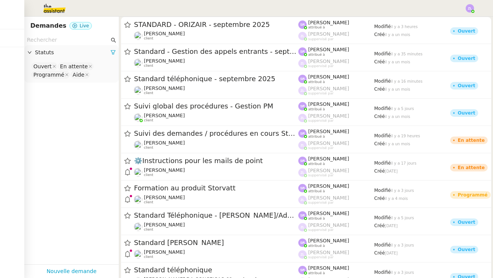
click at [54, 14] on img at bounding box center [48, 8] width 59 height 17
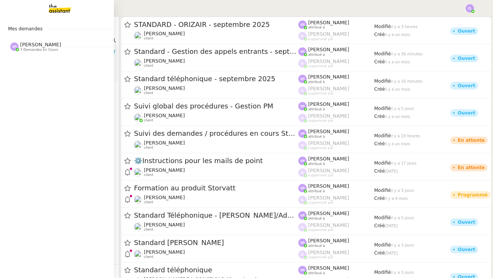
click at [31, 50] on span "7 demandes en cours" at bounding box center [39, 50] width 38 height 4
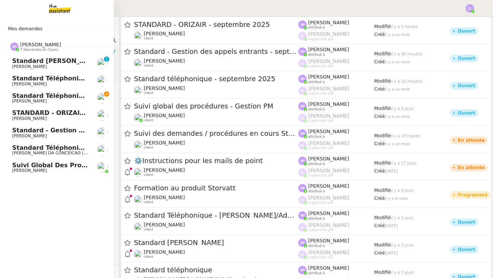
click at [69, 96] on span "Standard téléphonique - septembre 2025" at bounding box center [83, 95] width 143 height 7
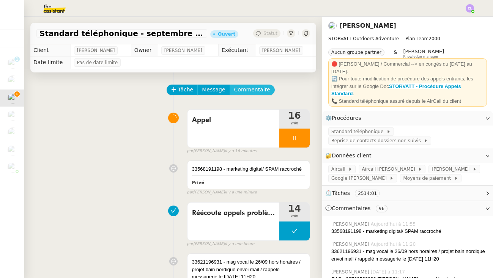
click at [252, 85] on button "Commentaire" at bounding box center [252, 90] width 45 height 11
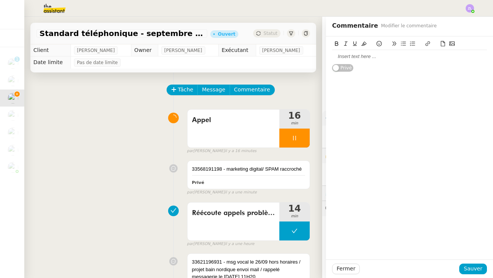
click at [343, 53] on div at bounding box center [409, 56] width 155 height 13
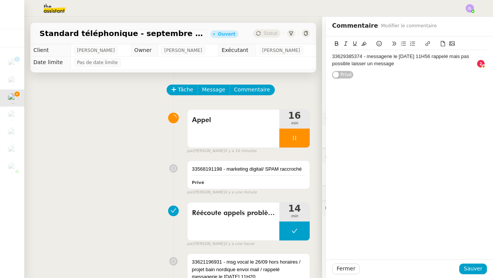
click at [482, 270] on span "Sauver" at bounding box center [473, 269] width 19 height 9
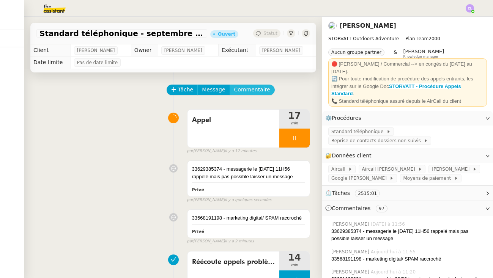
click at [234, 87] on span "Commentaire" at bounding box center [252, 89] width 36 height 9
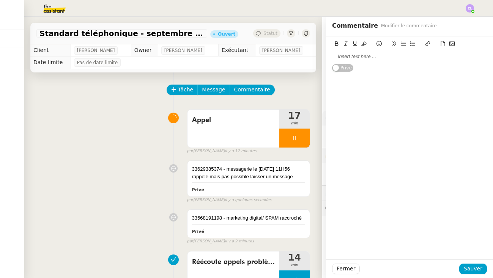
click at [333, 58] on div at bounding box center [409, 56] width 155 height 7
click at [472, 268] on span "Sauver" at bounding box center [473, 269] width 19 height 9
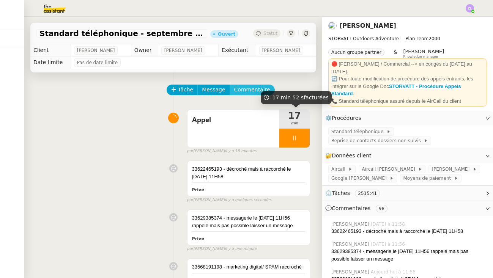
click at [255, 89] on span "Commentaire" at bounding box center [252, 89] width 36 height 9
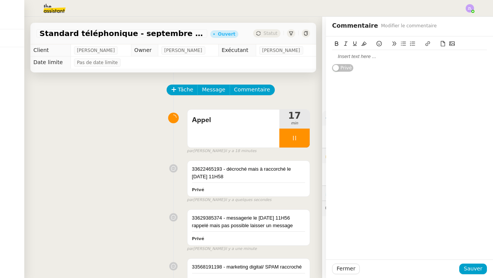
click at [337, 61] on div at bounding box center [409, 56] width 155 height 13
click at [465, 266] on span "Sauver" at bounding box center [473, 269] width 19 height 9
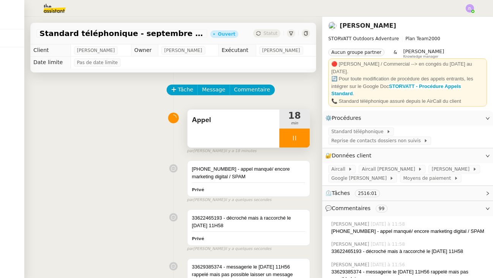
click at [280, 141] on div at bounding box center [294, 138] width 30 height 19
click at [299, 140] on div at bounding box center [294, 138] width 30 height 19
click at [293, 139] on icon at bounding box center [294, 138] width 6 height 6
click at [304, 139] on icon at bounding box center [302, 138] width 6 height 6
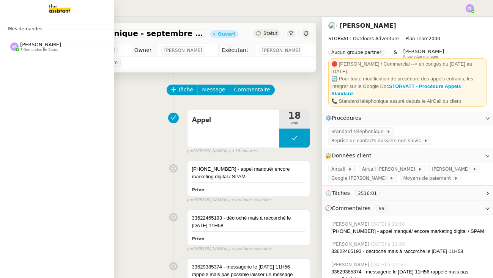
click at [16, 48] on div at bounding box center [14, 47] width 8 height 8
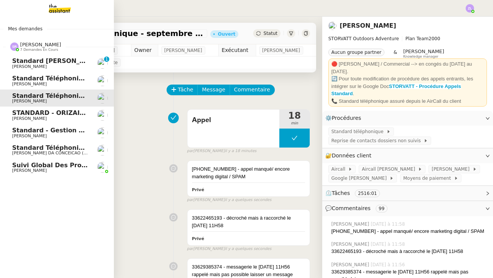
click at [45, 130] on span "Standard - Gestion des appels entrants - septembre 2025" at bounding box center [112, 130] width 200 height 7
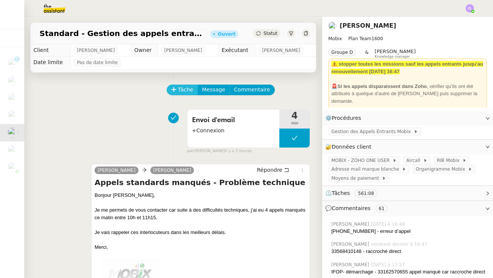
click at [181, 90] on span "Tâche" at bounding box center [186, 89] width 16 height 9
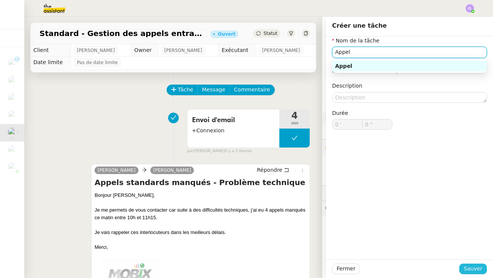
type input "Appel"
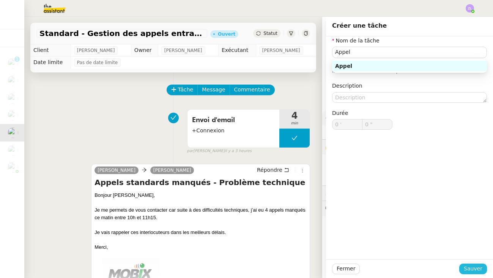
click at [477, 273] on span "Sauver" at bounding box center [473, 269] width 19 height 9
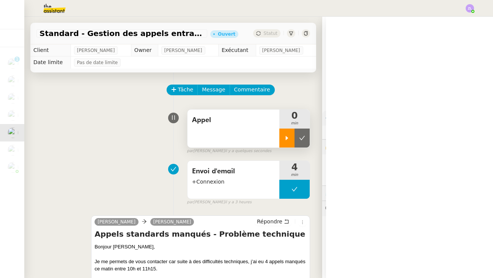
click at [288, 140] on icon at bounding box center [287, 138] width 6 height 6
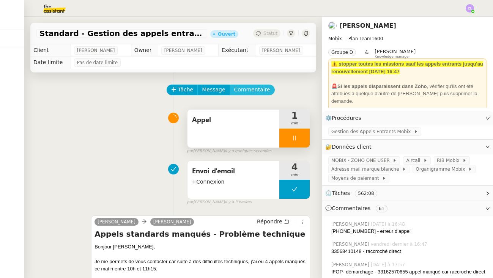
scroll to position [0, 0]
click at [237, 90] on span "Commentaire" at bounding box center [252, 89] width 36 height 9
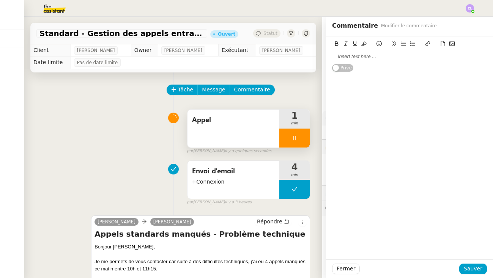
click at [352, 55] on div at bounding box center [409, 56] width 155 height 7
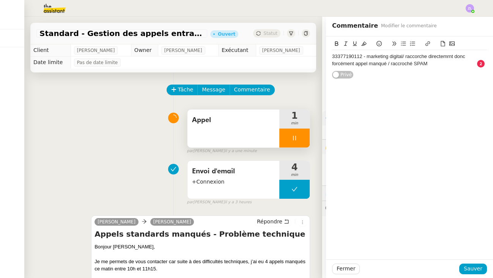
click at [421, 55] on div "33377190112 - marketing digital/ raccorche directemrnt donc forcément appel man…" at bounding box center [409, 60] width 155 height 14
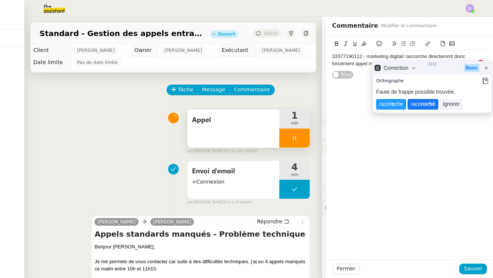
click at [426, 105] on lt-strong "roché" at bounding box center [427, 104] width 14 height 6
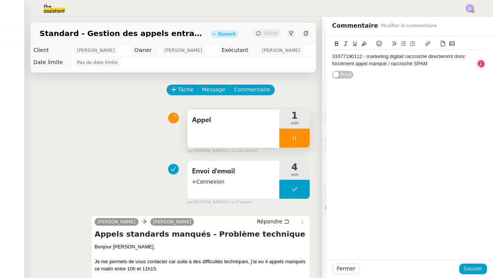
click at [438, 55] on div "33377190112 - marketing digital/ raccroché directemrnt donc forcément appel man…" at bounding box center [409, 60] width 155 height 14
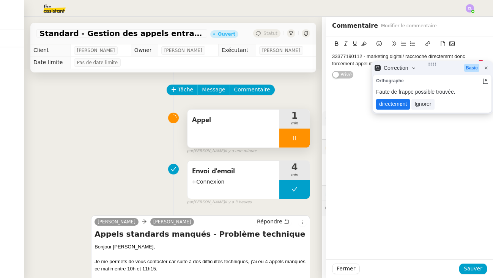
click at [386, 105] on lt-span "directem e nt" at bounding box center [393, 104] width 34 height 11
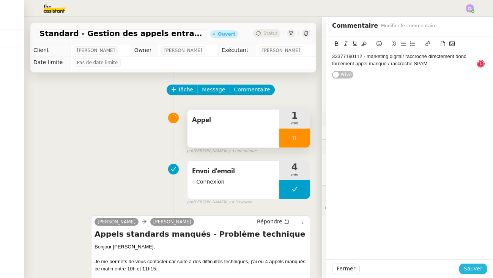
click at [473, 269] on span "Sauver" at bounding box center [473, 269] width 19 height 9
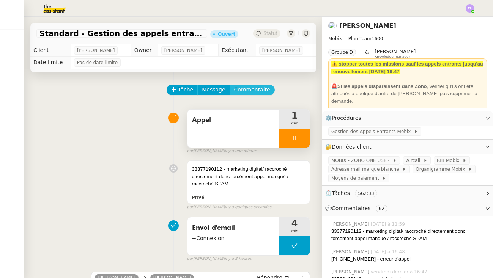
click at [242, 93] on span "Commentaire" at bounding box center [252, 89] width 36 height 9
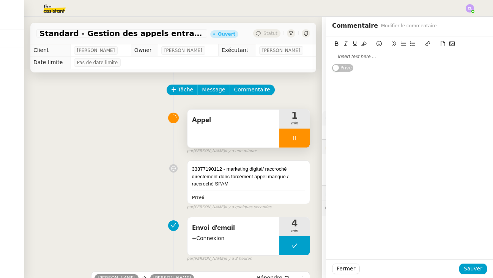
click at [343, 63] on nz-switch "Privé" at bounding box center [342, 67] width 21 height 9
click at [350, 73] on div "Public Les clients peuvent lire les informations" at bounding box center [409, 147] width 167 height 223
click at [345, 68] on span "Public" at bounding box center [341, 68] width 14 height 8
click at [345, 58] on div at bounding box center [409, 56] width 155 height 7
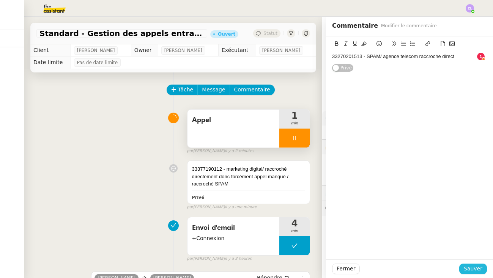
click at [474, 272] on span "Sauver" at bounding box center [473, 269] width 19 height 9
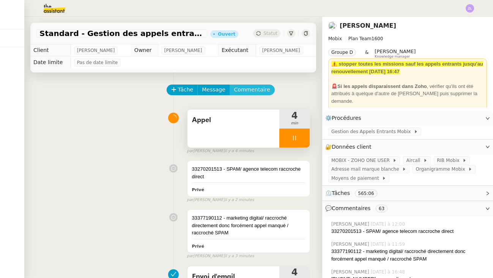
click at [255, 94] on span "Commentaire" at bounding box center [252, 89] width 36 height 9
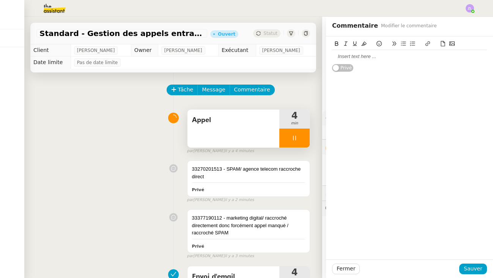
click at [345, 56] on div at bounding box center [409, 56] width 155 height 7
click at [480, 272] on span "Sauver" at bounding box center [473, 269] width 19 height 9
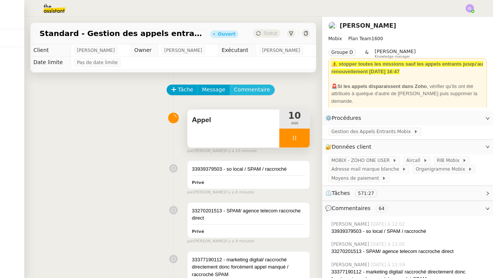
click at [250, 88] on span "Commentaire" at bounding box center [252, 89] width 36 height 9
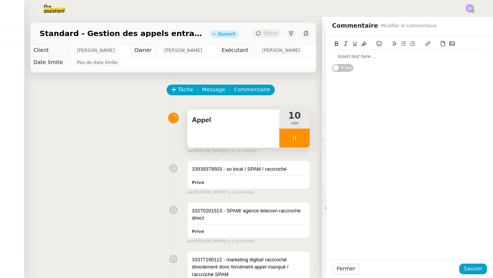
click at [337, 55] on div at bounding box center [409, 56] width 155 height 7
click at [472, 269] on span "Sauver" at bounding box center [473, 269] width 19 height 9
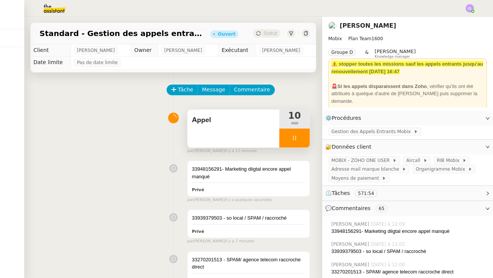
click at [284, 141] on div at bounding box center [294, 138] width 30 height 19
click at [304, 139] on icon at bounding box center [302, 138] width 6 height 6
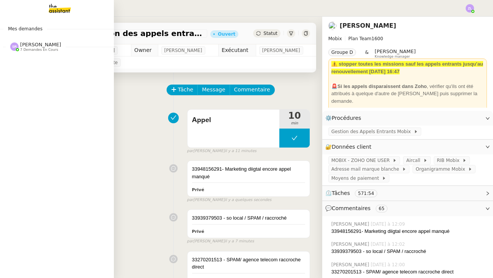
click at [31, 47] on span "[PERSON_NAME]" at bounding box center [40, 45] width 41 height 6
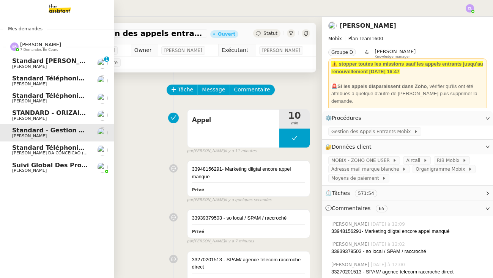
click at [51, 92] on span "Standard téléphonique - septembre 2025" at bounding box center [83, 95] width 143 height 7
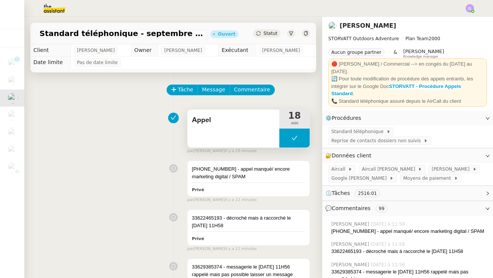
click at [280, 136] on button at bounding box center [294, 138] width 30 height 19
click at [280, 136] on div at bounding box center [286, 138] width 15 height 19
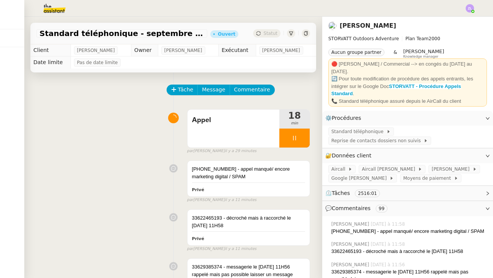
click at [466, 8] on img at bounding box center [470, 8] width 8 height 8
click at [463, 20] on li "Suivi" at bounding box center [449, 21] width 49 height 11
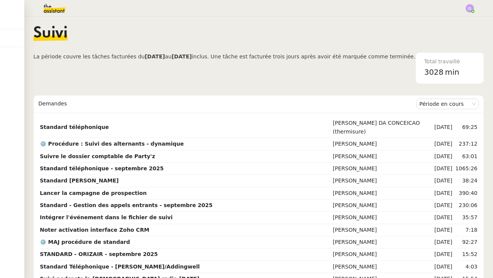
click at [56, 9] on img at bounding box center [48, 8] width 59 height 17
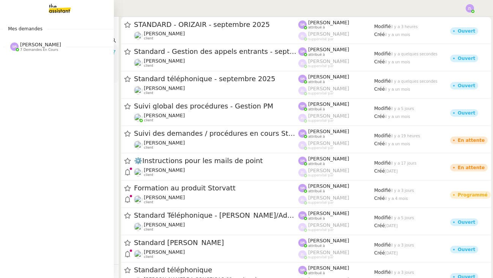
click at [18, 47] on img at bounding box center [14, 47] width 8 height 8
click at [48, 44] on span "[PERSON_NAME]" at bounding box center [40, 45] width 41 height 6
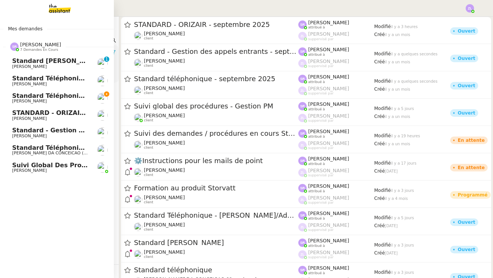
click at [70, 97] on span "Standard téléphonique - septembre 2025" at bounding box center [83, 95] width 143 height 7
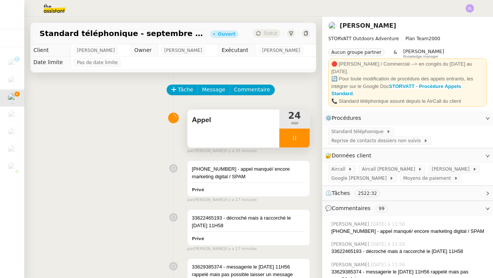
click at [285, 142] on div at bounding box center [294, 138] width 30 height 19
click at [304, 141] on icon at bounding box center [302, 138] width 6 height 6
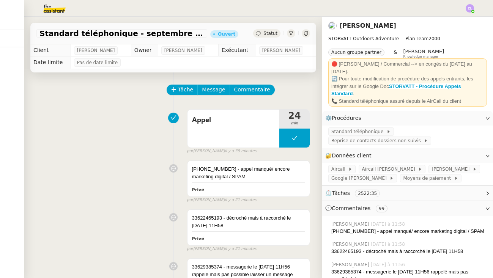
click at [468, 10] on img at bounding box center [470, 8] width 8 height 8
click at [458, 17] on li "Suivi" at bounding box center [449, 21] width 49 height 11
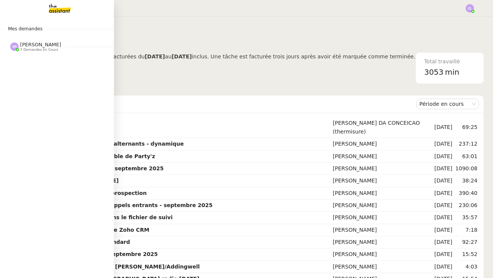
click at [59, 11] on img at bounding box center [53, 8] width 59 height 17
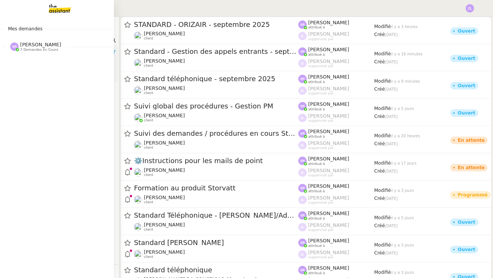
click at [31, 45] on span "[PERSON_NAME]" at bounding box center [40, 45] width 41 height 6
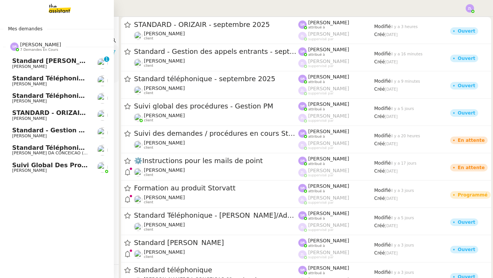
click at [42, 95] on span "Standard téléphonique - septembre 2025" at bounding box center [83, 95] width 143 height 7
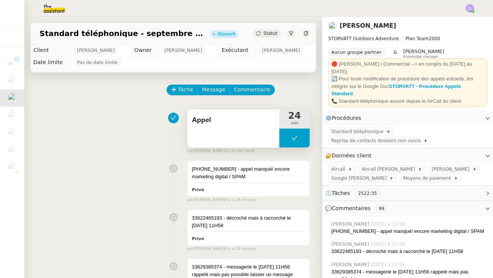
click at [287, 138] on button at bounding box center [294, 138] width 30 height 19
click at [287, 138] on icon at bounding box center [287, 138] width 6 height 6
click at [287, 145] on div at bounding box center [294, 138] width 30 height 19
click at [302, 140] on icon at bounding box center [302, 138] width 6 height 4
click at [286, 138] on button at bounding box center [294, 138] width 30 height 19
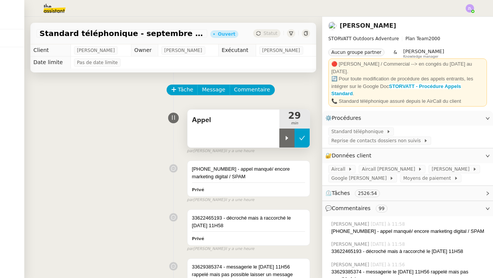
click at [286, 138] on icon at bounding box center [287, 138] width 3 height 4
click at [288, 141] on div at bounding box center [294, 138] width 30 height 19
click at [299, 138] on icon at bounding box center [302, 138] width 6 height 4
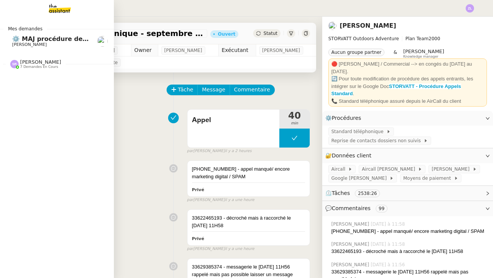
click at [39, 66] on span "7 demandes en cours" at bounding box center [39, 67] width 38 height 4
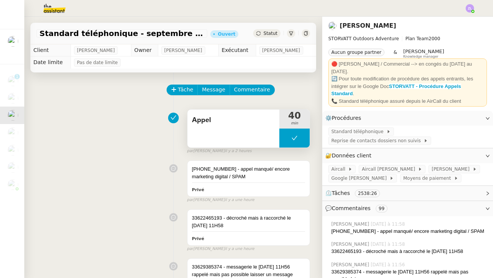
click at [293, 140] on icon at bounding box center [294, 138] width 6 height 6
click at [293, 140] on div at bounding box center [286, 138] width 15 height 19
click at [289, 140] on div at bounding box center [294, 138] width 30 height 19
click at [302, 137] on icon at bounding box center [302, 138] width 6 height 6
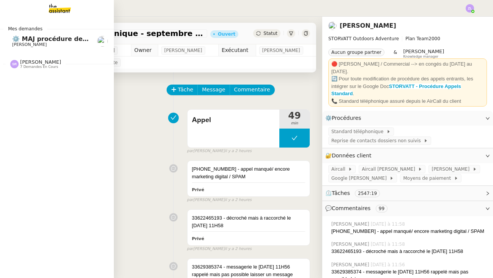
drag, startPoint x: 13, startPoint y: 40, endPoint x: 17, endPoint y: 40, distance: 4.6
click at [13, 40] on span "⚙️ MAJ procédure de standard" at bounding box center [63, 38] width 103 height 7
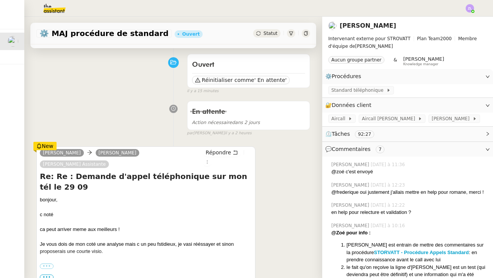
scroll to position [107, 0]
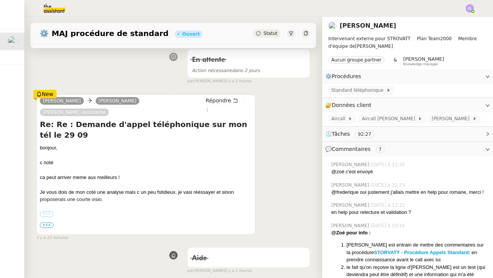
click at [46, 212] on label "•••" at bounding box center [47, 214] width 14 height 5
click at [0, 0] on input "•••" at bounding box center [0, 0] width 0 height 0
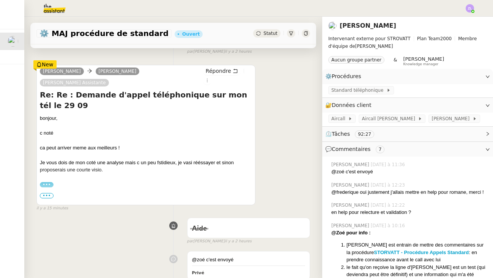
click at [46, 193] on span "•••" at bounding box center [47, 195] width 14 height 5
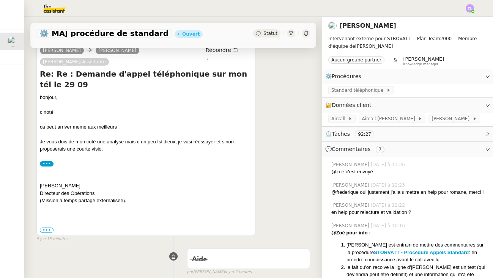
scroll to position [160, 0]
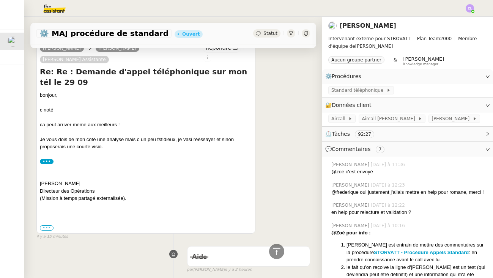
click at [46, 225] on label "•••" at bounding box center [47, 227] width 14 height 5
click at [0, 0] on input "•••" at bounding box center [0, 0] width 0 height 0
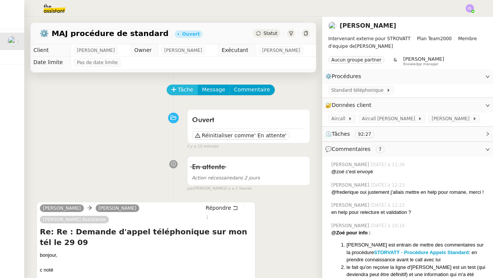
scroll to position [0, 0]
click at [186, 90] on span "Tâche" at bounding box center [186, 89] width 16 height 9
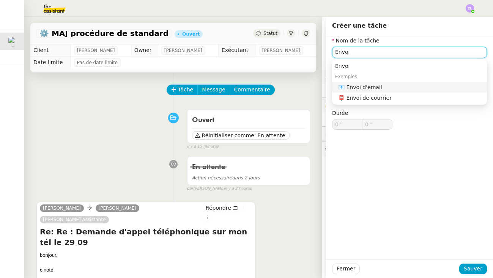
click at [362, 86] on div "📧 Envoi d'email" at bounding box center [411, 87] width 146 height 7
type input "Envoi d'email"
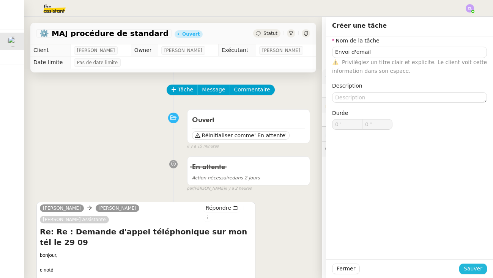
click at [474, 268] on span "Sauver" at bounding box center [473, 269] width 19 height 9
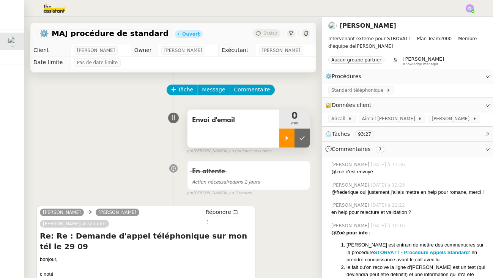
click at [287, 142] on div at bounding box center [286, 138] width 15 height 19
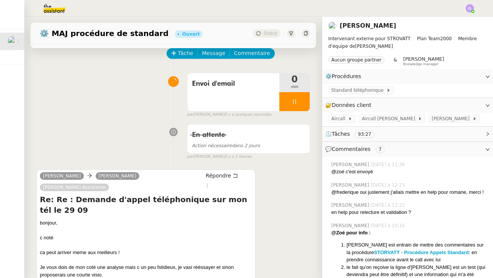
scroll to position [38, 0]
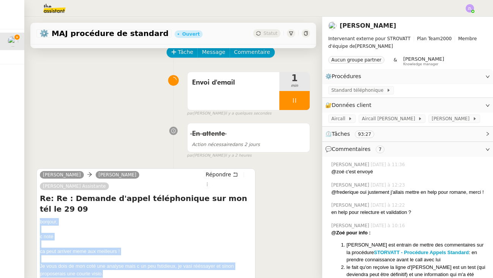
drag, startPoint x: 107, startPoint y: 250, endPoint x: 36, endPoint y: 201, distance: 85.7
copy div "bonjour, c noté ca peut arriver meme aux meilleurs ! Je vous dois de mon coté u…"
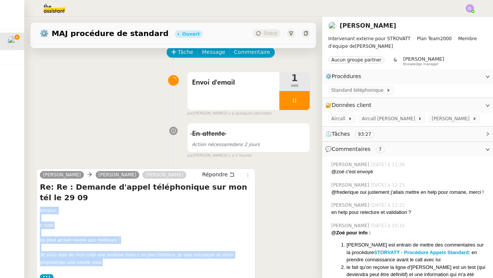
click at [234, 222] on div "c noté" at bounding box center [146, 226] width 212 height 8
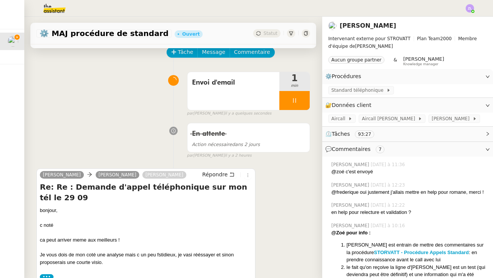
click at [234, 222] on div "c noté" at bounding box center [146, 226] width 212 height 8
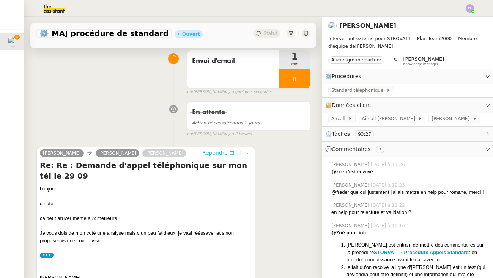
scroll to position [61, 0]
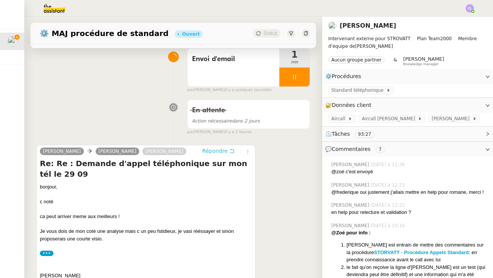
click at [210, 148] on span "Répondre" at bounding box center [214, 151] width 25 height 8
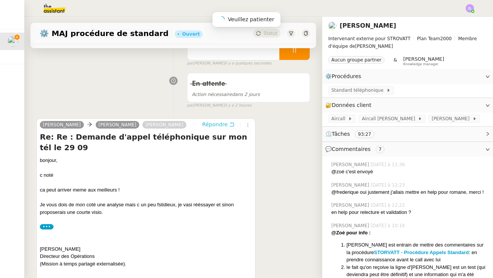
scroll to position [293, 0]
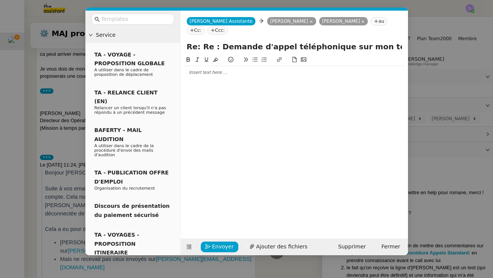
click at [54, 109] on nz-modal-container "Service TA - VOYAGE - PROPOSITION GLOBALE A utiliser dans le cadre de propositi…" at bounding box center [246, 139] width 493 height 278
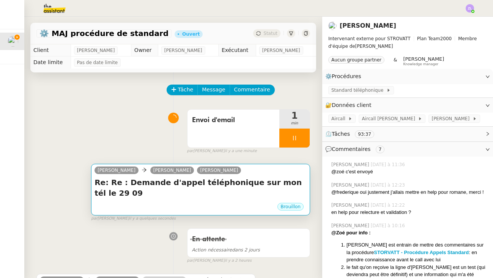
scroll to position [0, 0]
click at [140, 184] on h4 "Re: Re : Demande d'appel téléphonique sur mon tél le 29 09" at bounding box center [200, 187] width 212 height 21
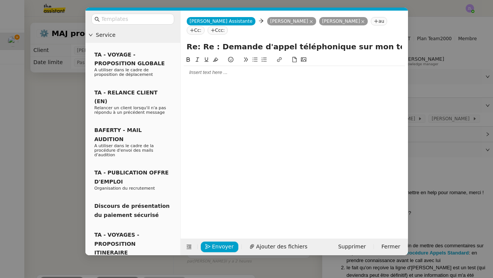
click at [194, 71] on div at bounding box center [294, 72] width 221 height 7
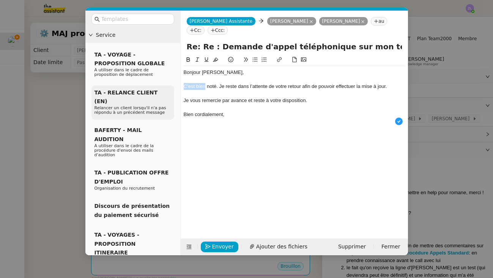
drag, startPoint x: 204, startPoint y: 87, endPoint x: 151, endPoint y: 87, distance: 53.1
click at [151, 87] on nz-layout "Service TA - VOYAGE - PROPOSITION GLOBALE A utiliser dans le cadre de propositi…" at bounding box center [246, 133] width 323 height 245
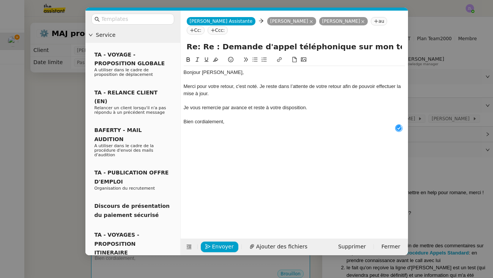
click at [225, 97] on div "Merci pour votre retour, c'est noté. Je reste dans l’attente de votre retour af…" at bounding box center [294, 90] width 221 height 14
click at [260, 88] on div "Merci pour votre retour, c'est noté. Je reste dans l’attente de votre retour af…" at bounding box center [294, 90] width 221 height 14
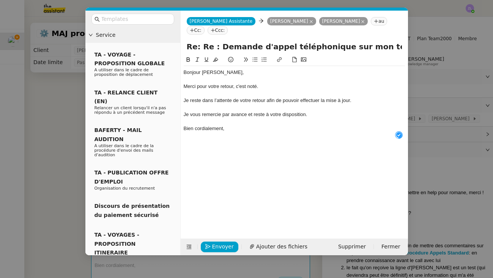
click at [321, 117] on div "Je vous remercie par avance et reste à votre disposition." at bounding box center [294, 114] width 221 height 7
drag, startPoint x: 247, startPoint y: 114, endPoint x: 224, endPoint y: 117, distance: 23.6
click at [224, 117] on div "Je vous remercie par avance et reste à votre disposition." at bounding box center [294, 114] width 221 height 7
click at [236, 125] on div "Bien cordialement," at bounding box center [294, 128] width 221 height 7
click at [221, 114] on div "Je vous remercie et reste à votre disposition." at bounding box center [294, 114] width 221 height 7
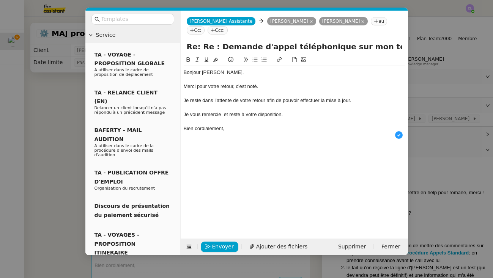
click at [225, 114] on div "Je vous remercie et reste à votre disposition." at bounding box center [294, 114] width 221 height 7
click at [249, 134] on div at bounding box center [294, 135] width 221 height 7
click at [222, 245] on span "Envoyer" at bounding box center [223, 246] width 22 height 9
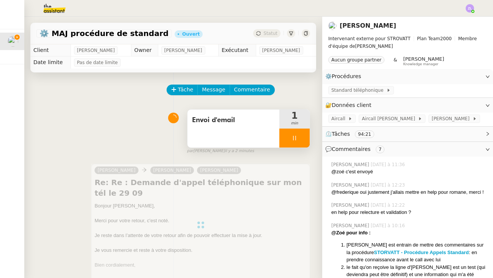
drag, startPoint x: 287, startPoint y: 135, endPoint x: 304, endPoint y: 141, distance: 18.7
click at [287, 135] on div at bounding box center [294, 138] width 30 height 19
click at [304, 141] on icon at bounding box center [302, 138] width 6 height 6
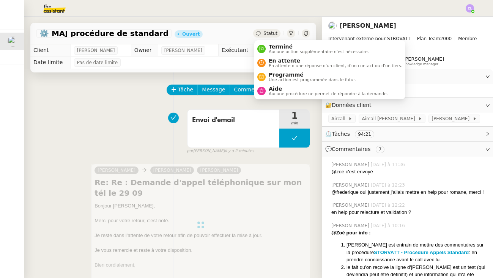
click at [267, 33] on span "Statut" at bounding box center [270, 33] width 14 height 5
click at [270, 61] on span "En attente" at bounding box center [336, 61] width 134 height 6
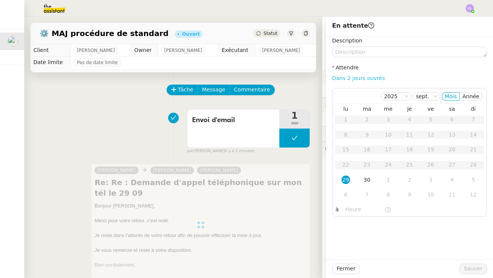
click at [341, 79] on link "Dans 2 jours ouvrés" at bounding box center [358, 78] width 53 height 6
type input "07:00"
click at [479, 267] on span "Sauver" at bounding box center [473, 269] width 19 height 9
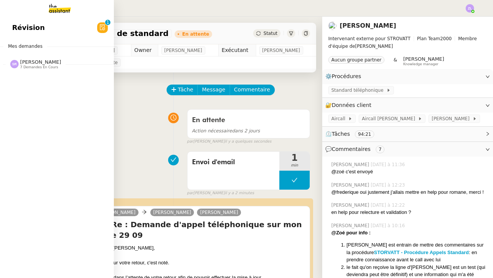
click at [31, 67] on span "7 demandes en cours" at bounding box center [39, 67] width 38 height 4
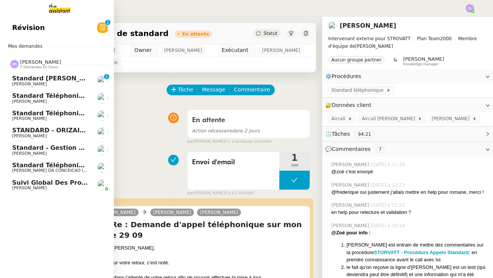
click at [47, 118] on span "[PERSON_NAME]" at bounding box center [29, 118] width 35 height 5
